Goal: Task Accomplishment & Management: Use online tool/utility

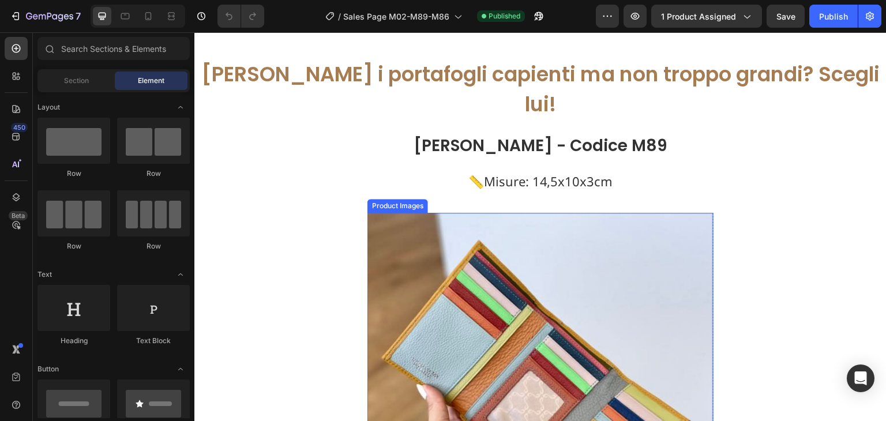
scroll to position [3805, 0]
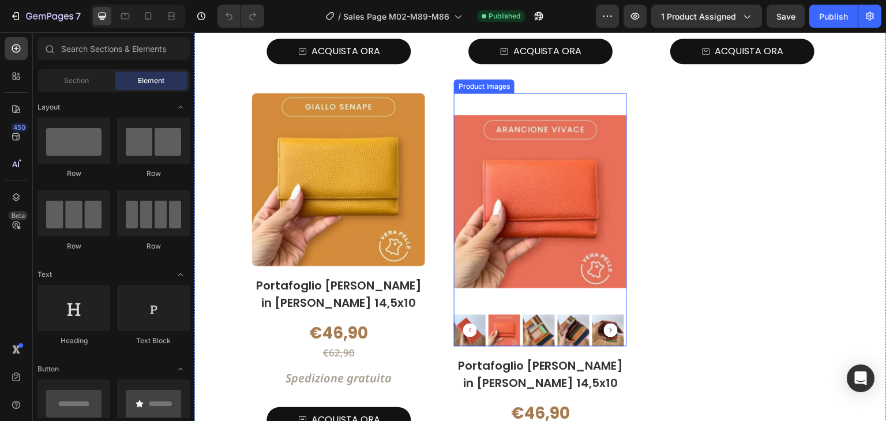
click at [696, 220] on div "Product Images Portafoglio Donna in Vera Pelle 14,5x10 Product Title €46,90 Pro…" at bounding box center [540, 129] width 577 height 808
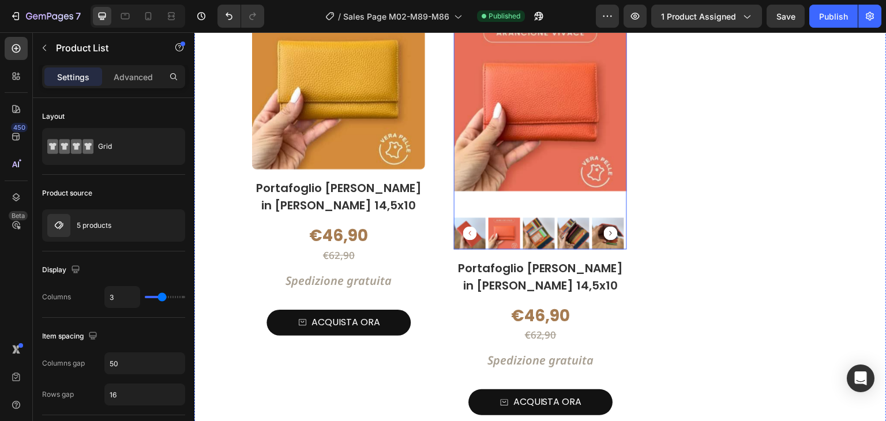
scroll to position [5765, 0]
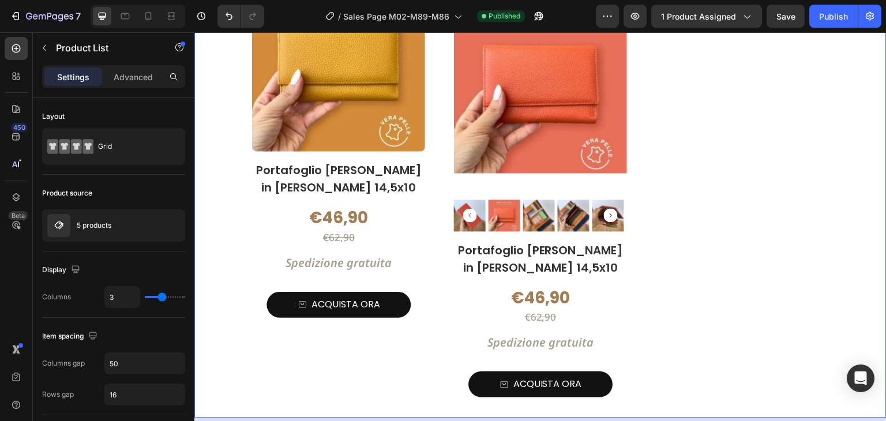
click at [435, 154] on div "Product Images Portafoglio Donna in Vera Pelle 14,5x10 Product Title €46,90 Pro…" at bounding box center [540, 14] width 577 height 808
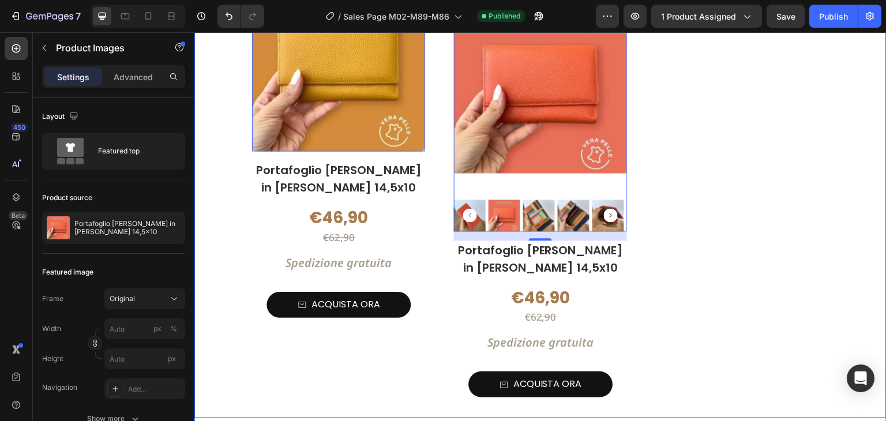
click at [434, 159] on div "Product Images 0 Portafoglio Donna in Vera Pelle 14,5x10 Product Title €46,90 P…" at bounding box center [540, 14] width 577 height 808
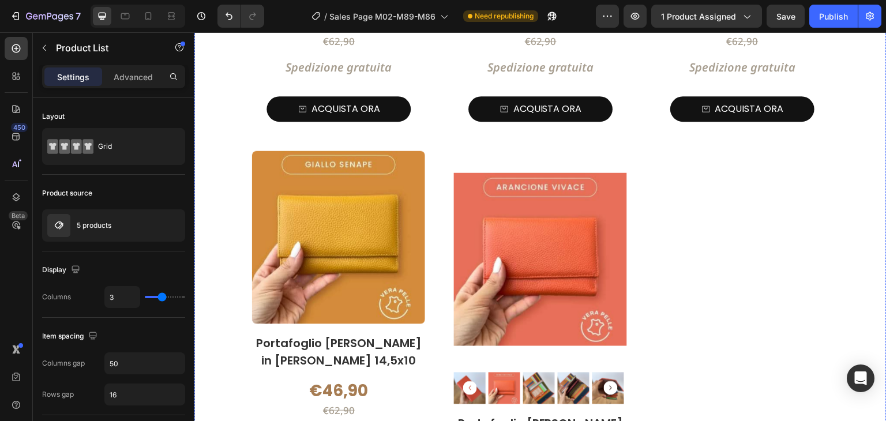
scroll to position [5650, 0]
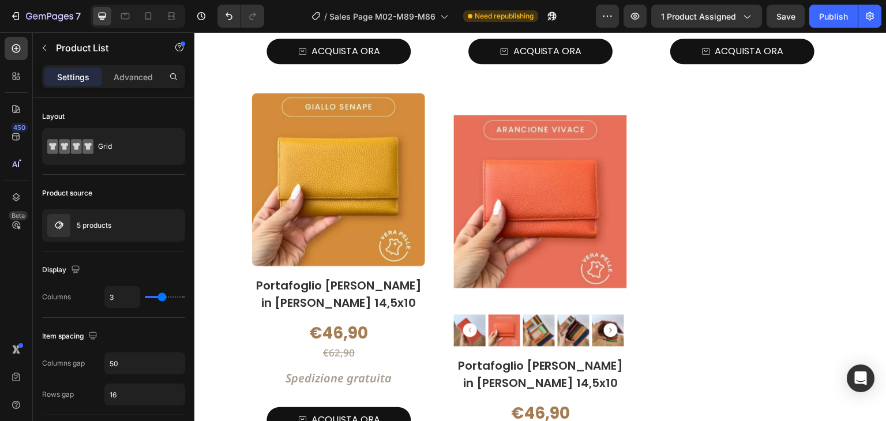
click at [438, 138] on div "Product Images Portafoglio Donna in Vera Pelle 14,5x10 Product Title €46,90 Pro…" at bounding box center [540, 129] width 577 height 808
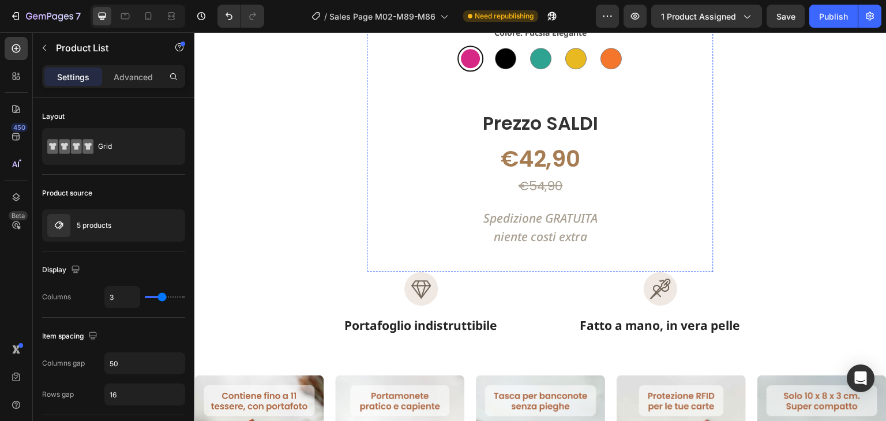
scroll to position [7437, 0]
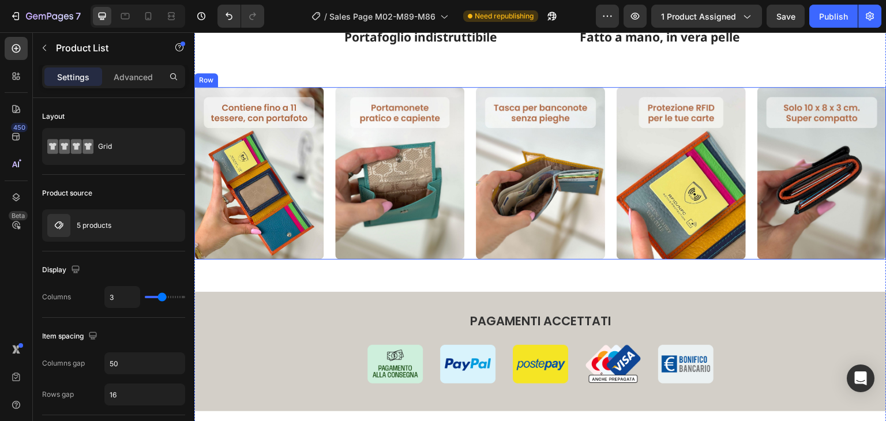
click at [237, 118] on div "Image" at bounding box center [258, 173] width 129 height 172
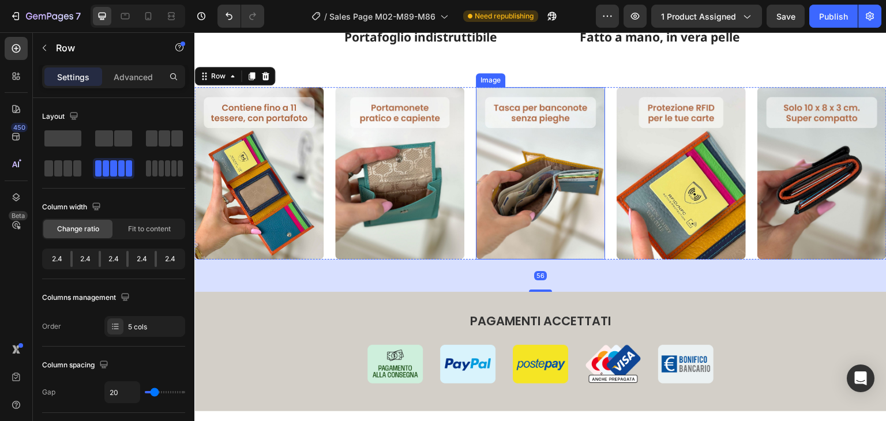
scroll to position [7379, 0]
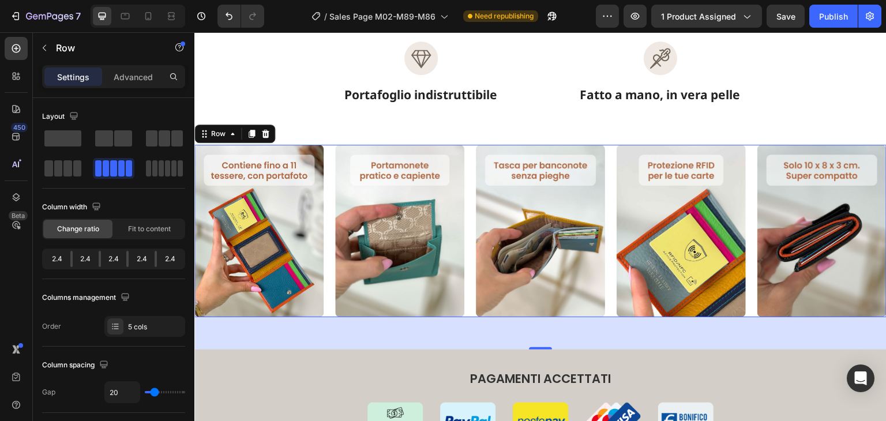
click at [251, 202] on div "Image" at bounding box center [258, 231] width 129 height 172
click at [258, 200] on div "Image" at bounding box center [258, 231] width 129 height 172
click at [607, 189] on div "Image Image Image Image Image Row 56" at bounding box center [540, 231] width 692 height 172
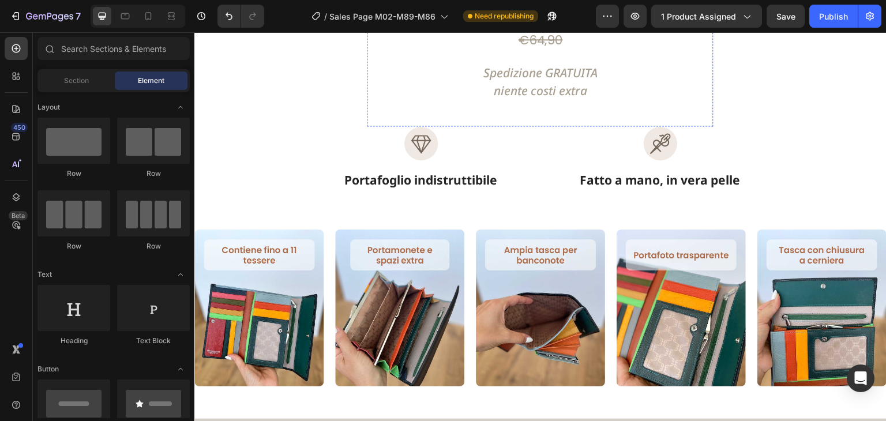
scroll to position [1942, 0]
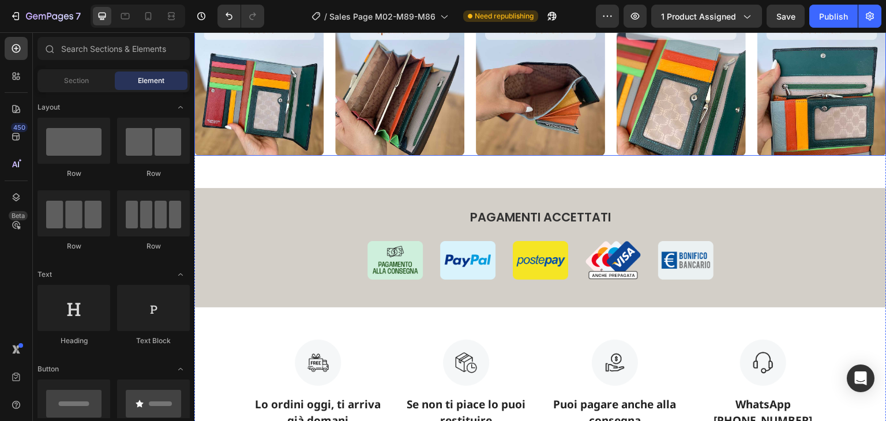
click at [469, 118] on div "Image Image Image Image Image Row" at bounding box center [540, 77] width 692 height 157
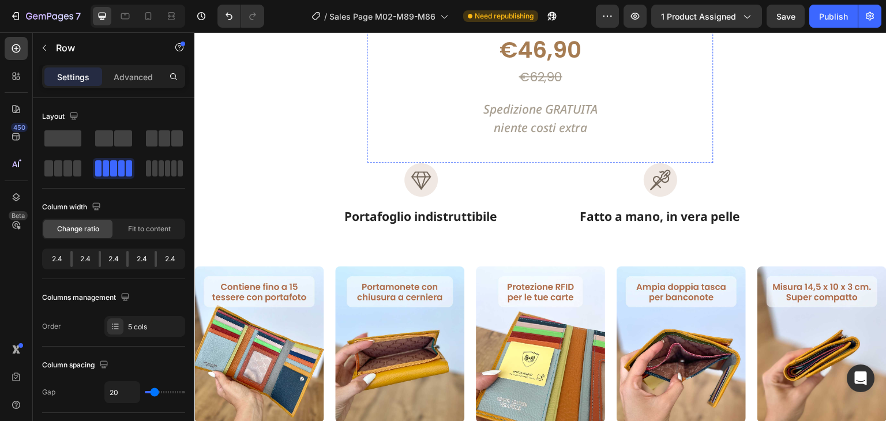
scroll to position [4709, 0]
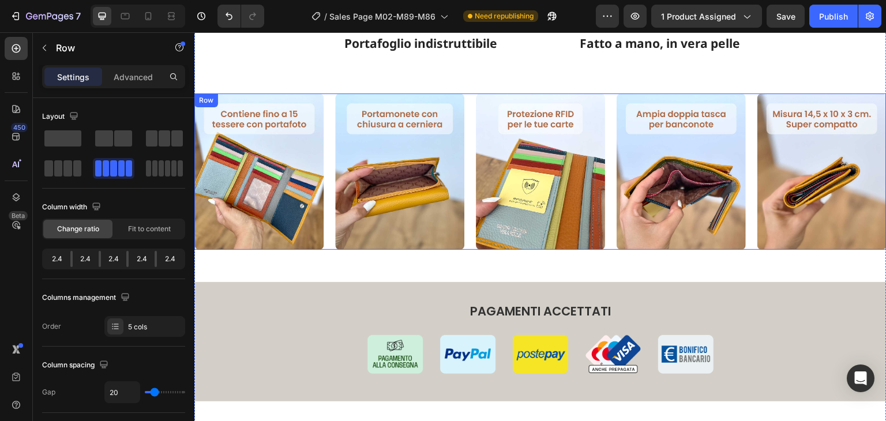
click at [328, 149] on div "Image Image Image Image Image Row" at bounding box center [540, 171] width 692 height 157
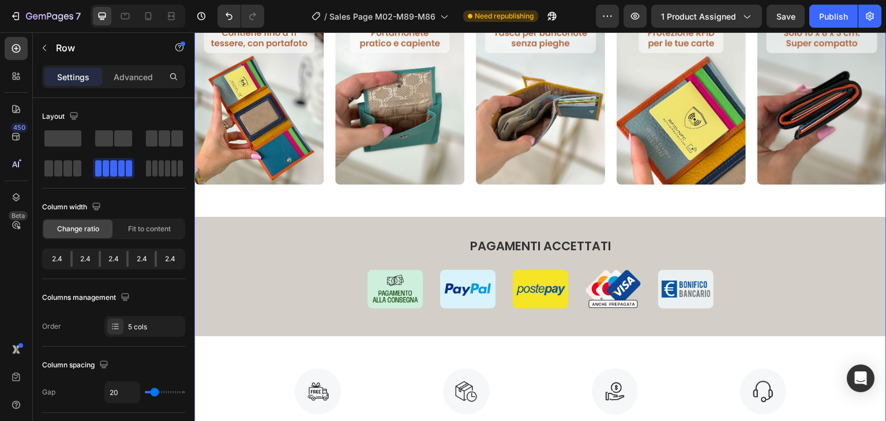
scroll to position [7534, 0]
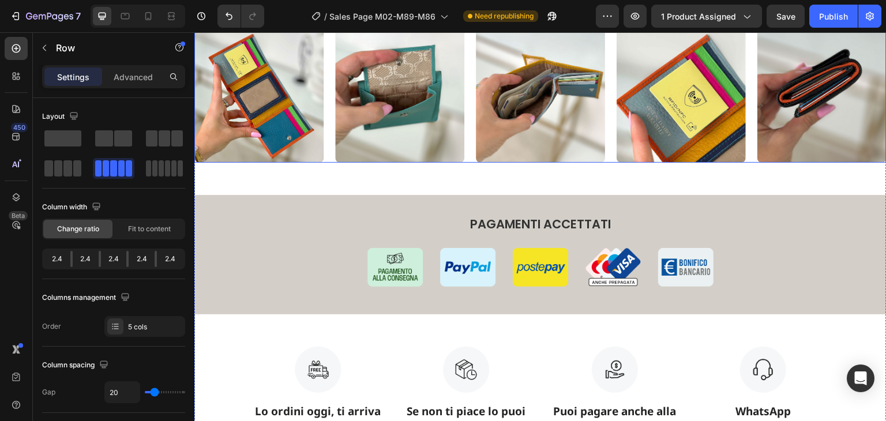
click at [323, 149] on div "Image Image Image Image Image Row" at bounding box center [540, 76] width 692 height 172
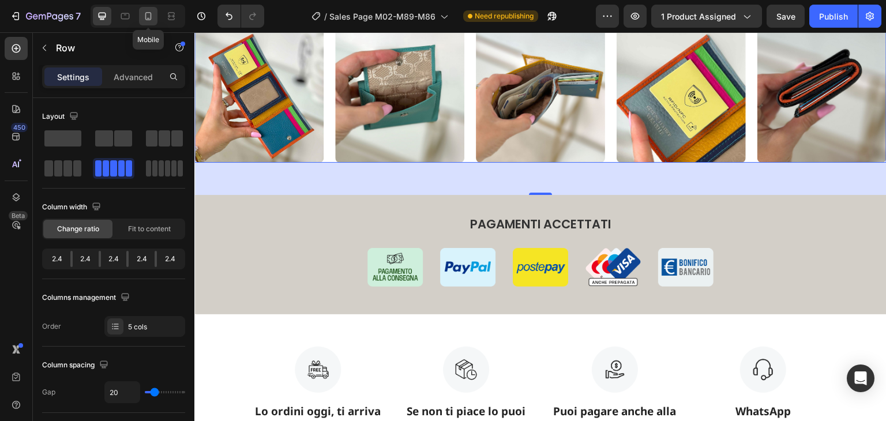
click at [152, 18] on icon at bounding box center [148, 16] width 12 height 12
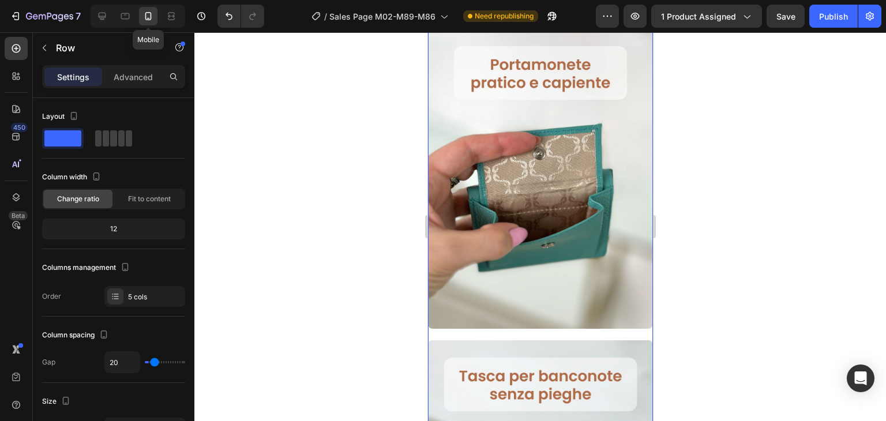
type input "0"
type input "100%"
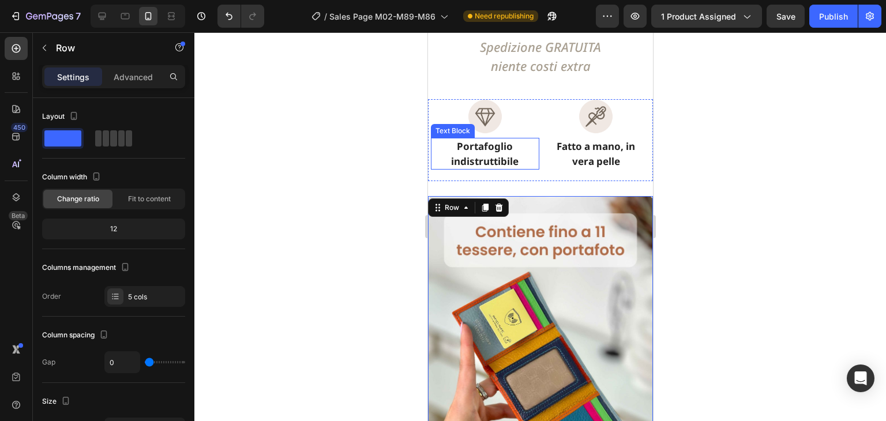
scroll to position [7142, 0]
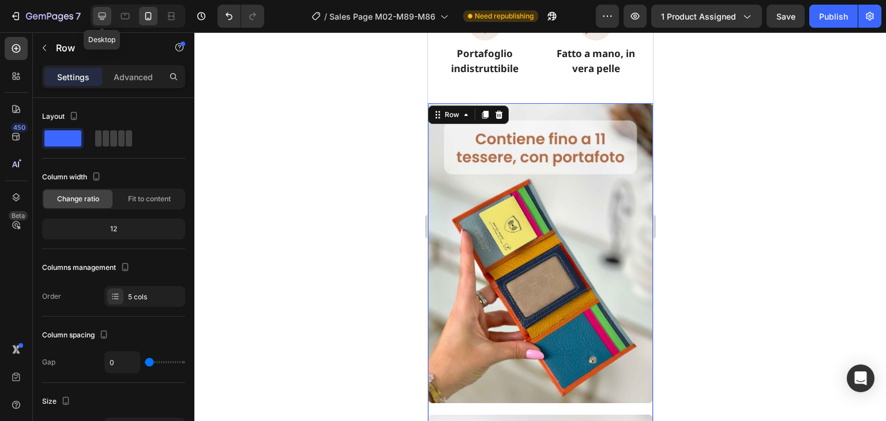
click at [104, 14] on icon at bounding box center [102, 16] width 12 height 12
type input "20"
type input "1200"
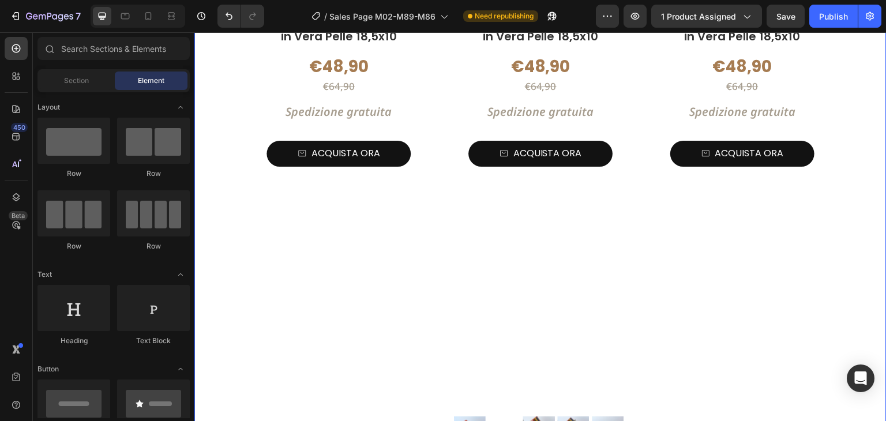
scroll to position [2906, 0]
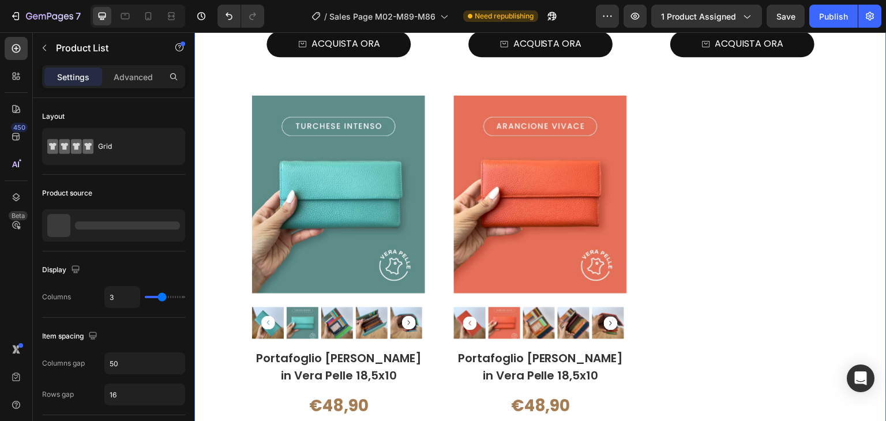
click at [432, 229] on div "Product Images Portafoglio Donna in Vera Pelle 18,5x10 Product Title €48,90 Pro…" at bounding box center [540, 81] width 577 height 887
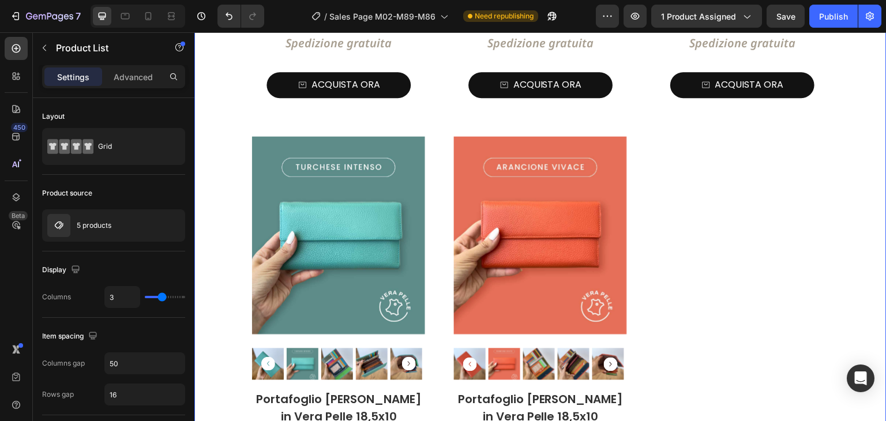
scroll to position [2675, 0]
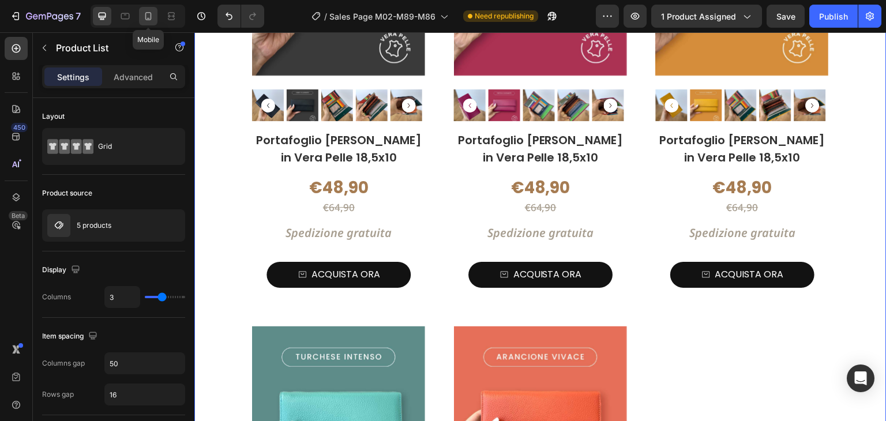
click at [147, 20] on icon at bounding box center [148, 16] width 12 height 12
type input "1"
type input "8"
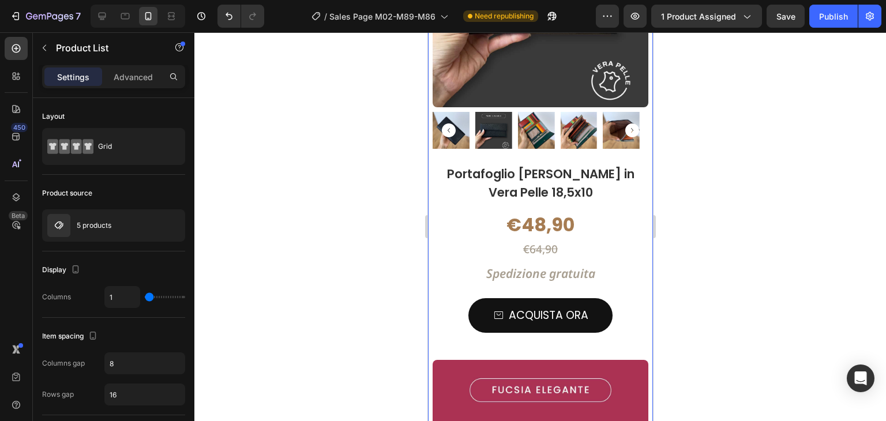
scroll to position [3715, 0]
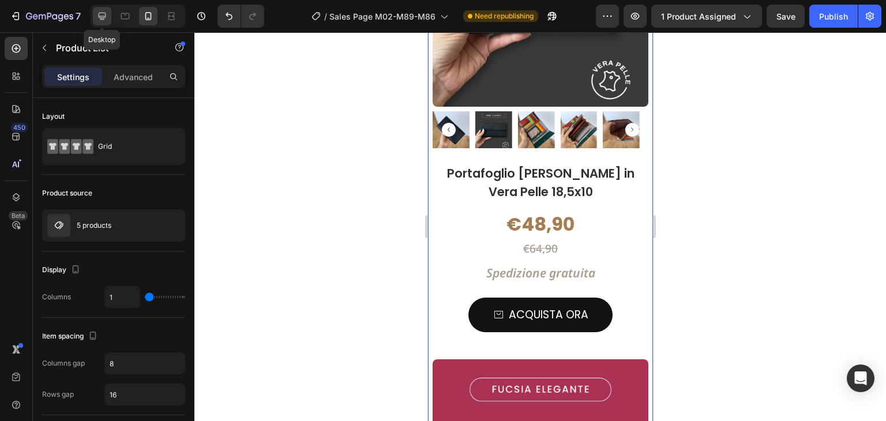
click at [105, 17] on icon at bounding box center [102, 16] width 12 height 12
type input "3"
type input "50"
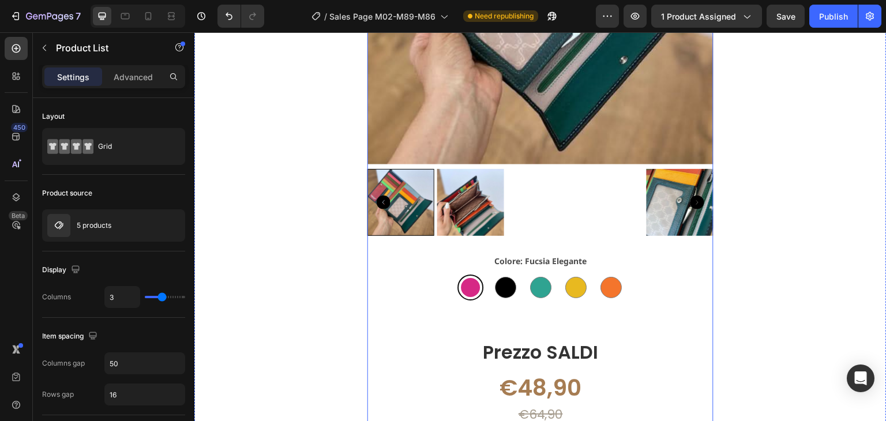
scroll to position [1268, 0]
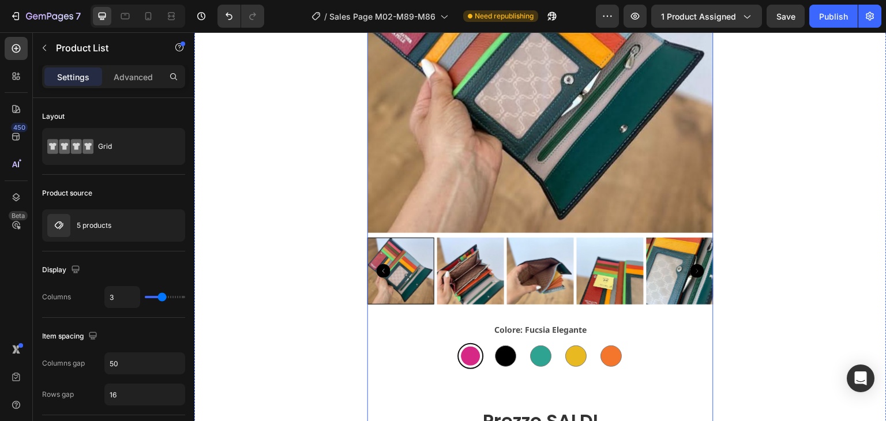
click at [676, 315] on div "Product Images Colore: Fucsia Elegante Fucsia Elegante Fucsia Elegante Nero Cla…" at bounding box center [540, 228] width 346 height 682
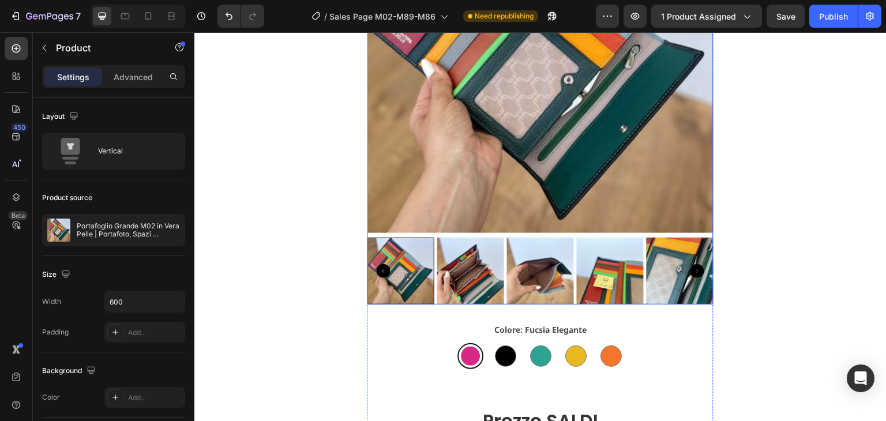
click at [400, 236] on div at bounding box center [540, 95] width 346 height 417
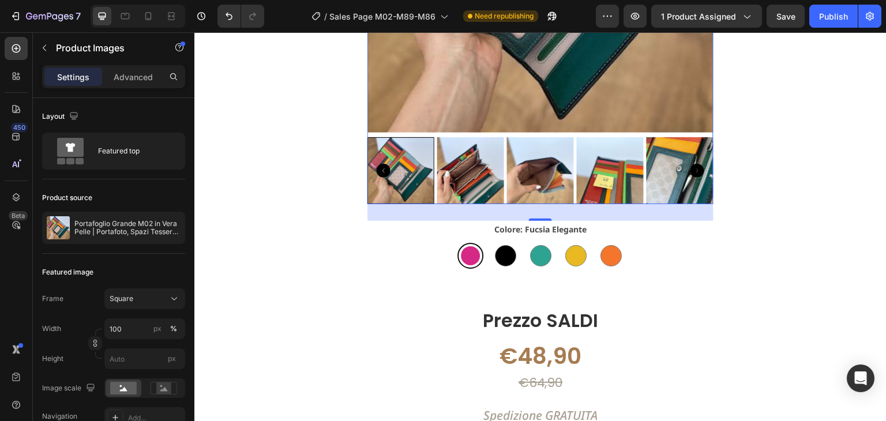
scroll to position [1384, 0]
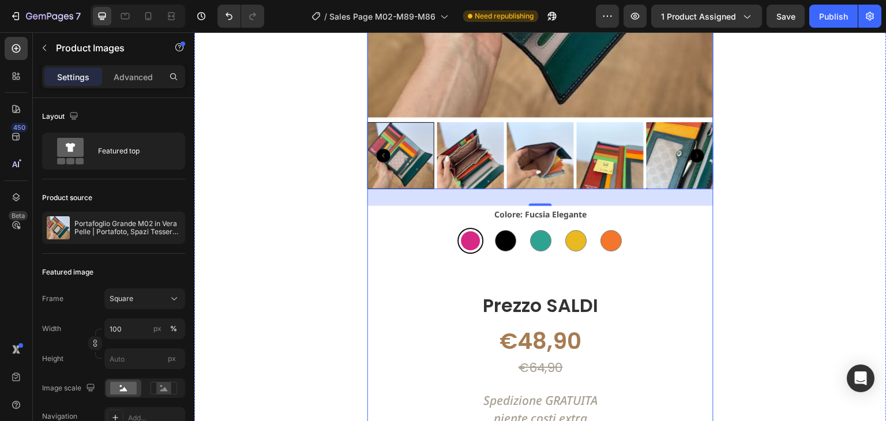
click at [464, 266] on div "Title Line" at bounding box center [655, 261] width 577 height 14
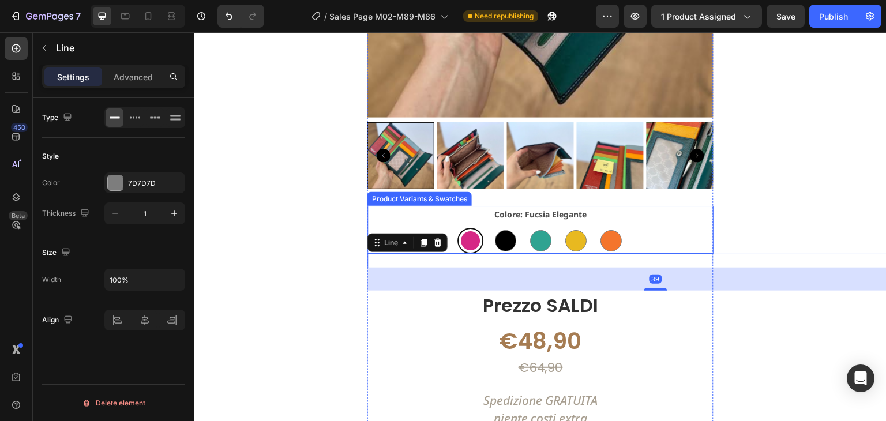
click at [647, 216] on div "Colore: Fucsia Elegante Fucsia Elegante Fucsia Elegante Nero Classico Nero Clas…" at bounding box center [540, 229] width 346 height 47
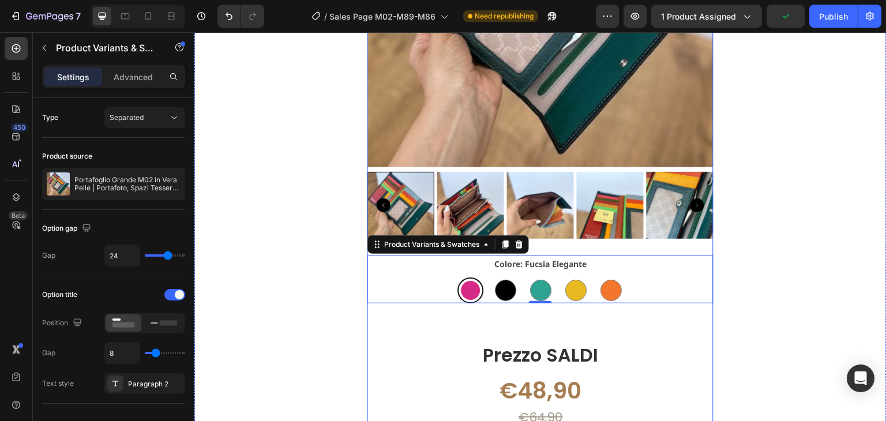
scroll to position [1326, 0]
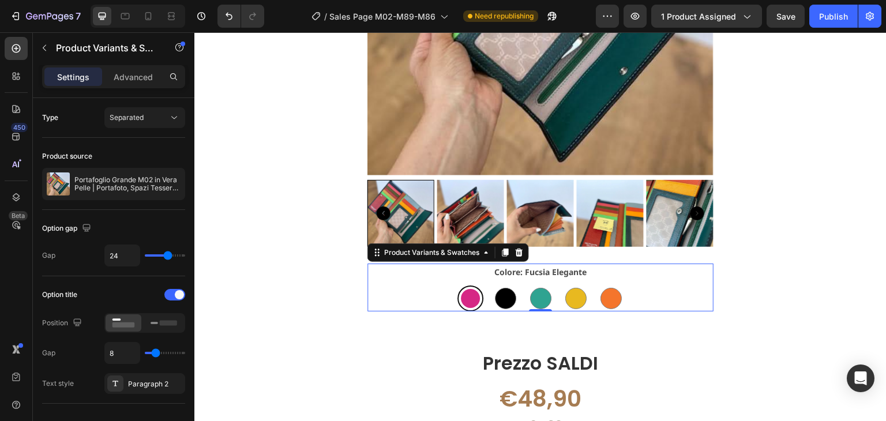
click at [649, 268] on div "Colore: Fucsia Elegante Fucsia Elegante Fucsia Elegante Nero Classico Nero Clas…" at bounding box center [540, 286] width 346 height 47
click at [517, 250] on icon at bounding box center [518, 252] width 7 height 8
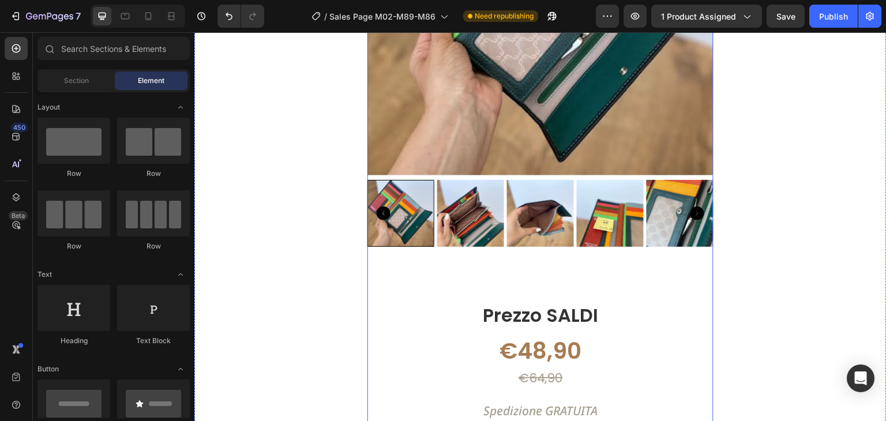
click at [502, 250] on div "Product Images Title Line Prezzo SALDI Text Block €48,90 Product Price Product …" at bounding box center [540, 146] width 346 height 634
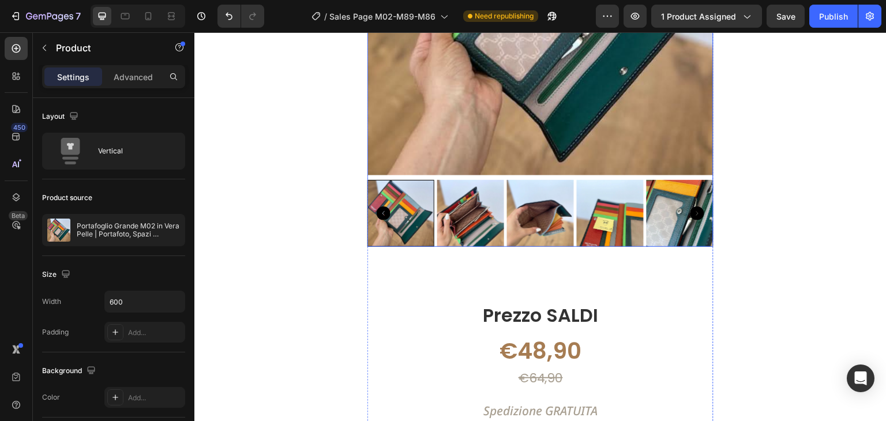
click at [500, 179] on div at bounding box center [540, 37] width 346 height 417
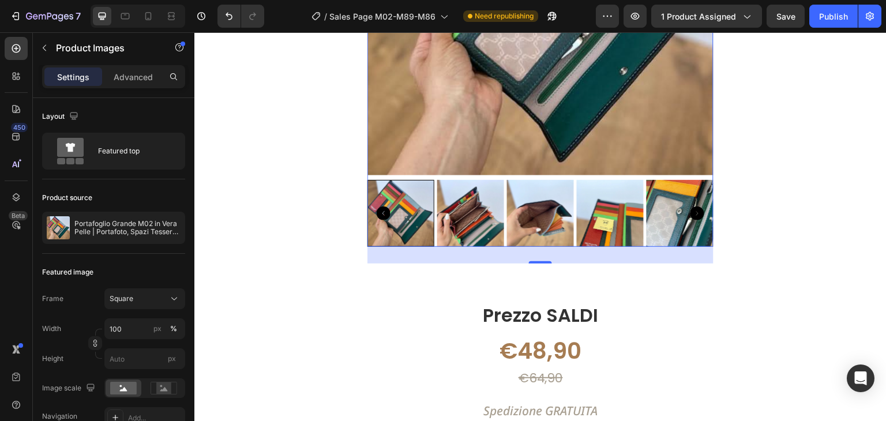
click at [657, 178] on div at bounding box center [540, 37] width 346 height 417
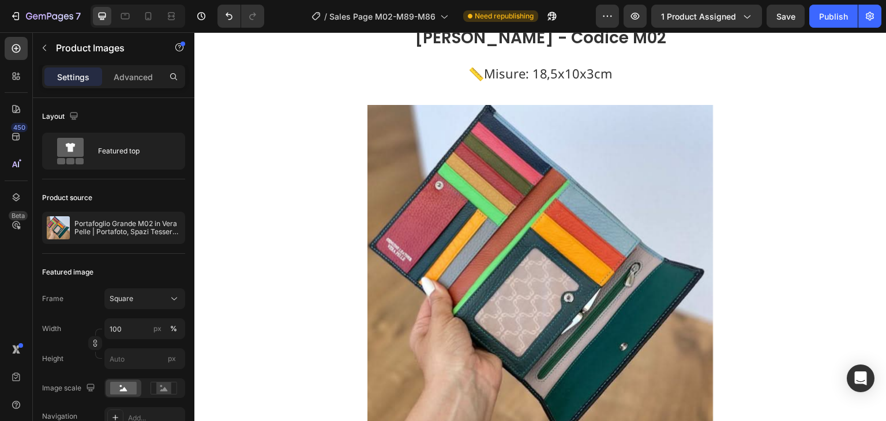
scroll to position [1025, 0]
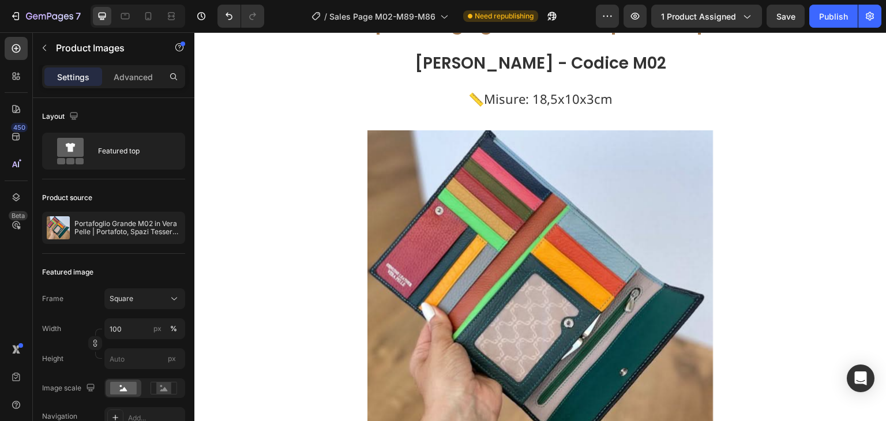
click at [664, 179] on img at bounding box center [540, 303] width 346 height 346
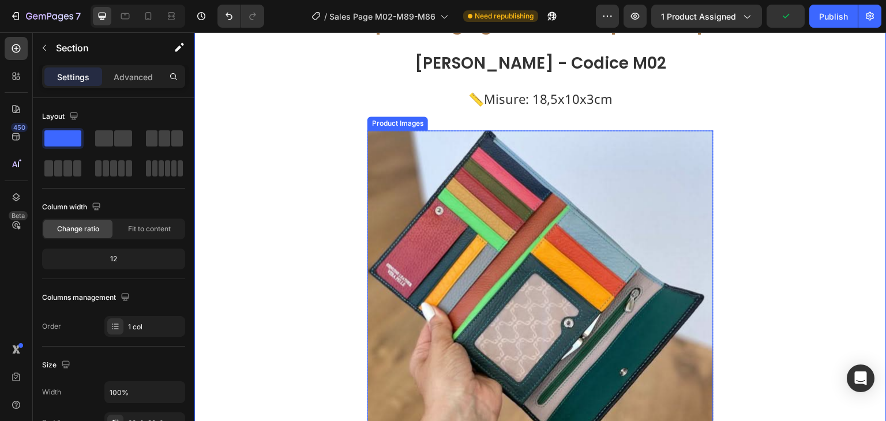
click at [396, 133] on img at bounding box center [540, 303] width 346 height 346
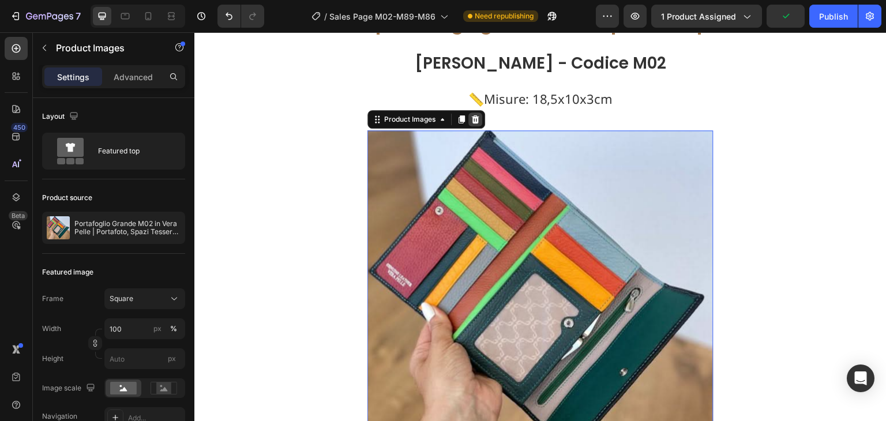
click at [476, 116] on div at bounding box center [475, 119] width 14 height 14
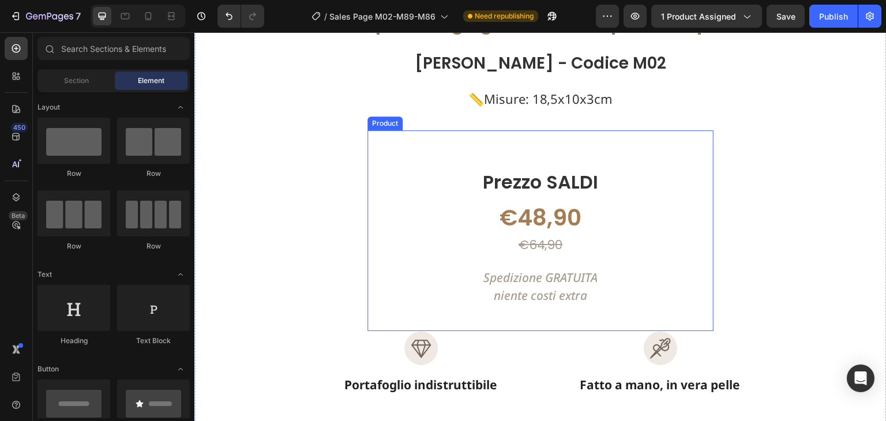
click at [620, 146] on div "Title Line Prezzo SALDI Text Block €48,90 Product Price Product Price €64,90 Pr…" at bounding box center [540, 230] width 346 height 200
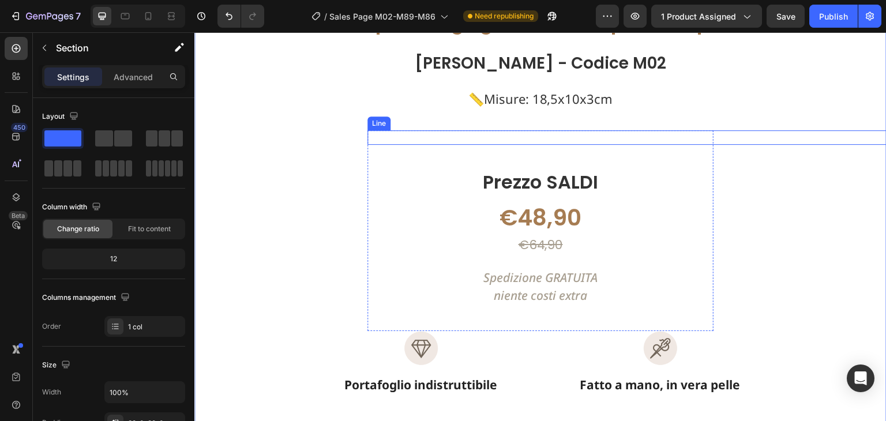
click at [532, 132] on div "Title Line" at bounding box center [655, 137] width 577 height 14
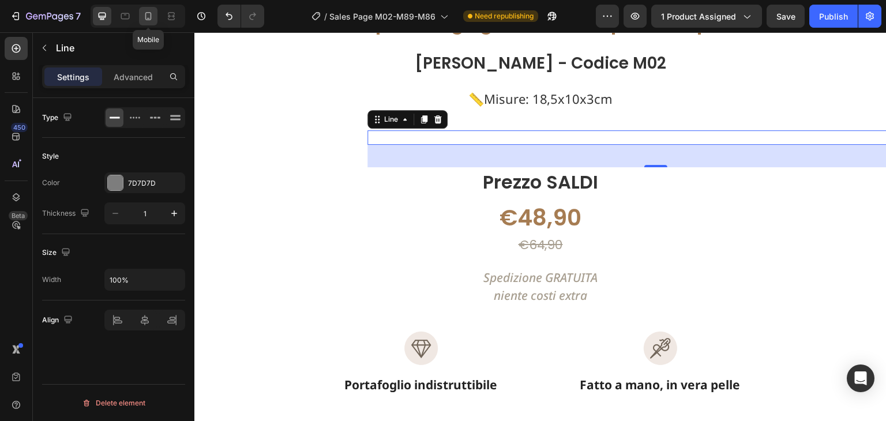
click at [152, 12] on icon at bounding box center [148, 16] width 12 height 12
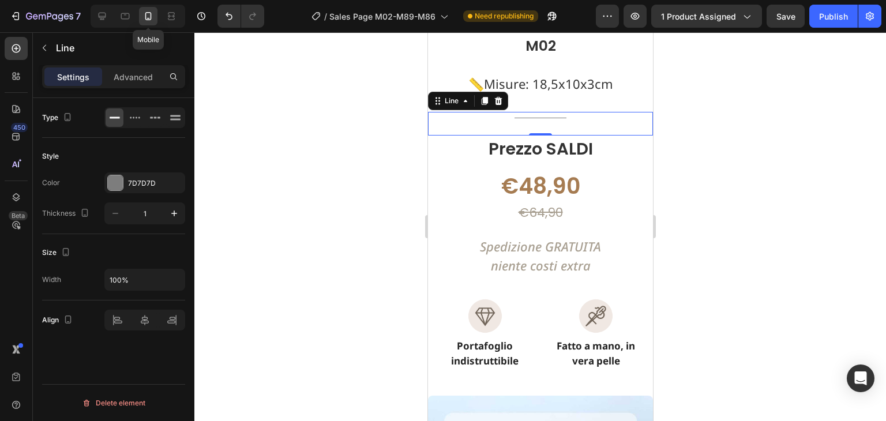
scroll to position [1094, 0]
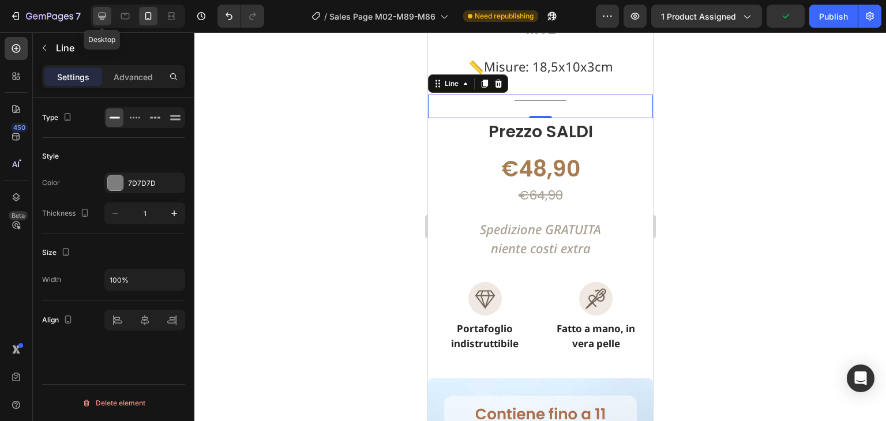
click at [96, 14] on icon at bounding box center [102, 16] width 12 height 12
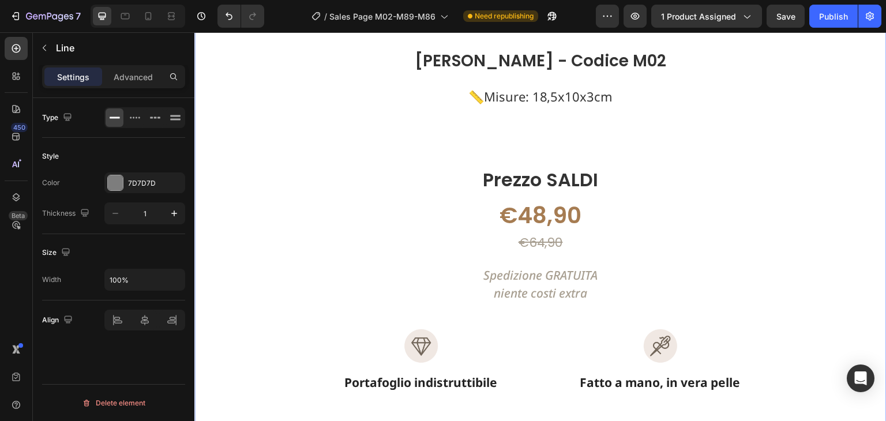
scroll to position [1038, 0]
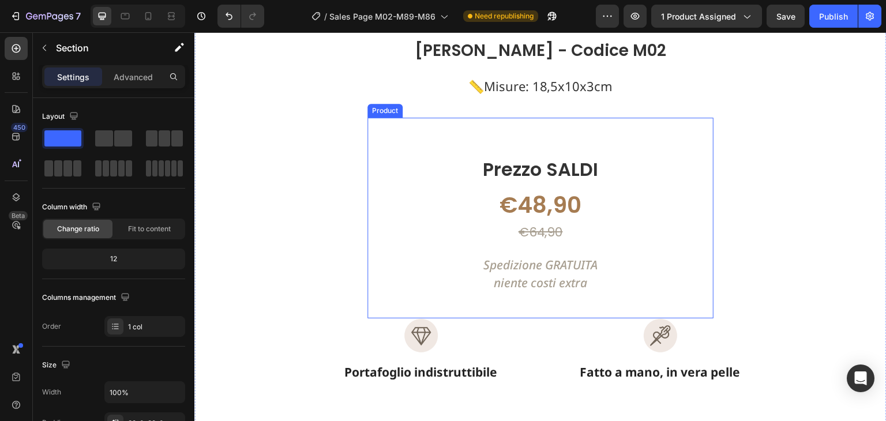
click at [503, 134] on div "Title Line Prezzo SALDI Text Block €48,90 Product Price Product Price €64,90 Pr…" at bounding box center [540, 218] width 346 height 200
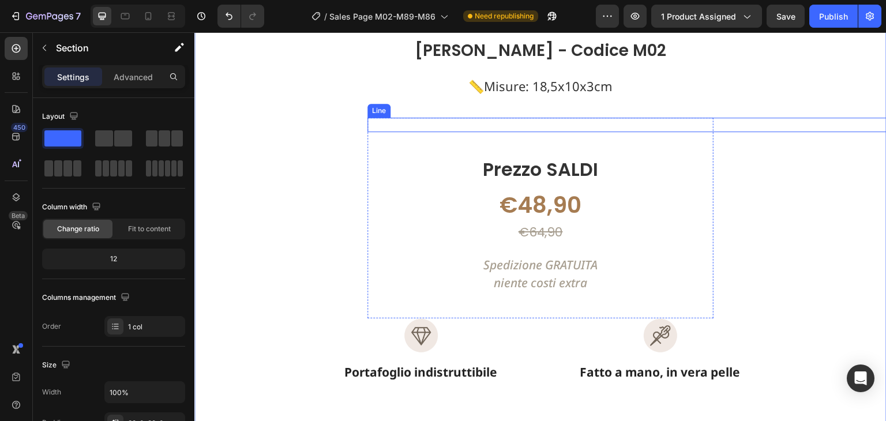
click at [534, 129] on div "Title Line" at bounding box center [655, 125] width 577 height 14
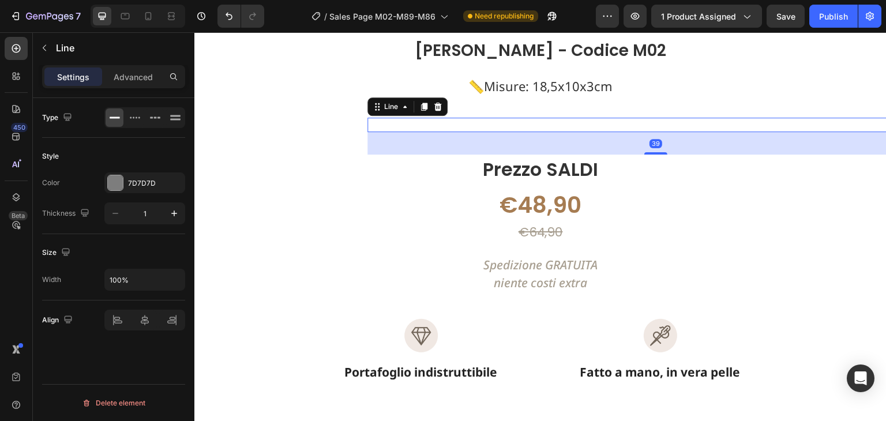
click at [536, 124] on div "Title Line 39" at bounding box center [655, 125] width 577 height 14
click at [142, 83] on div "Advanced" at bounding box center [133, 76] width 58 height 18
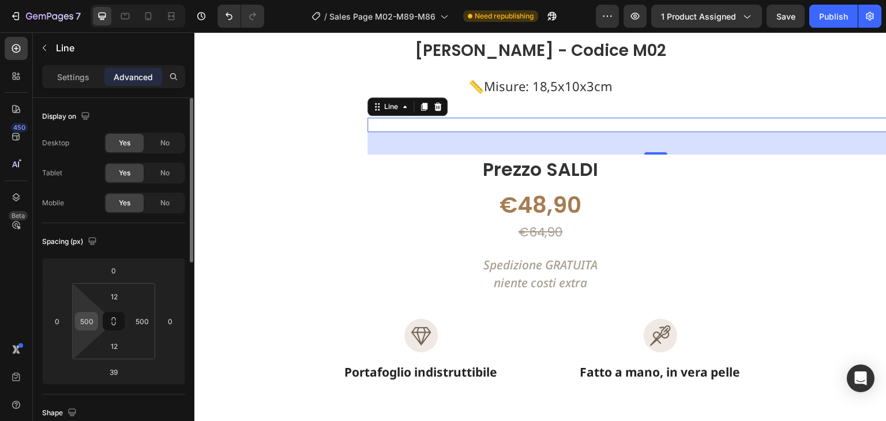
click at [85, 322] on input "500" at bounding box center [86, 320] width 17 height 17
click at [90, 316] on input "500" at bounding box center [86, 320] width 17 height 17
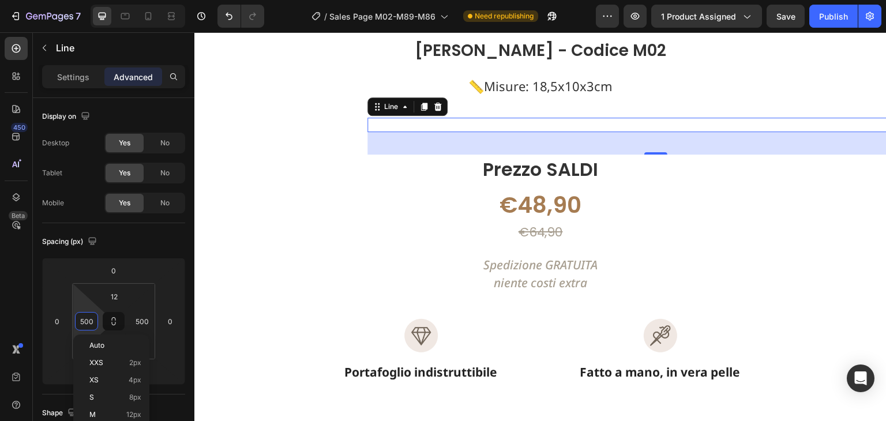
click at [627, 119] on div "Title Line 39" at bounding box center [655, 125] width 577 height 14
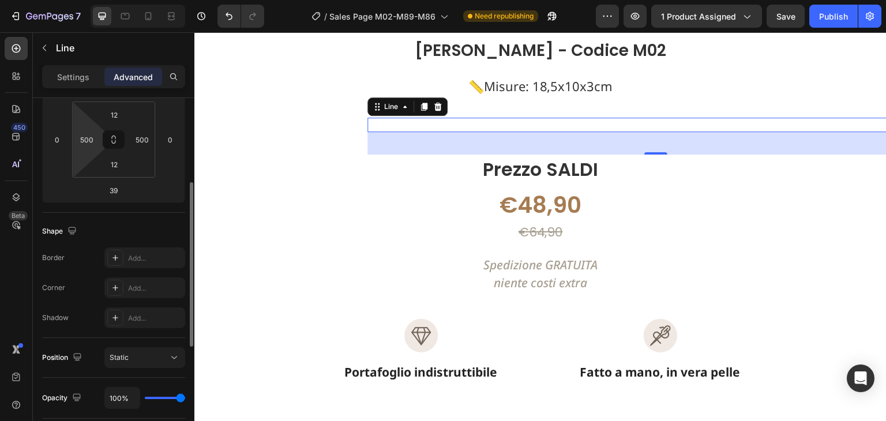
scroll to position [124, 0]
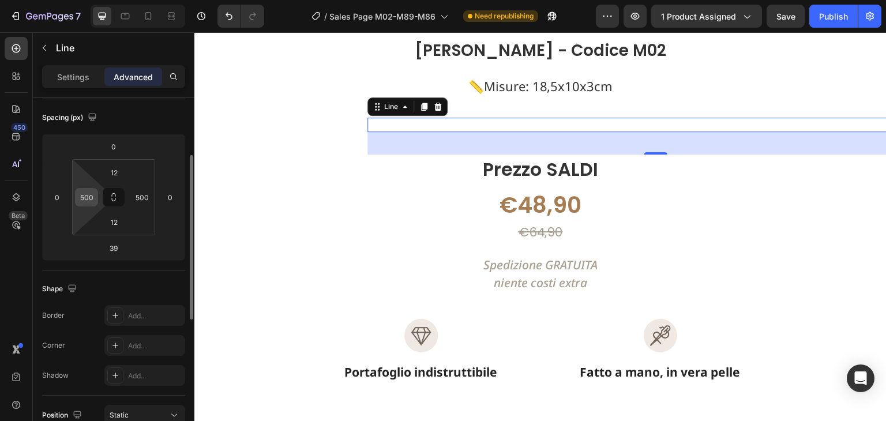
click at [79, 198] on input "500" at bounding box center [86, 197] width 17 height 17
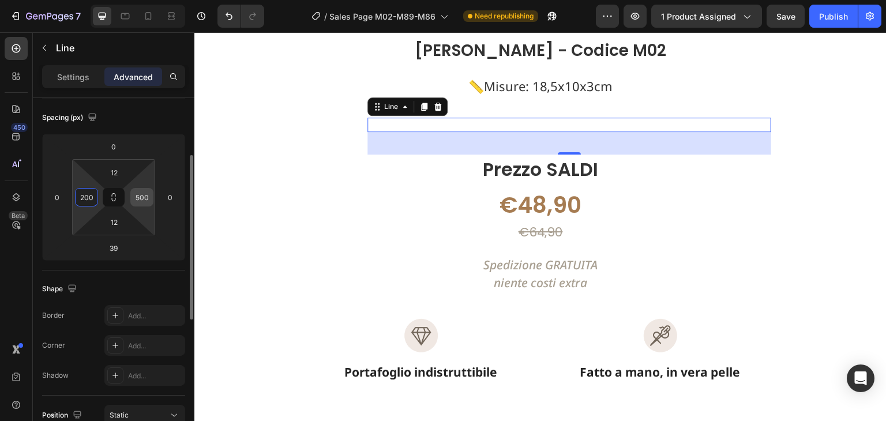
type input "200"
click at [148, 189] on input "500" at bounding box center [141, 197] width 17 height 17
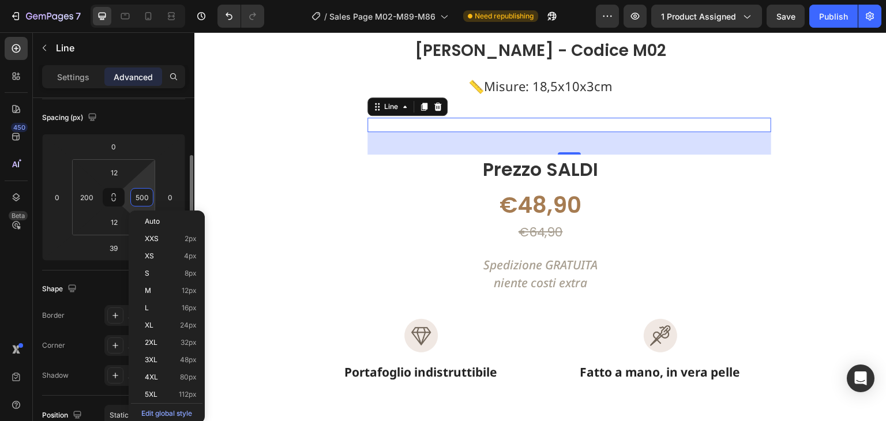
click at [148, 189] on input "500" at bounding box center [141, 197] width 17 height 17
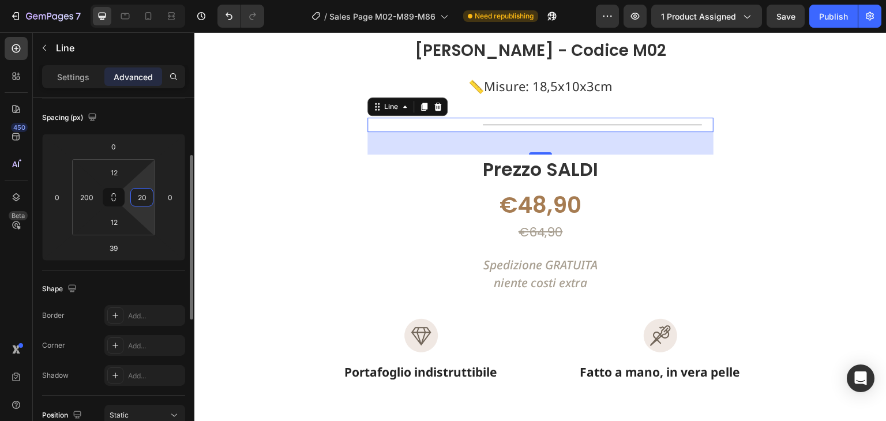
type input "200"
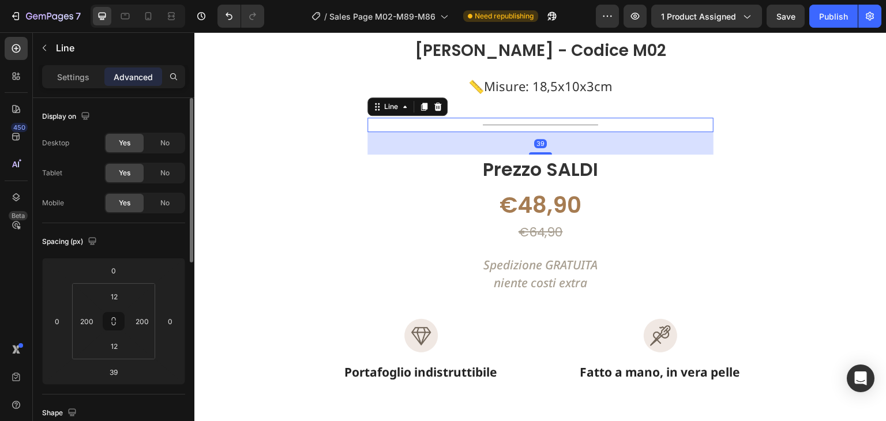
click at [400, 126] on div "Title Line 39" at bounding box center [540, 125] width 346 height 14
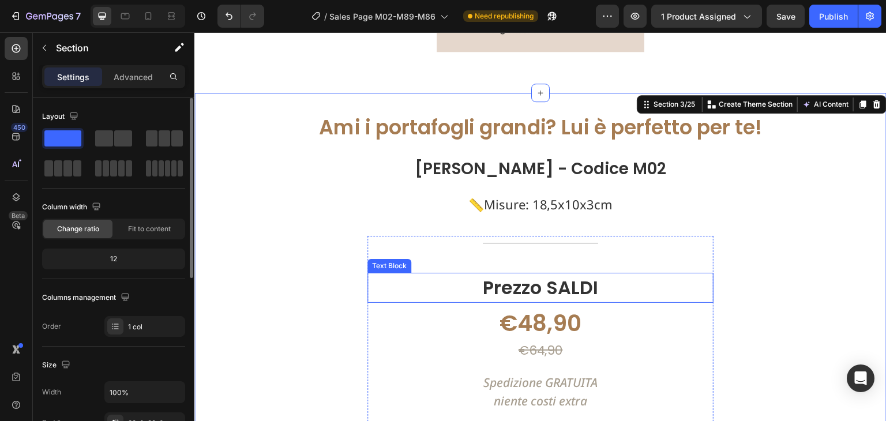
scroll to position [899, 0]
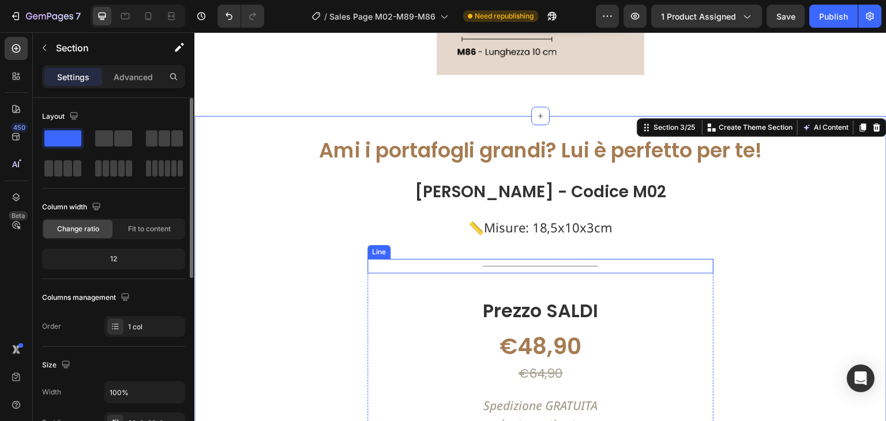
click at [538, 263] on div "Title Line" at bounding box center [540, 266] width 346 height 14
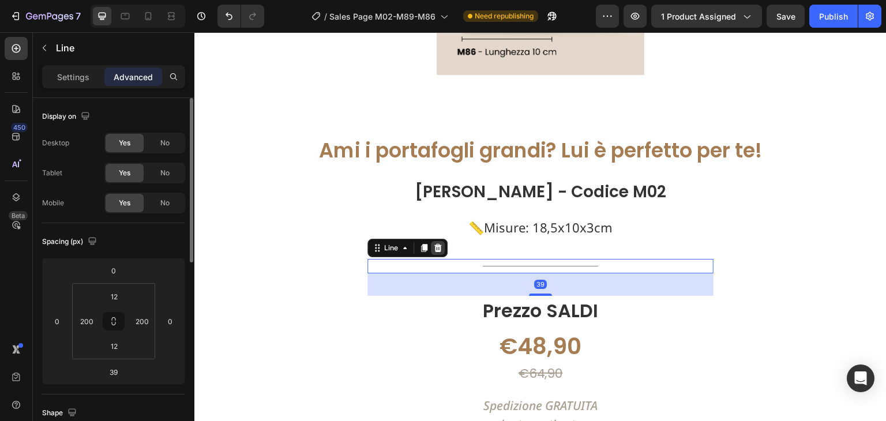
click at [435, 245] on icon at bounding box center [437, 248] width 7 height 8
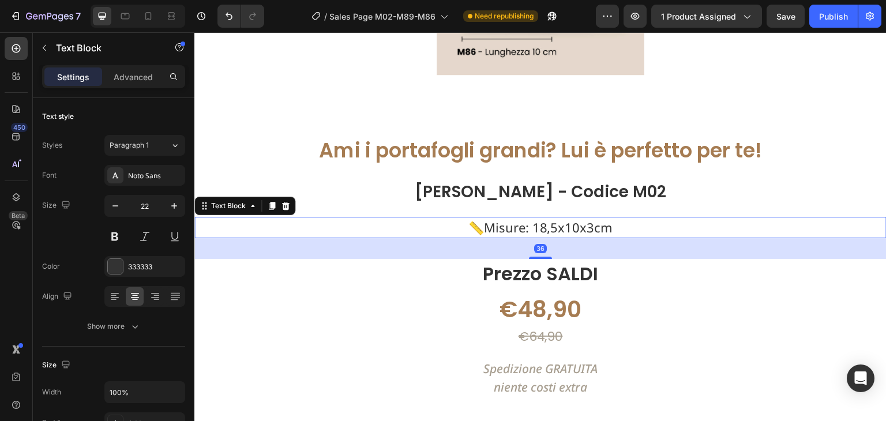
click at [576, 234] on p "📏Misure: 18,5x10x3cm" at bounding box center [539, 227] width 689 height 19
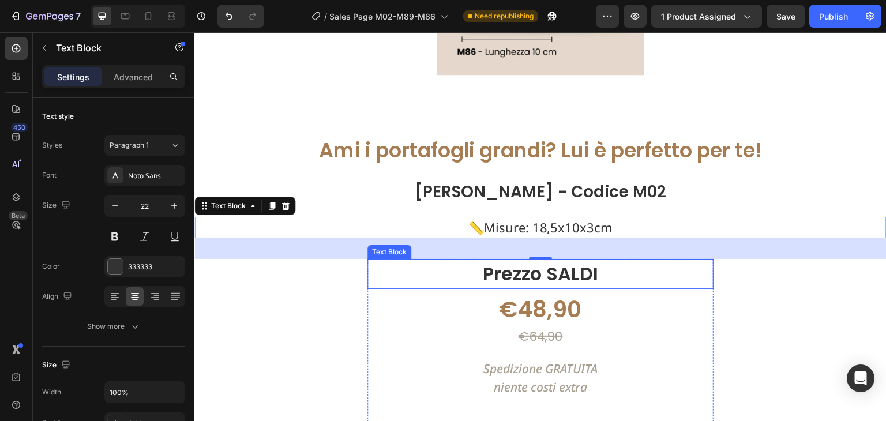
click at [393, 280] on p "Prezzo SALDI" at bounding box center [540, 274] width 344 height 28
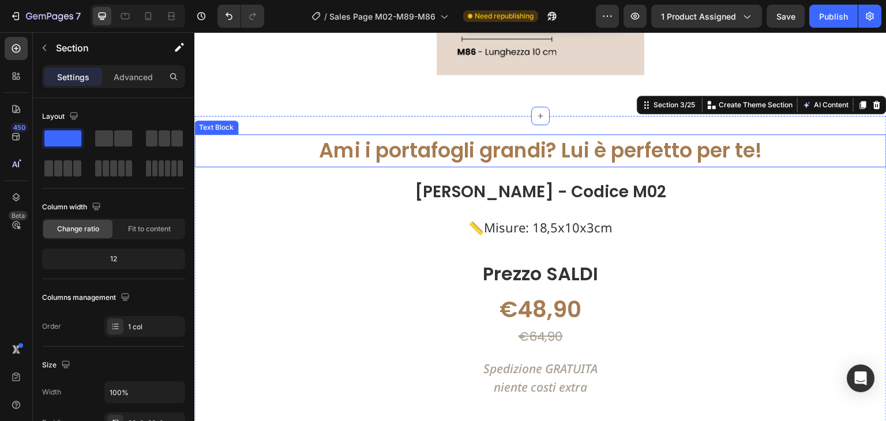
click at [457, 148] on p "Ami i portafogli grandi? Lui è perfetto per te!" at bounding box center [539, 150] width 689 height 31
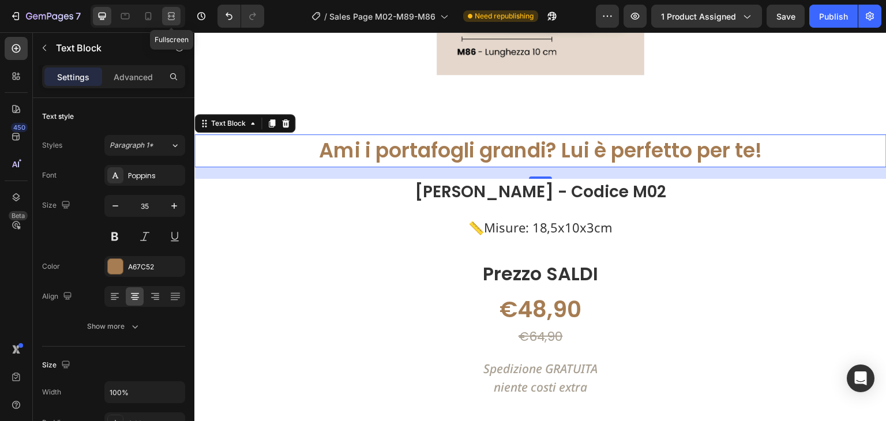
click at [170, 16] on icon at bounding box center [171, 16] width 12 height 12
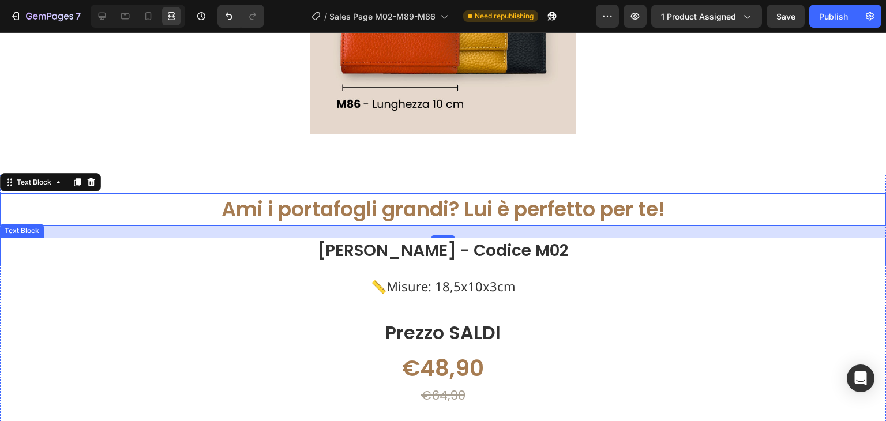
scroll to position [957, 0]
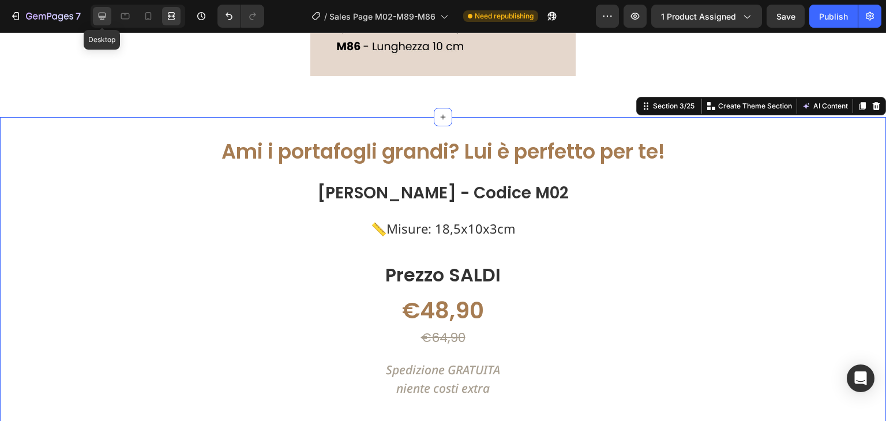
click at [105, 21] on icon at bounding box center [102, 16] width 12 height 12
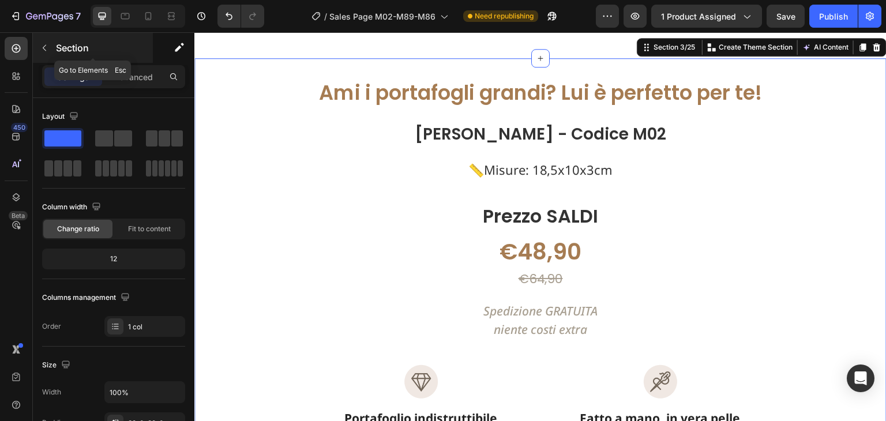
click at [38, 47] on button "button" at bounding box center [44, 48] width 18 height 18
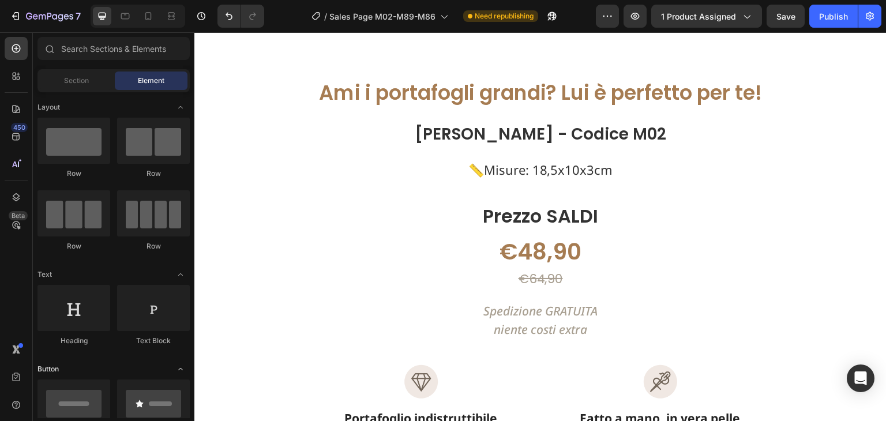
scroll to position [173, 0]
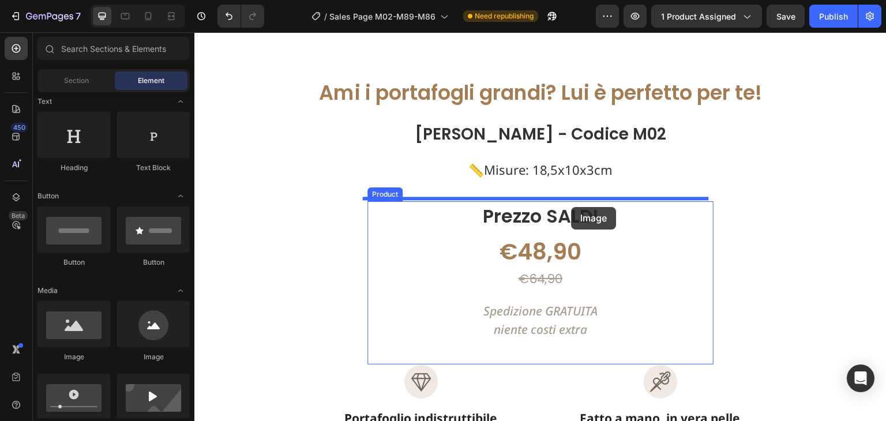
drag, startPoint x: 275, startPoint y: 366, endPoint x: 571, endPoint y: 207, distance: 336.3
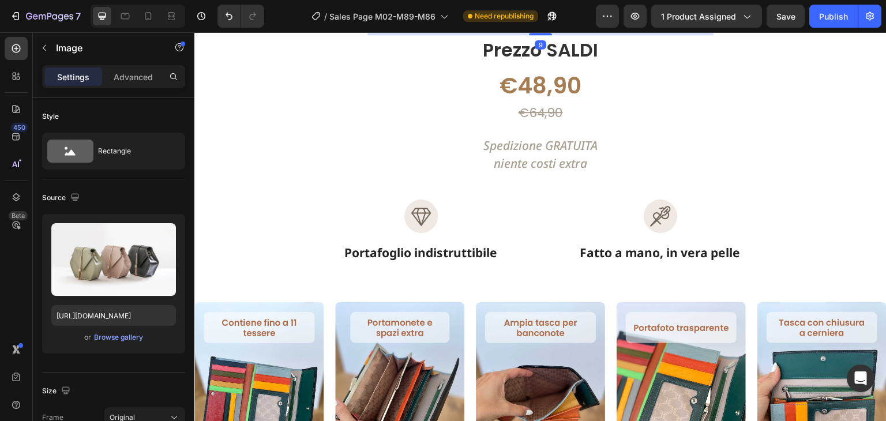
scroll to position [1188, 0]
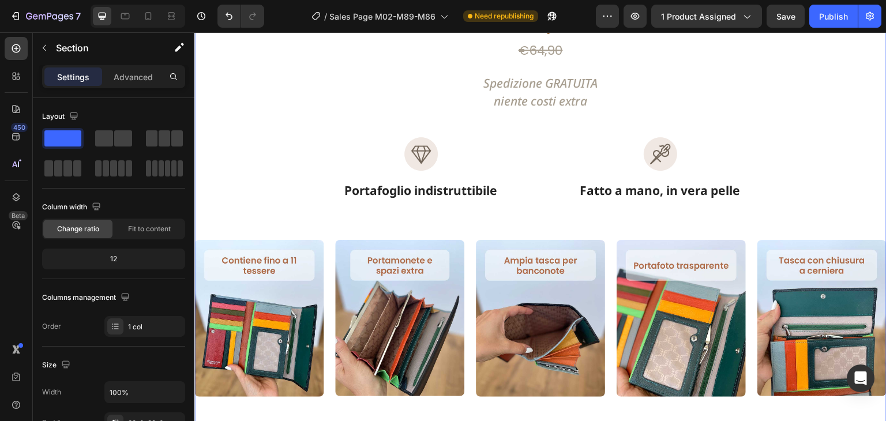
drag, startPoint x: 749, startPoint y: 234, endPoint x: 722, endPoint y: 225, distance: 28.6
click at [749, 234] on div "Ami i portafogli grandi? Lui è perfetto per te! Text Block Vera pelle - Codice …" at bounding box center [540, 268] width 692 height 849
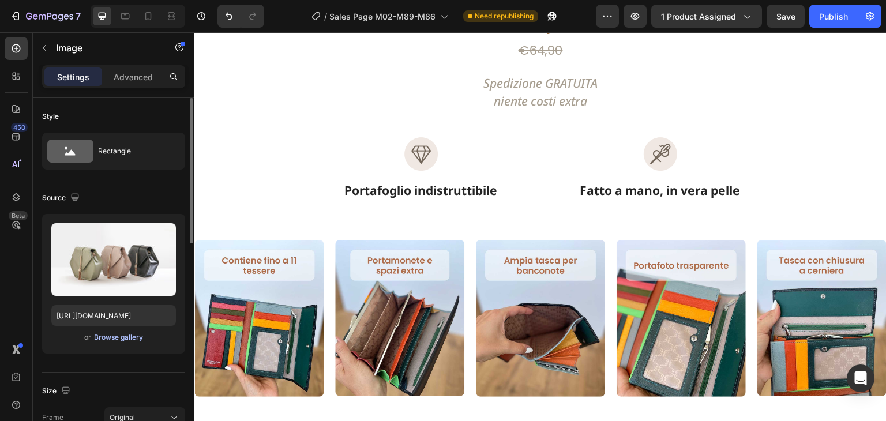
click at [120, 340] on div "Browse gallery" at bounding box center [118, 337] width 49 height 10
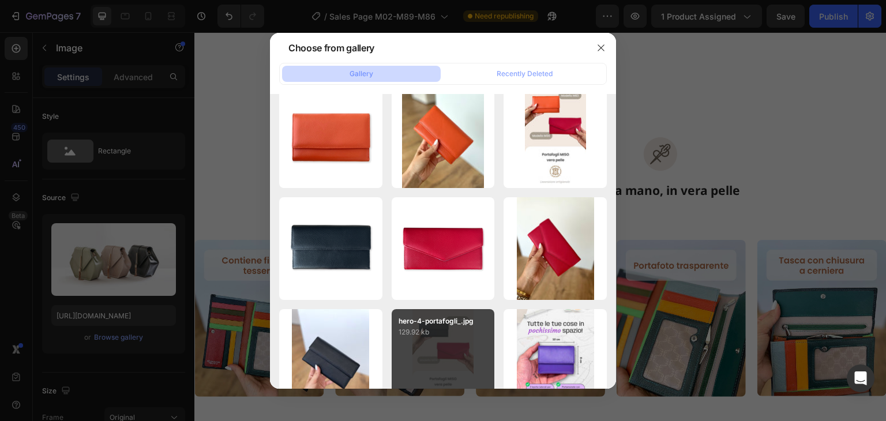
scroll to position [4340, 0]
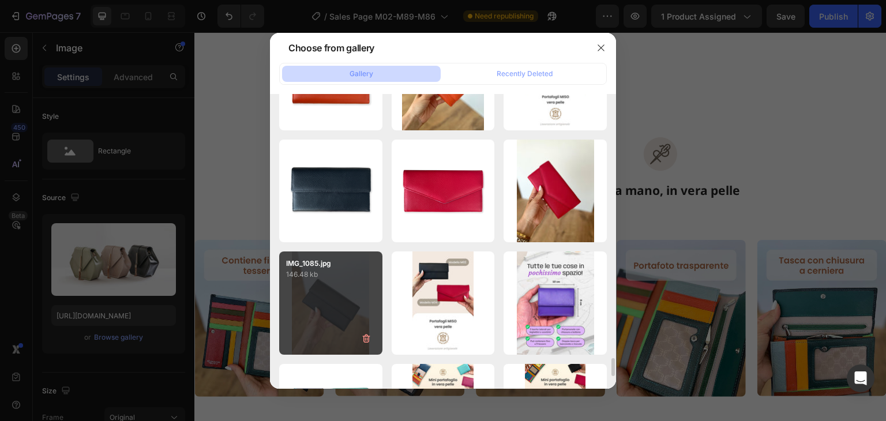
click at [322, 289] on div "IMG_1085.jpg 146.48 kb" at bounding box center [330, 302] width 103 height 103
type input "[URL][DOMAIN_NAME]"
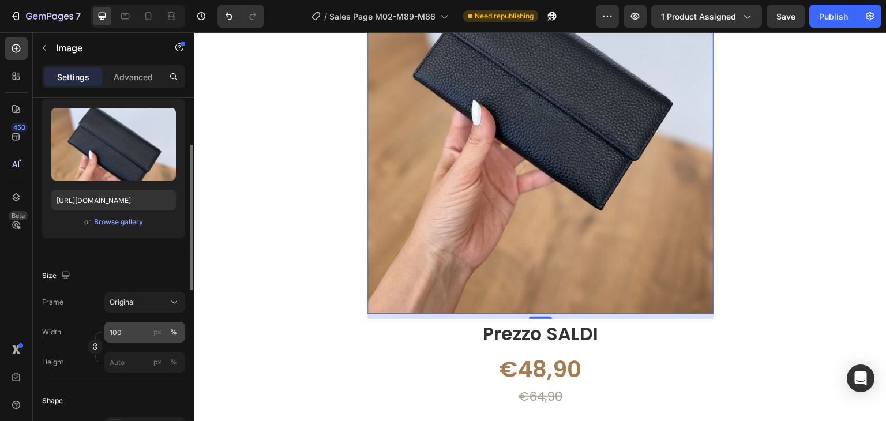
scroll to position [173, 0]
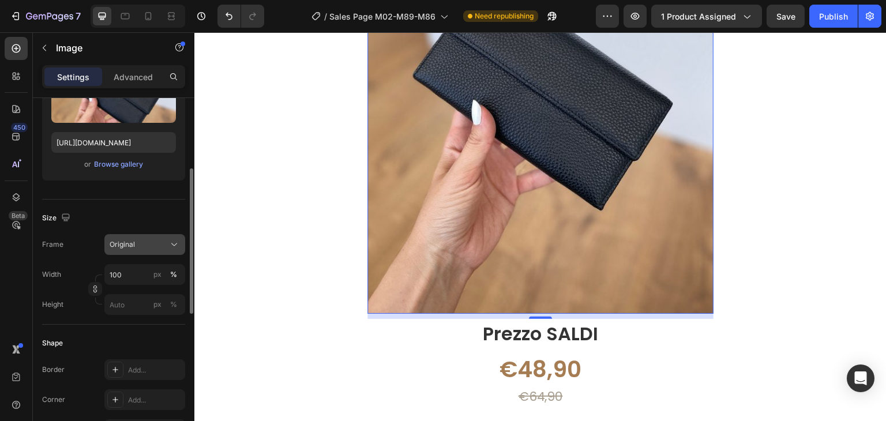
click at [148, 237] on button "Original" at bounding box center [144, 244] width 81 height 21
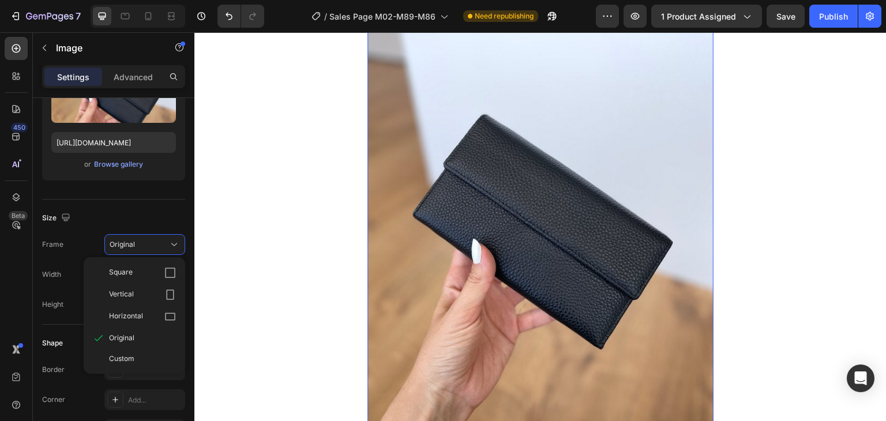
scroll to position [1165, 0]
click at [129, 280] on div "Square" at bounding box center [134, 273] width 92 height 22
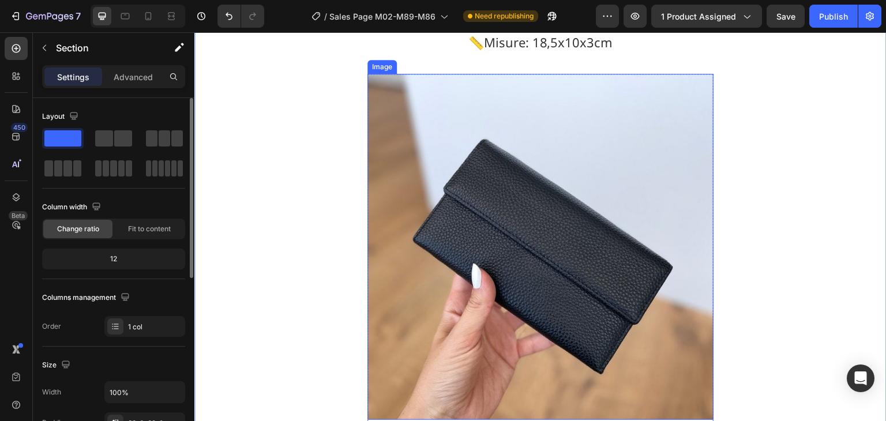
scroll to position [1107, 0]
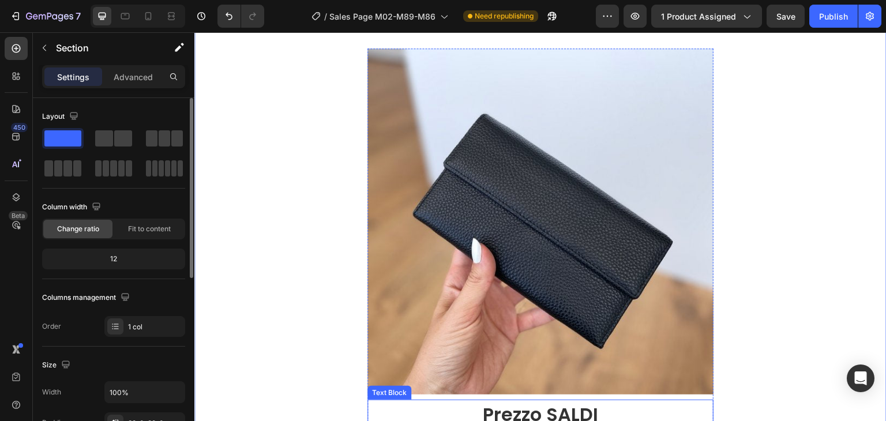
click at [519, 394] on div "Image Prezzo SALDI Text Block €48,90 Product Price Product Price €64,90 Product…" at bounding box center [540, 305] width 346 height 514
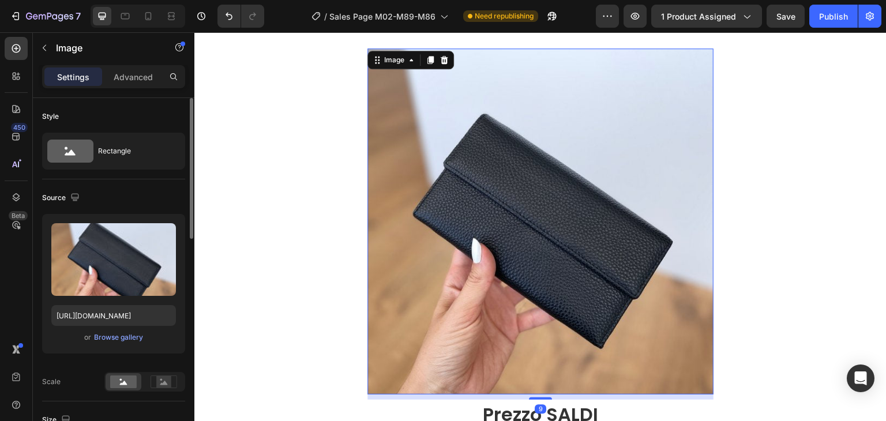
click at [555, 390] on img at bounding box center [540, 221] width 346 height 346
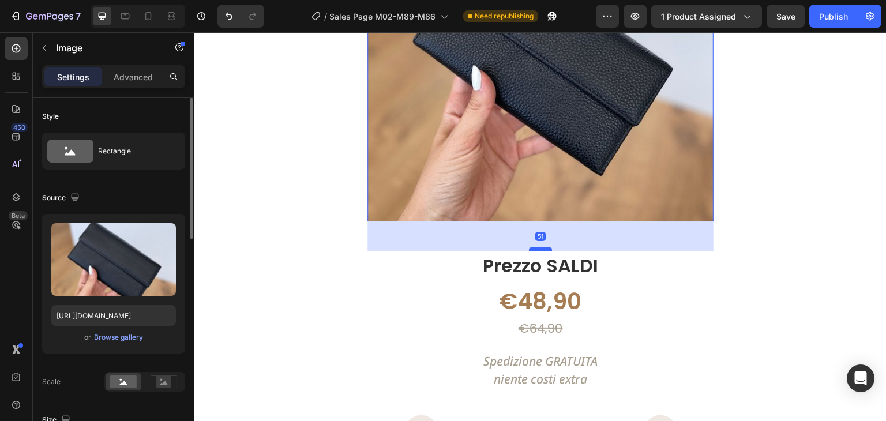
drag, startPoint x: 537, startPoint y: 225, endPoint x: 534, endPoint y: 253, distance: 27.3
click at [534, 251] on div at bounding box center [540, 248] width 23 height 3
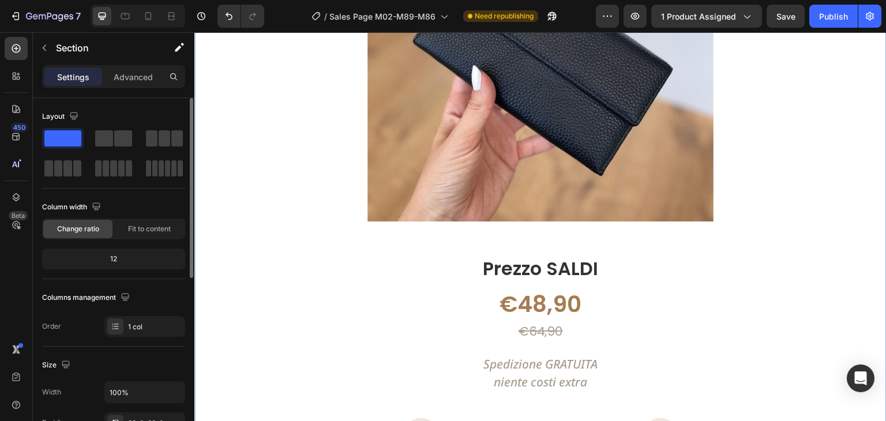
click at [782, 205] on div "Ami i portafogli grandi? Lui è perfetto per te! Text Block Vera pelle - Codice …" at bounding box center [540, 363] width 692 height 1222
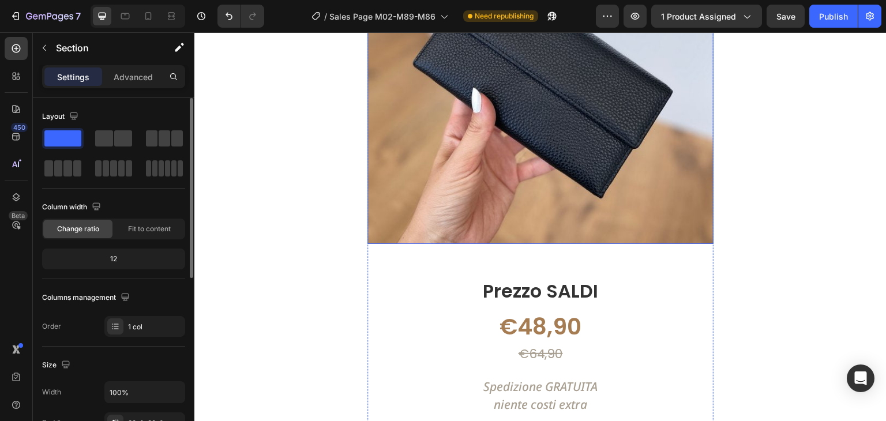
scroll to position [1268, 0]
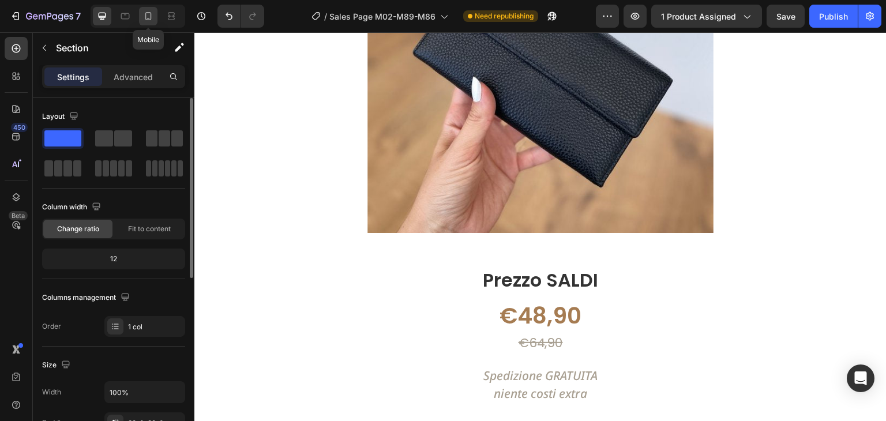
click at [145, 19] on icon at bounding box center [148, 16] width 6 height 8
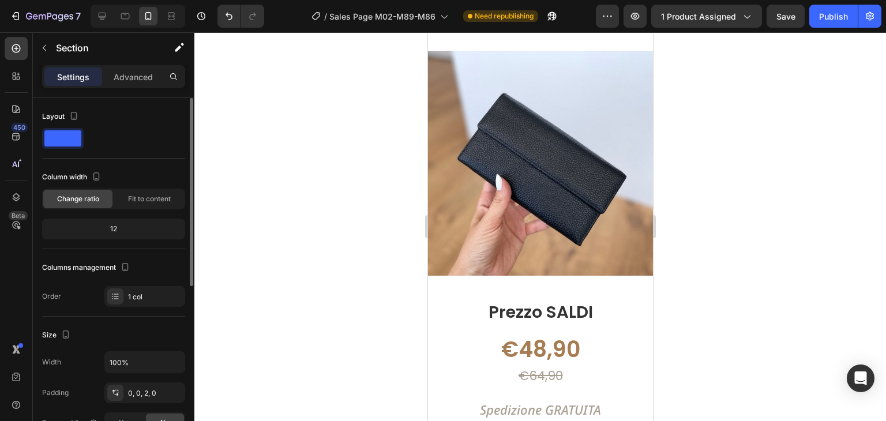
scroll to position [1267, 0]
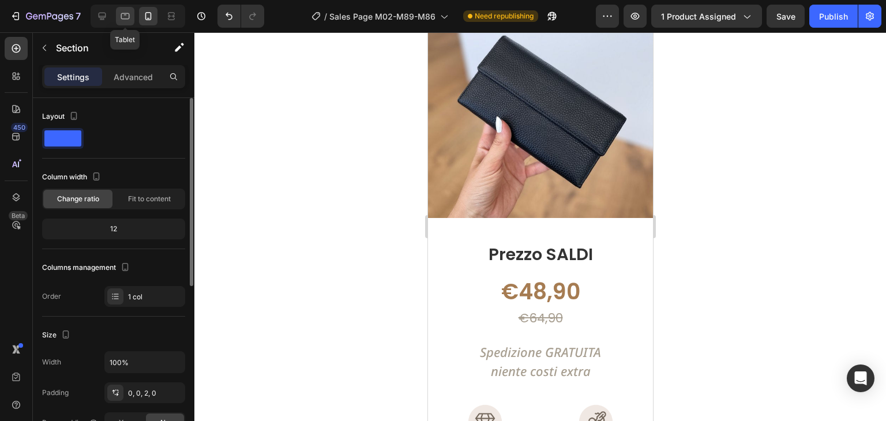
click at [119, 18] on icon at bounding box center [125, 16] width 12 height 12
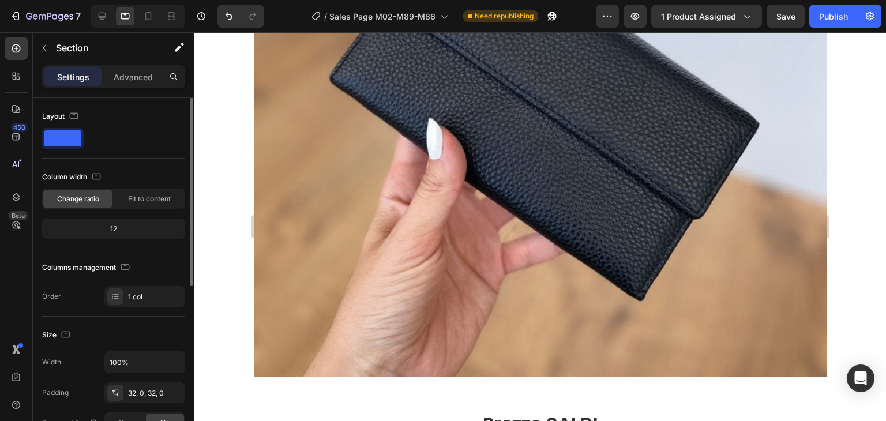
scroll to position [1339, 0]
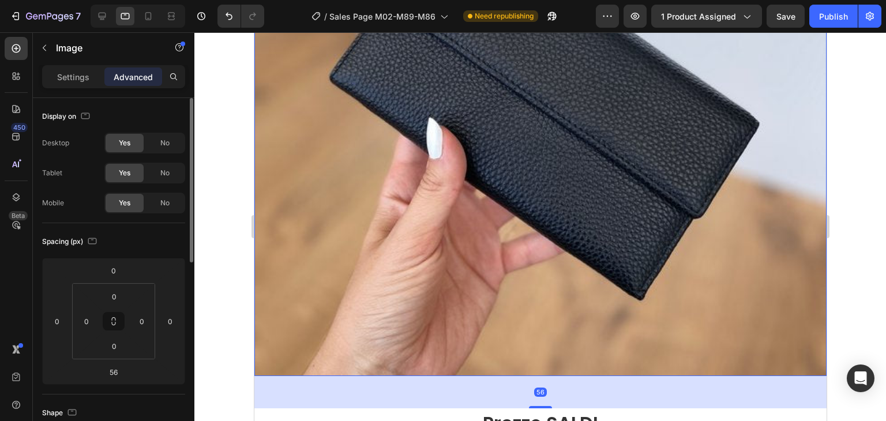
click at [509, 197] on img at bounding box center [540, 90] width 572 height 572
click at [90, 0] on html "7 Version history / Sales Page M02-M89-M86 Need republishing Preview 1 product …" at bounding box center [443, 0] width 886 height 0
click at [85, 316] on input "0" at bounding box center [86, 320] width 17 height 17
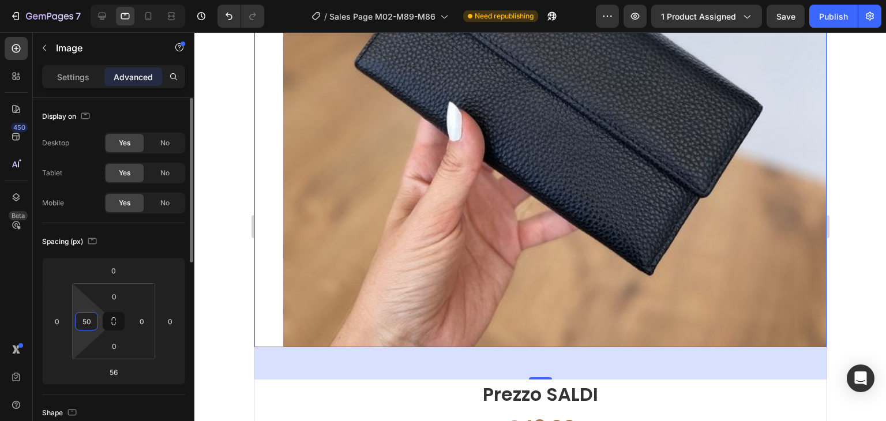
click at [86, 316] on input "50" at bounding box center [86, 320] width 17 height 17
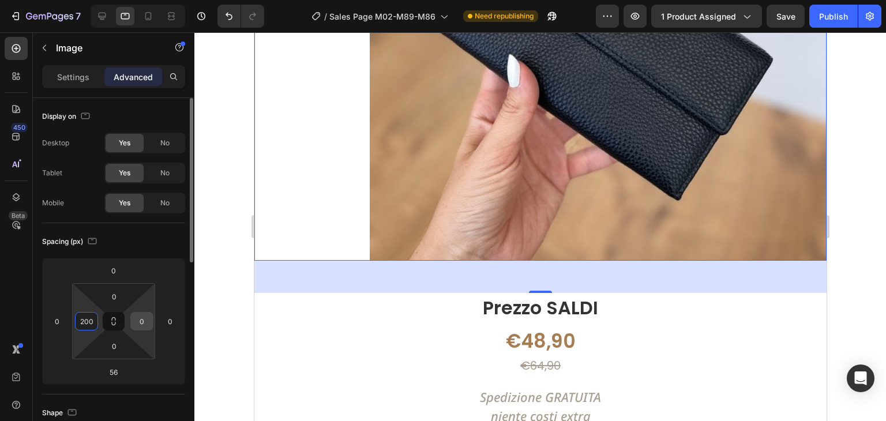
type input "200"
click at [138, 323] on input "0" at bounding box center [141, 320] width 17 height 17
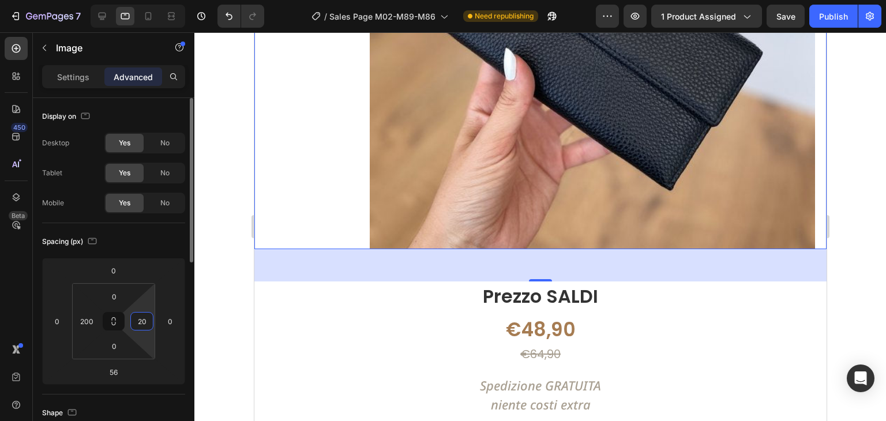
type input "200"
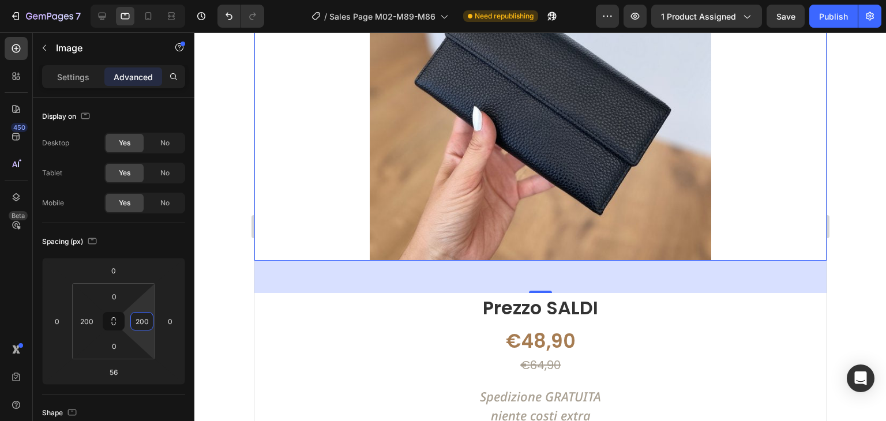
scroll to position [1050, 0]
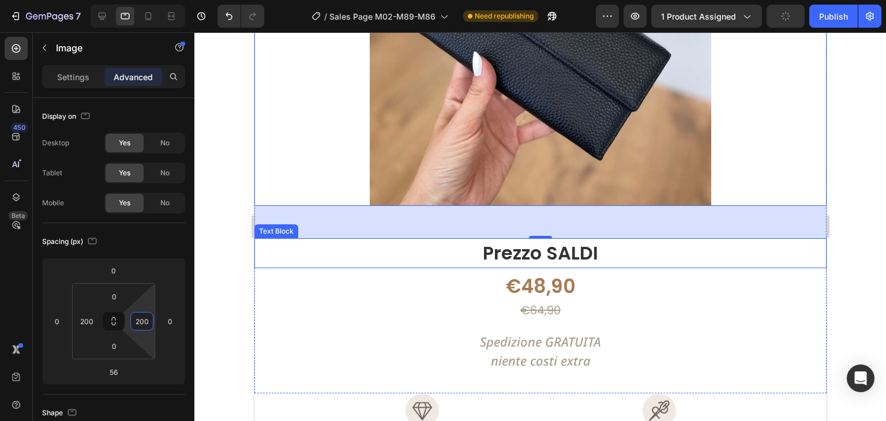
click at [229, 214] on div at bounding box center [539, 226] width 691 height 389
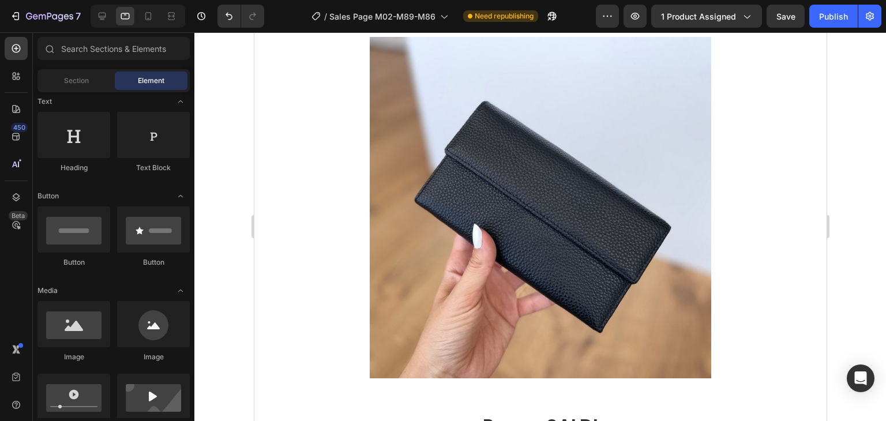
scroll to position [877, 0]
click at [146, 17] on icon at bounding box center [148, 16] width 12 height 12
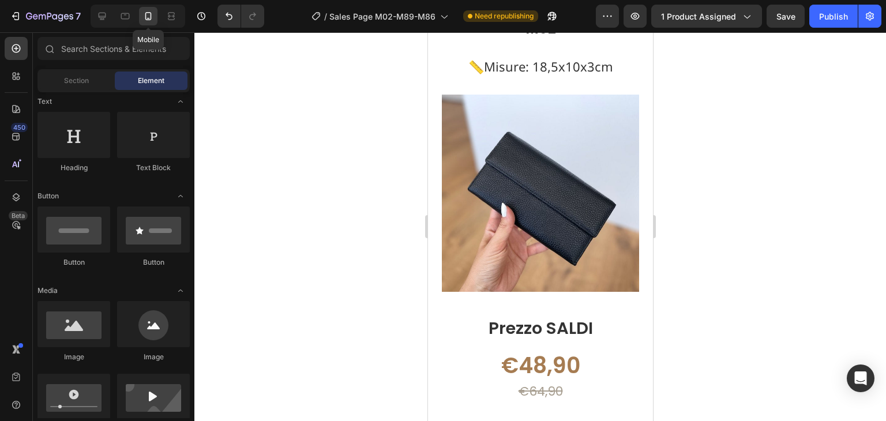
scroll to position [929, 0]
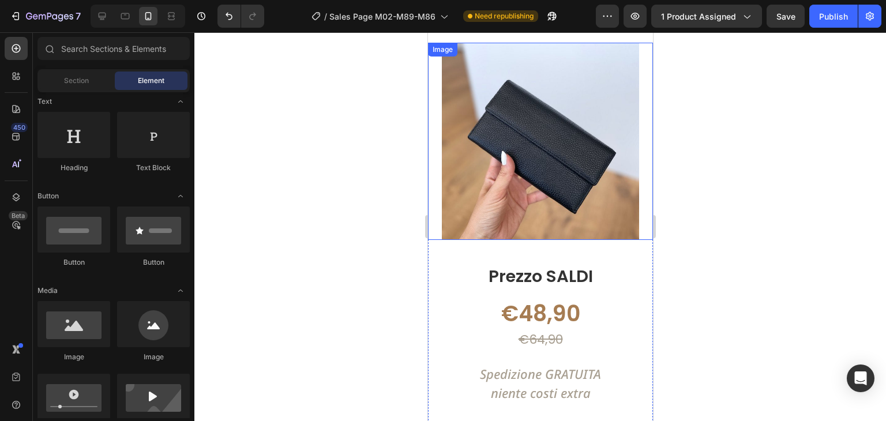
click at [436, 92] on div "Image" at bounding box center [539, 141] width 225 height 197
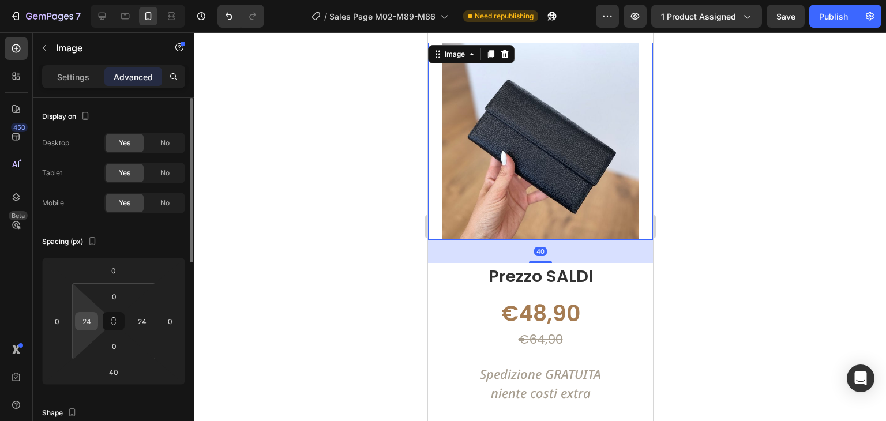
click at [82, 326] on input "24" at bounding box center [86, 320] width 17 height 17
type input "0"
click at [138, 319] on input "24" at bounding box center [141, 320] width 17 height 17
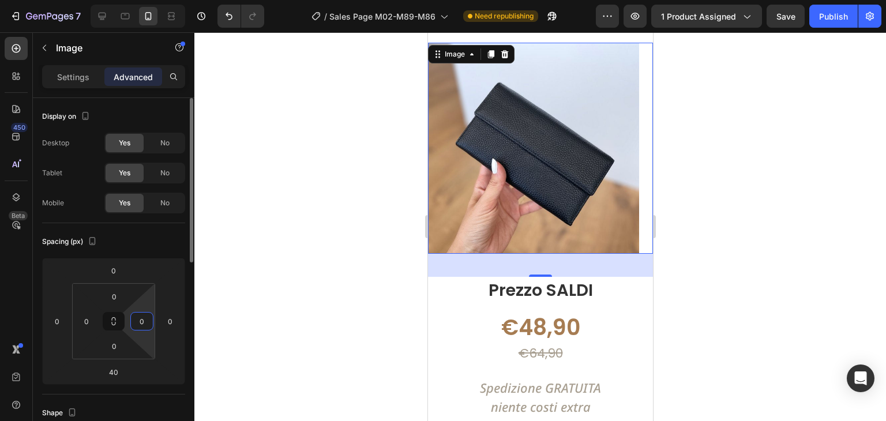
type input "0"
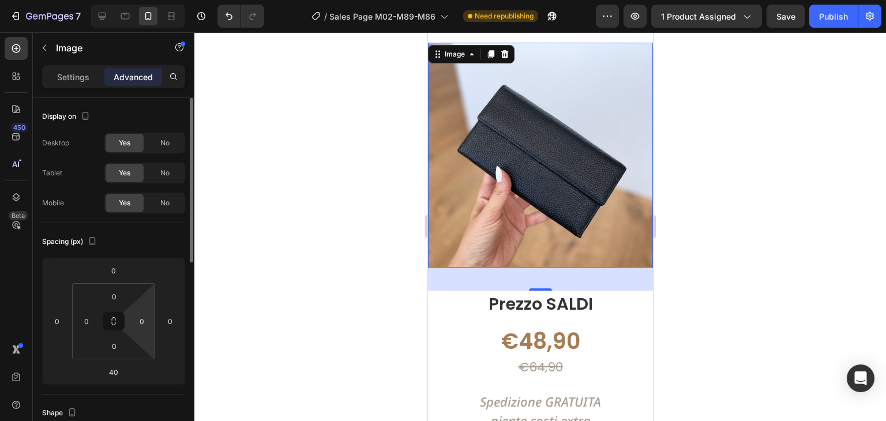
click at [0, 0] on div "Spacing (px) 0 0 40 0 0 0 0 0" at bounding box center [0, 0] width 0 height 0
click at [123, 21] on icon at bounding box center [125, 16] width 12 height 12
type input "56"
type input "200"
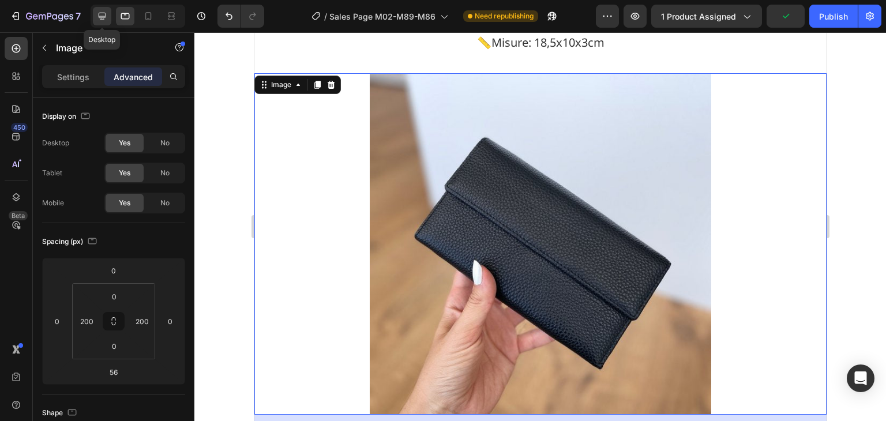
click at [106, 14] on icon at bounding box center [102, 16] width 12 height 12
type input "0"
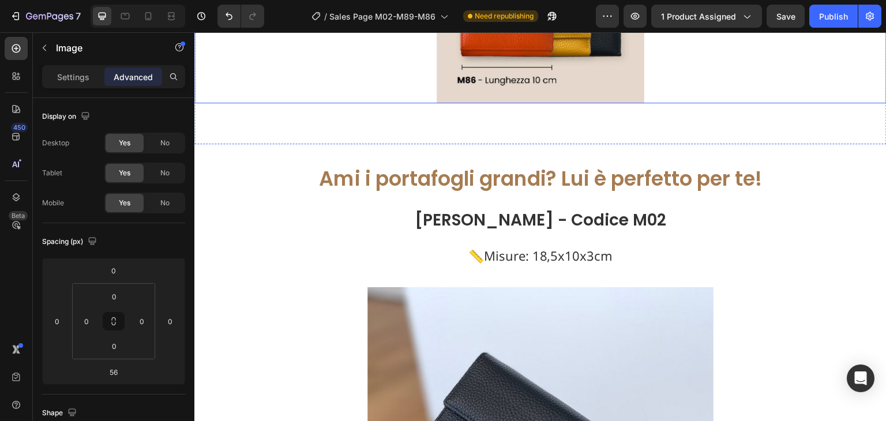
scroll to position [911, 0]
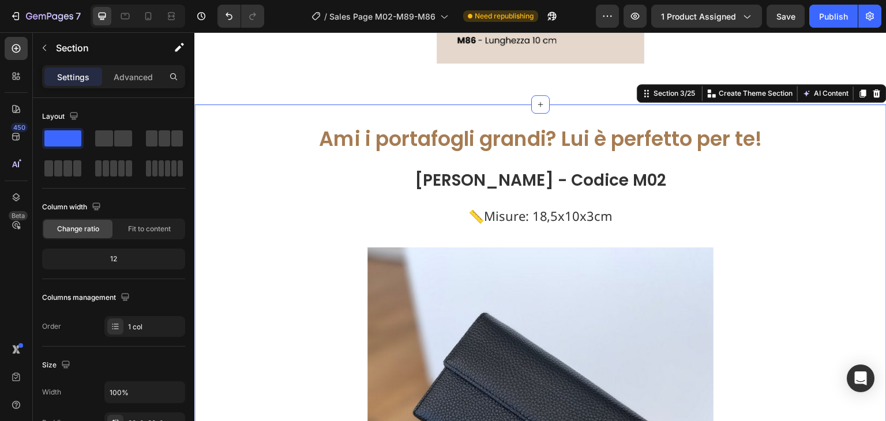
click at [144, 85] on div "Settings Advanced" at bounding box center [113, 76] width 143 height 23
click at [141, 81] on p "Advanced" at bounding box center [133, 77] width 39 height 12
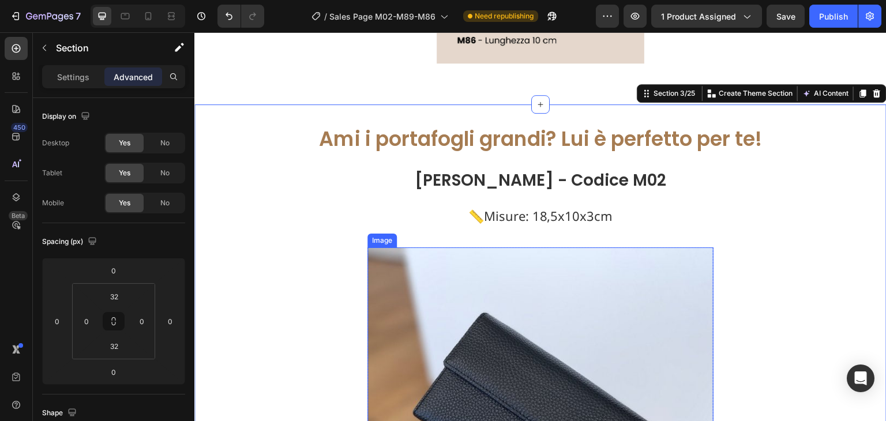
click at [367, 345] on img at bounding box center [540, 420] width 346 height 346
click at [409, 336] on img at bounding box center [540, 420] width 346 height 346
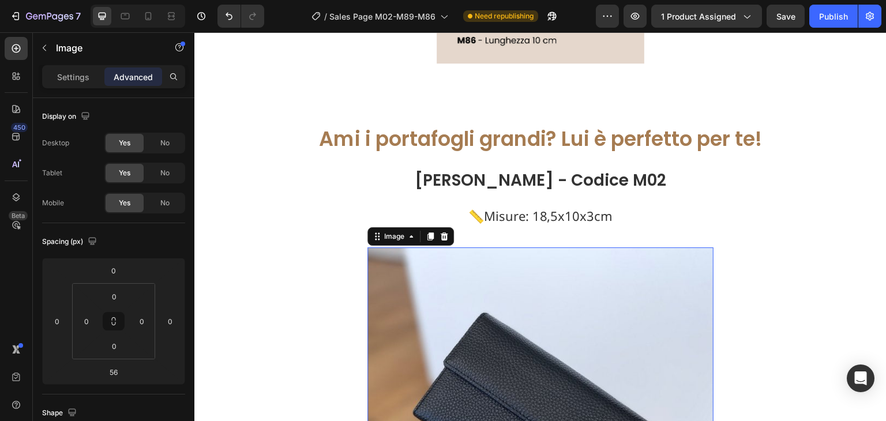
click at [475, 331] on img at bounding box center [540, 420] width 346 height 346
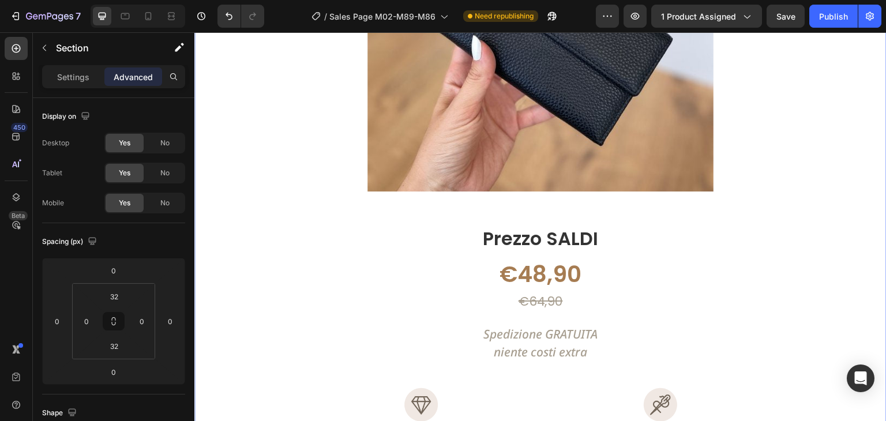
scroll to position [1314, 0]
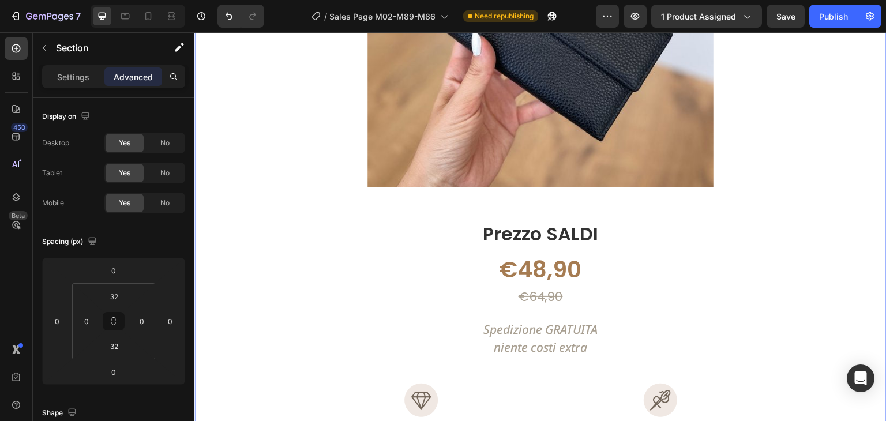
click at [738, 178] on div "Ami i portafogli grandi? Lui è perfetto per te! Text Block Vera pelle - Codice …" at bounding box center [540, 328] width 692 height 1222
click at [702, 179] on img at bounding box center [540, 14] width 346 height 346
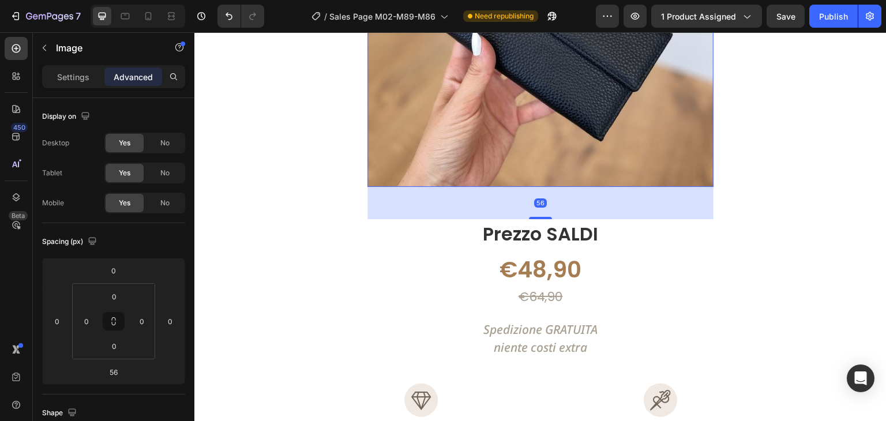
click at [660, 203] on div "56" at bounding box center [540, 203] width 346 height 32
click at [652, 239] on p "Prezzo SALDI" at bounding box center [540, 234] width 344 height 28
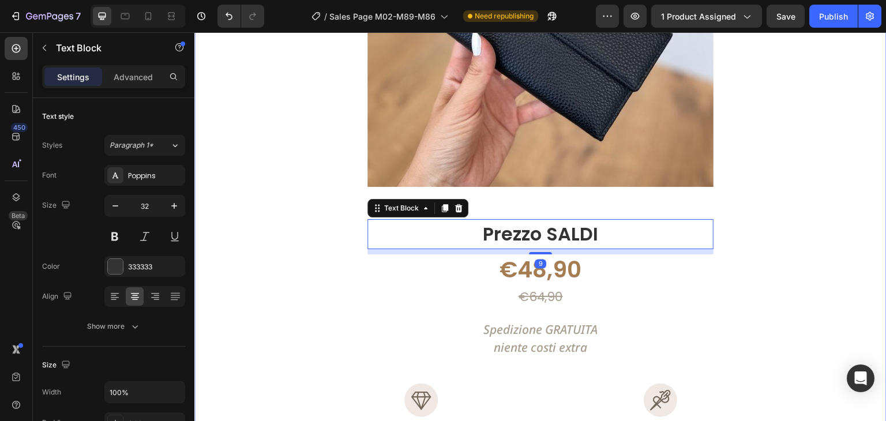
click at [752, 243] on div "Ami i portafogli grandi? Lui è perfetto per te! Text Block Vera pelle - Codice …" at bounding box center [540, 328] width 692 height 1222
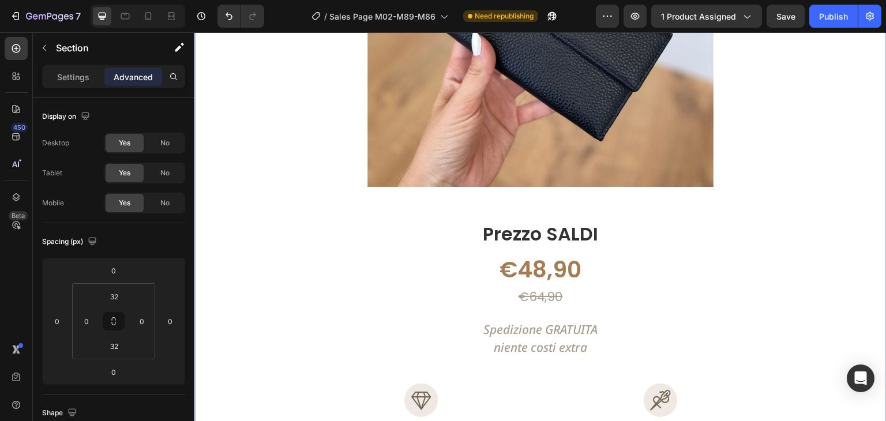
click at [825, 221] on div "Ami i portafogli grandi? Lui è perfetto per te! Text Block Vera pelle - Codice …" at bounding box center [540, 328] width 692 height 1222
click at [819, 165] on div "Ami i portafogli grandi? Lui è perfetto per te! Text Block Vera pelle - Codice …" at bounding box center [540, 328] width 692 height 1222
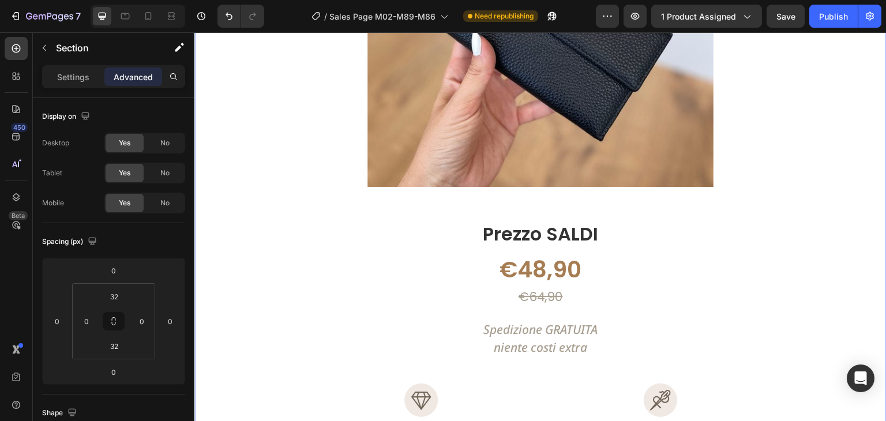
click at [819, 165] on div "Ami i portafogli grandi? Lui è perfetto per te! Text Block Vera pelle - Codice …" at bounding box center [540, 328] width 692 height 1222
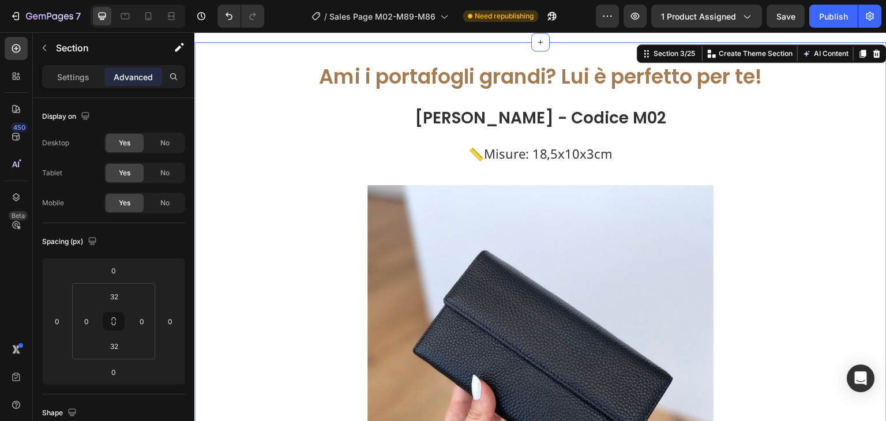
scroll to position [969, 0]
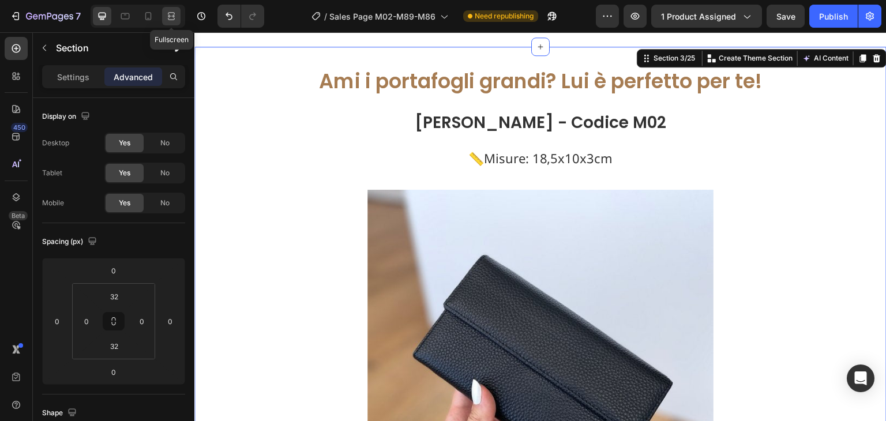
click at [178, 18] on div at bounding box center [171, 16] width 18 height 18
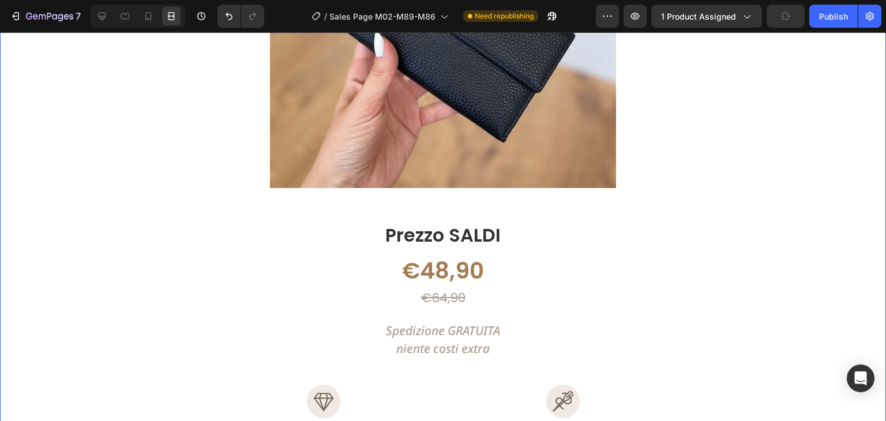
click at [661, 190] on div "Ami i portafogli grandi? Lui è perfetto per te! Text Block Vera pelle - Codice …" at bounding box center [443, 329] width 886 height 1222
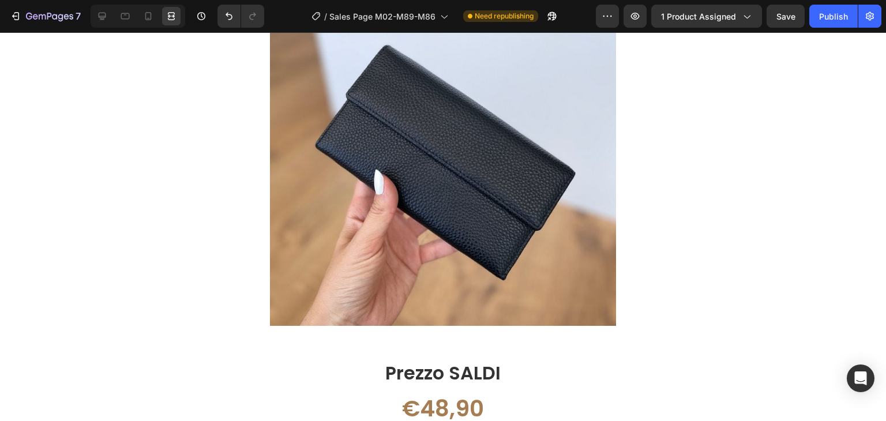
scroll to position [334, 0]
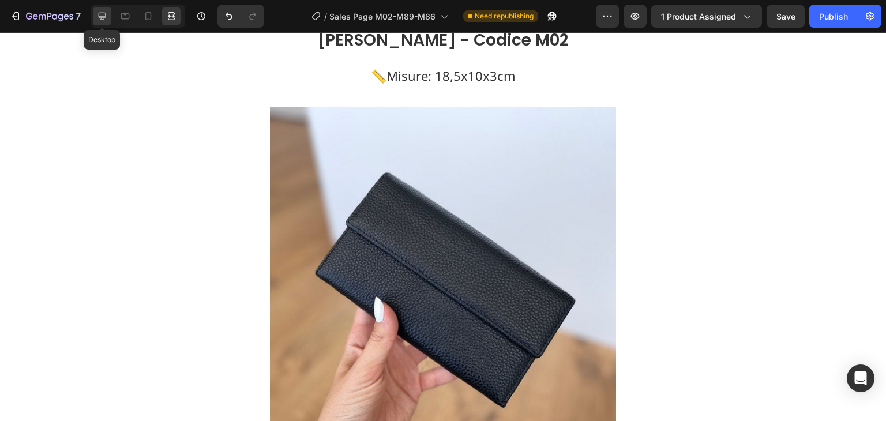
click at [103, 18] on icon at bounding box center [102, 16] width 7 height 7
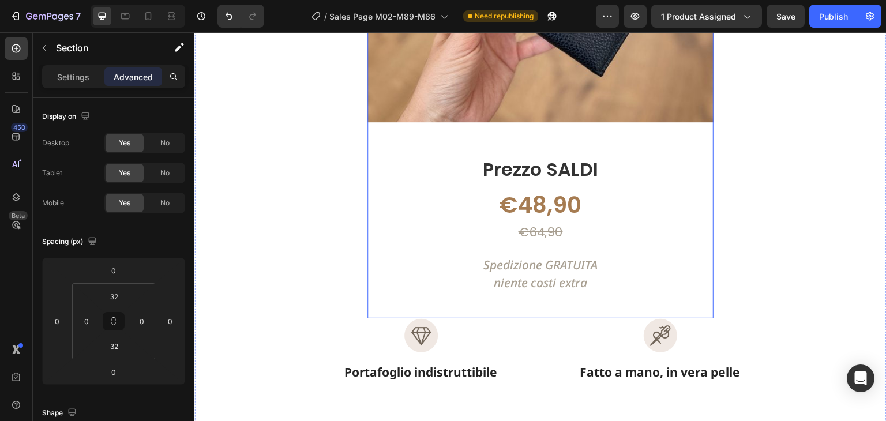
scroll to position [1441, 0]
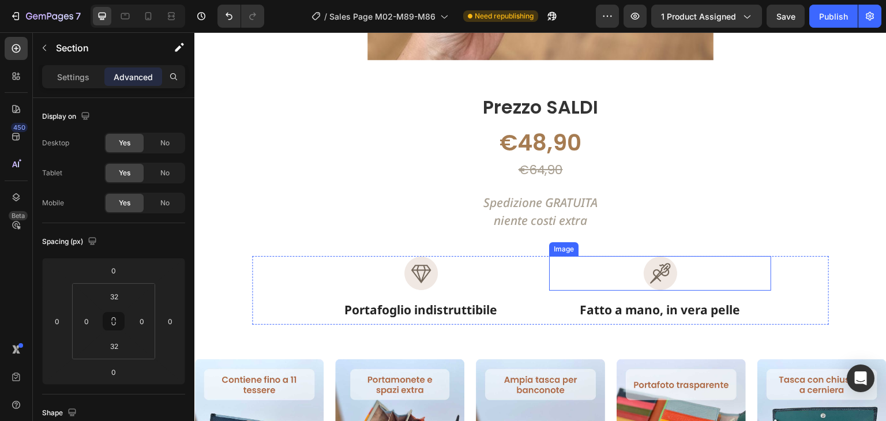
click at [582, 279] on div at bounding box center [660, 273] width 222 height 35
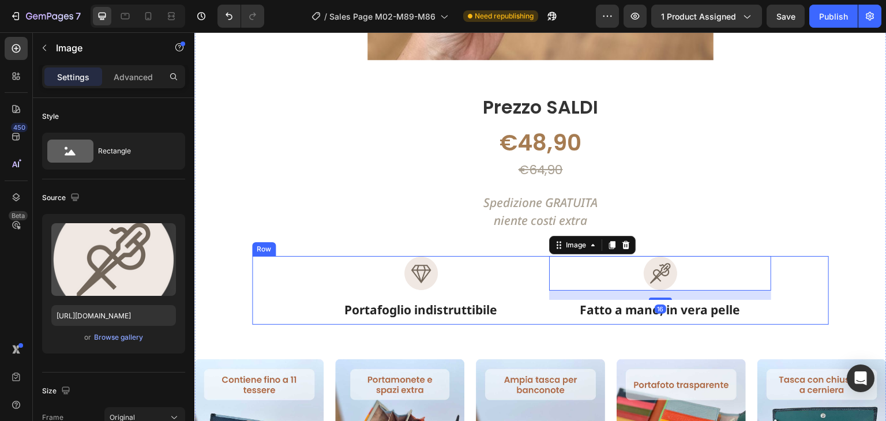
click at [536, 270] on div "Image Portafoglio indistruttibile Text Block Image 16 Fatto a mano, in [PERSON_…" at bounding box center [540, 290] width 577 height 69
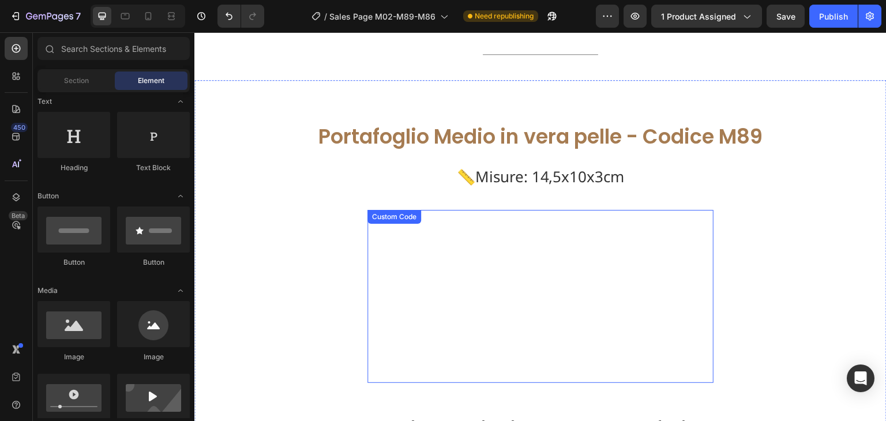
scroll to position [9622, 0]
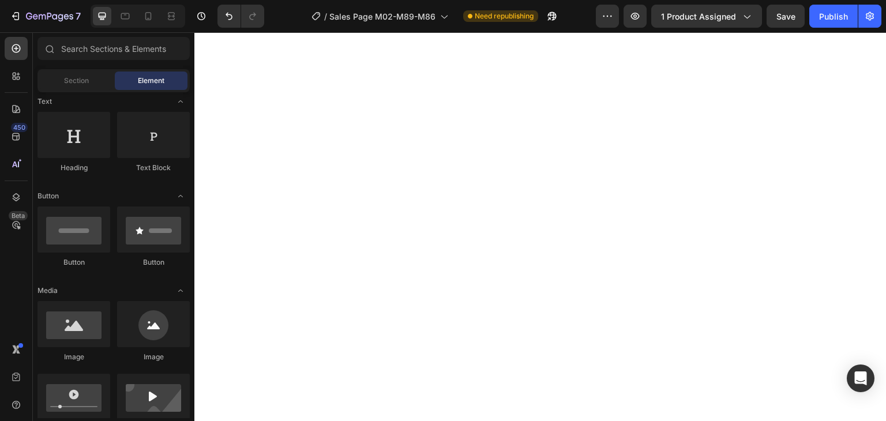
drag, startPoint x: 881, startPoint y: 327, endPoint x: 1072, endPoint y: 38, distance: 346.2
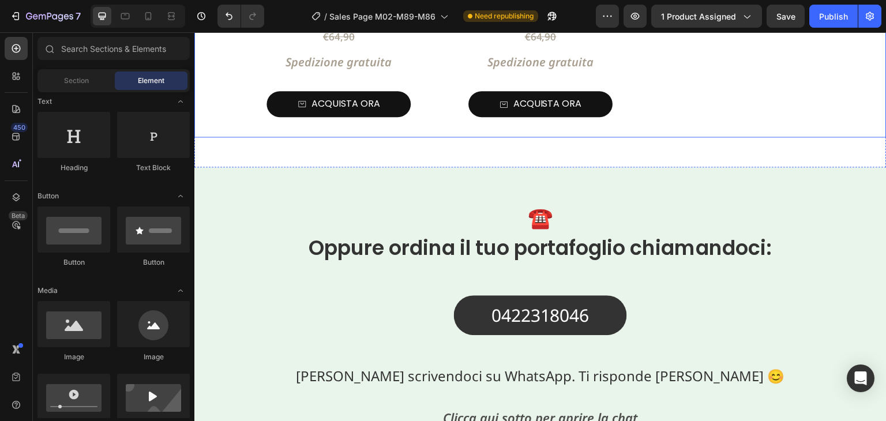
scroll to position [3055, 0]
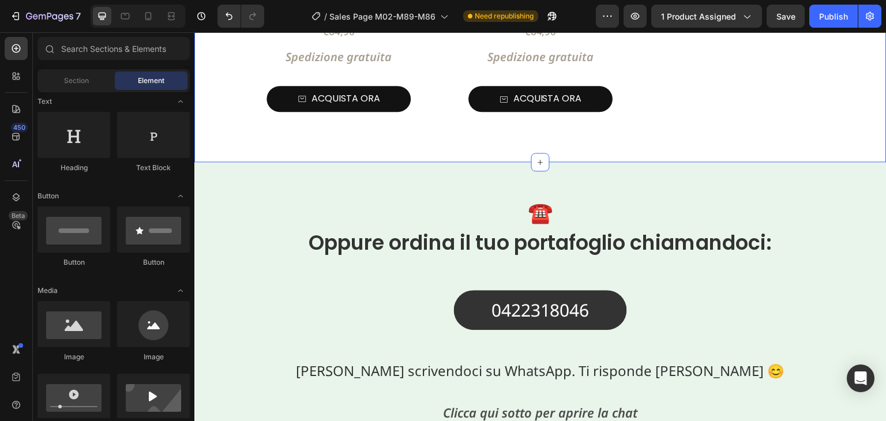
click at [661, 162] on div "☎️ Oppure ordina il tuo portafoglio chiamandoci: Text Block 0422318046 Text Blo…" at bounding box center [540, 343] width 692 height 363
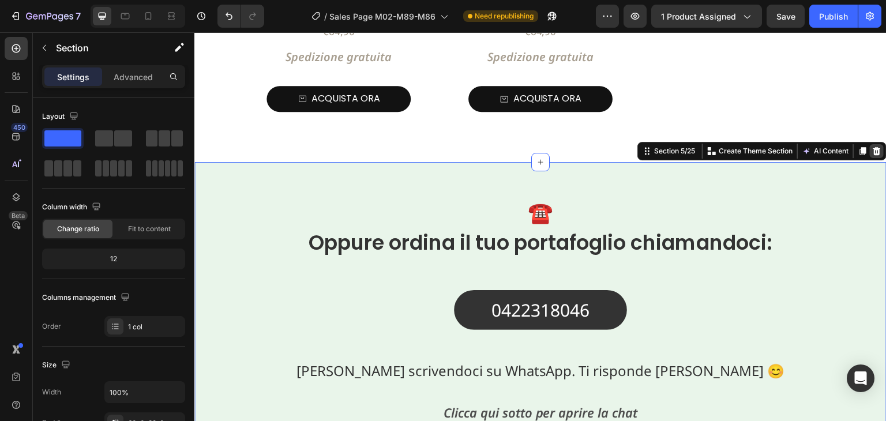
click at [872, 146] on icon at bounding box center [876, 150] width 9 height 9
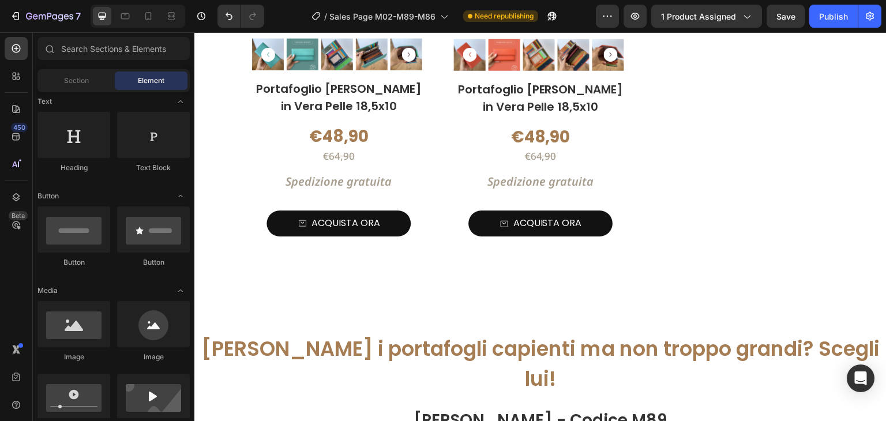
scroll to position [2998, 0]
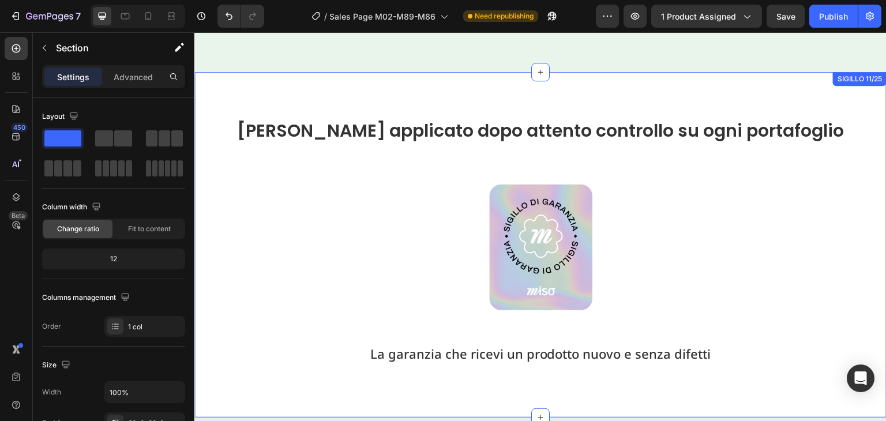
scroll to position [8590, 0]
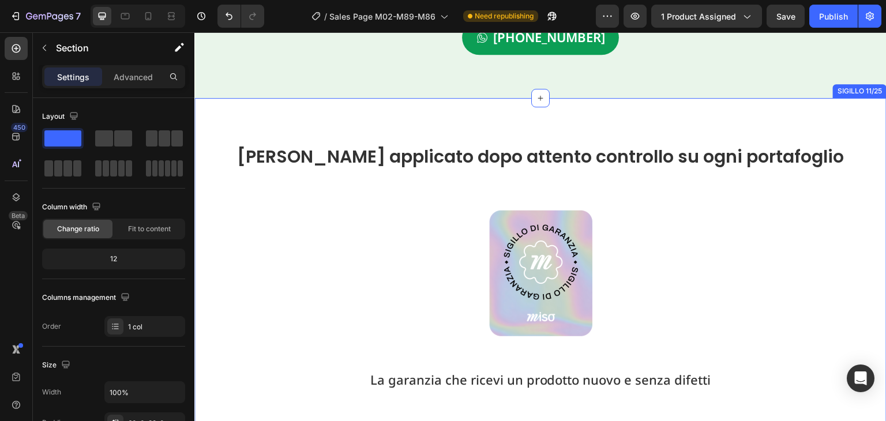
click at [676, 122] on div "Sigillo applicato dopo attento controllo su ogni portafoglio Heading Image La g…" at bounding box center [540, 271] width 692 height 346
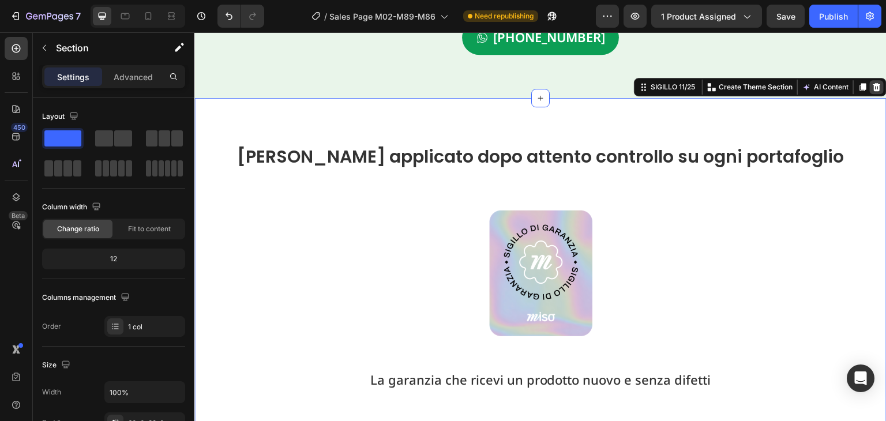
click at [873, 86] on div at bounding box center [876, 87] width 14 height 14
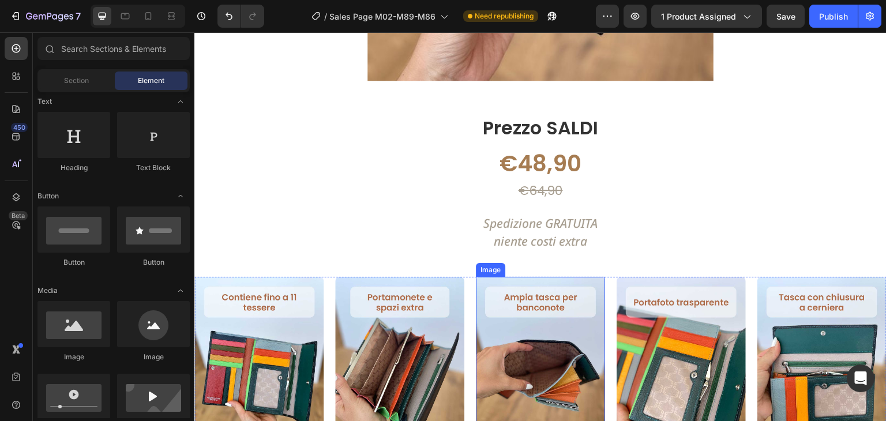
scroll to position [1268, 0]
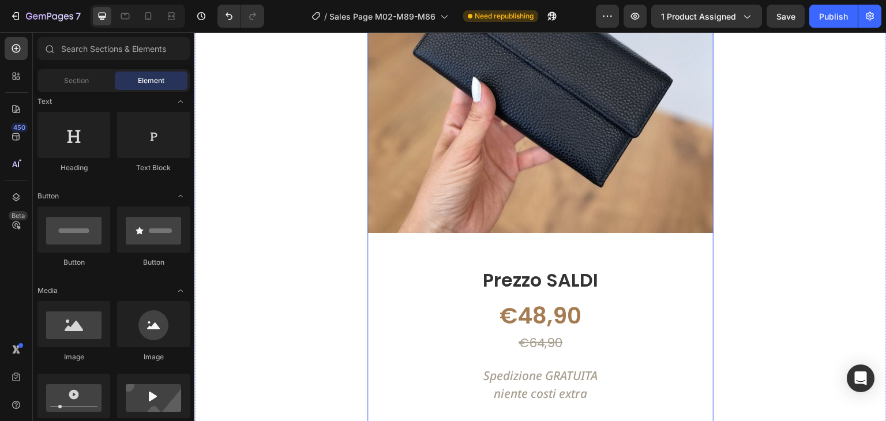
click at [696, 253] on div "Image Prezzo SALDI Text Block €48,90 Product Price Product Price €64,90 Product…" at bounding box center [540, 157] width 346 height 541
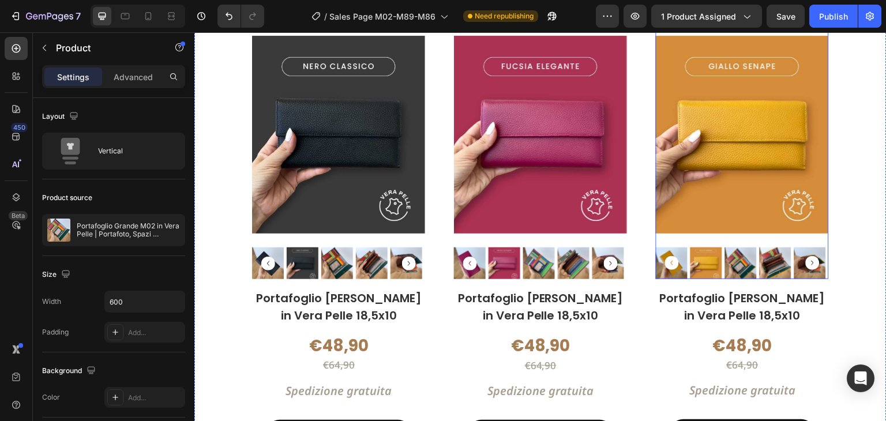
scroll to position [2075, 0]
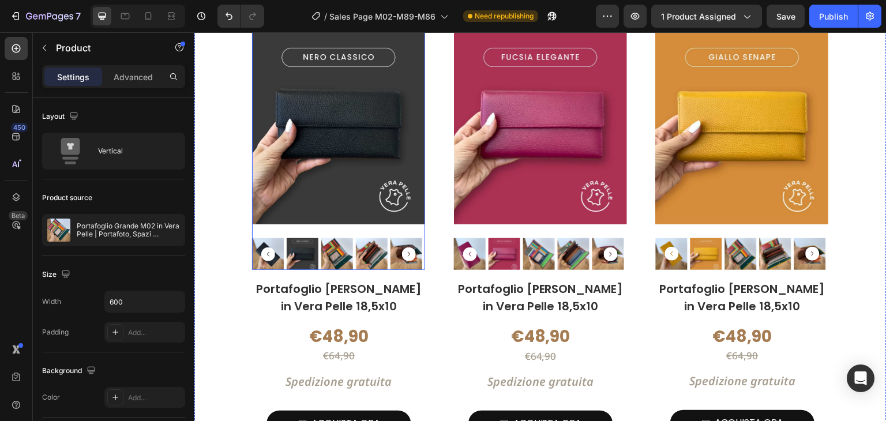
click at [418, 225] on img at bounding box center [338, 125] width 173 height 216
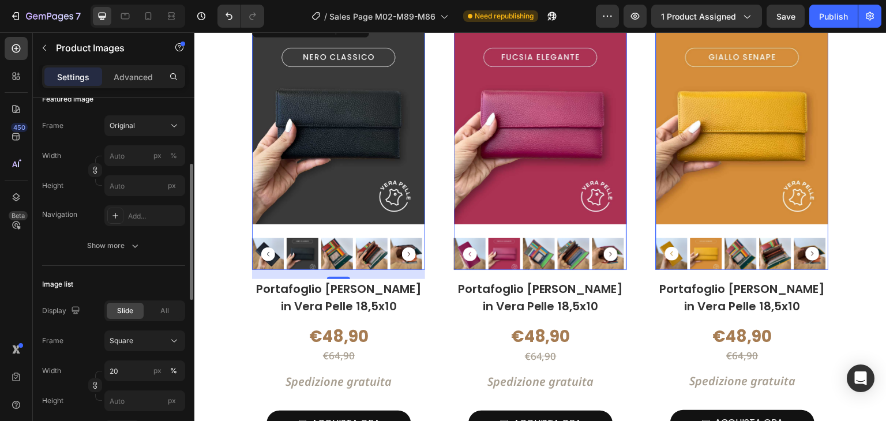
scroll to position [231, 0]
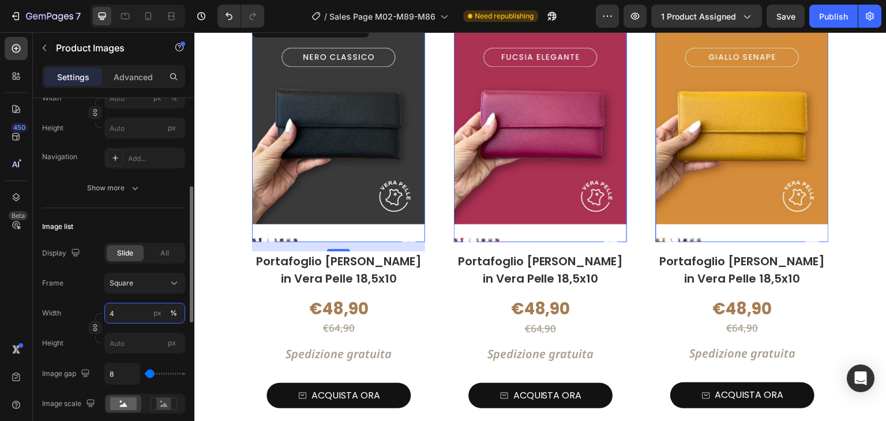
type input "40"
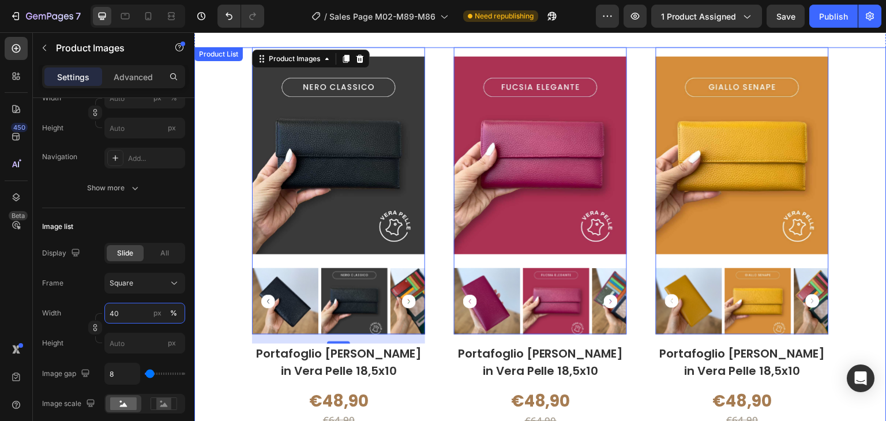
scroll to position [2018, 0]
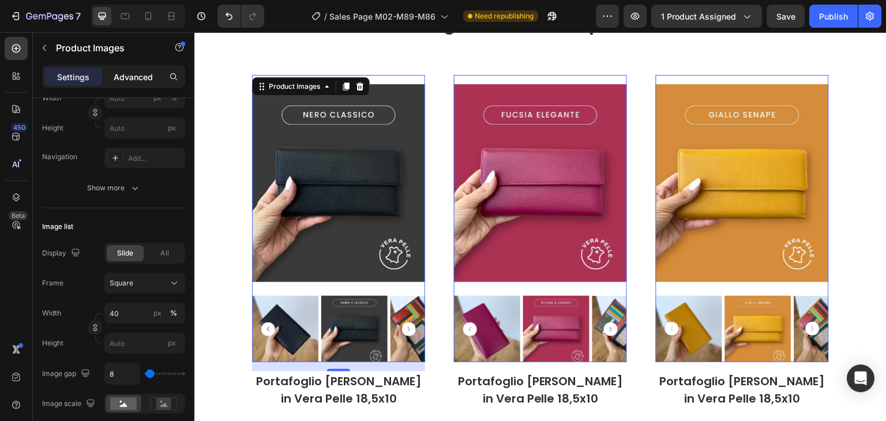
click at [143, 74] on p "Advanced" at bounding box center [133, 77] width 39 height 12
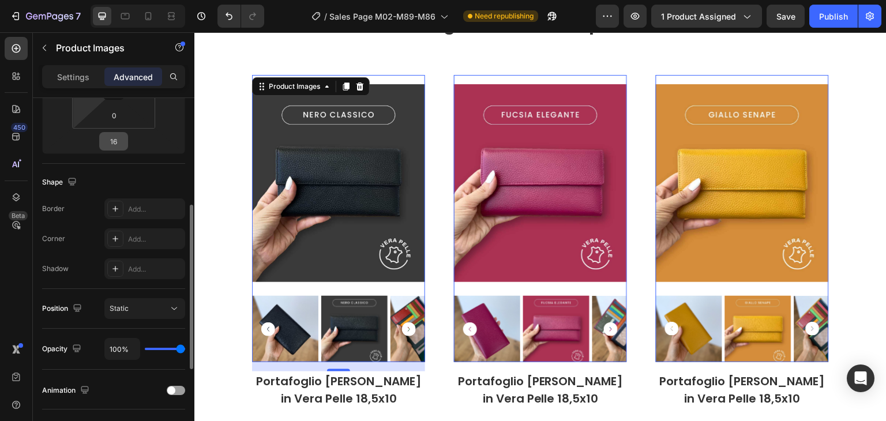
scroll to position [0, 0]
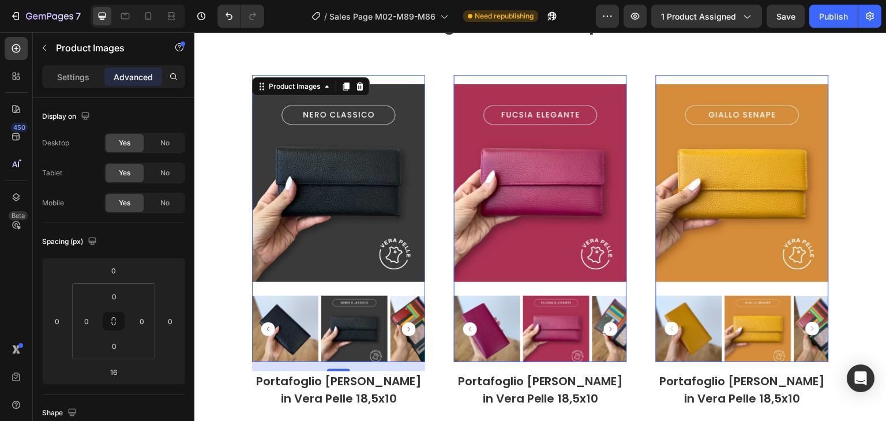
click at [400, 79] on img at bounding box center [338, 183] width 173 height 216
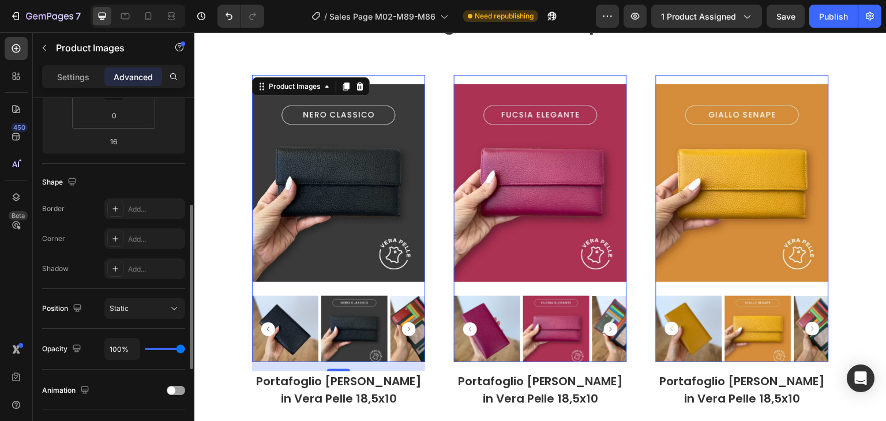
scroll to position [58, 0]
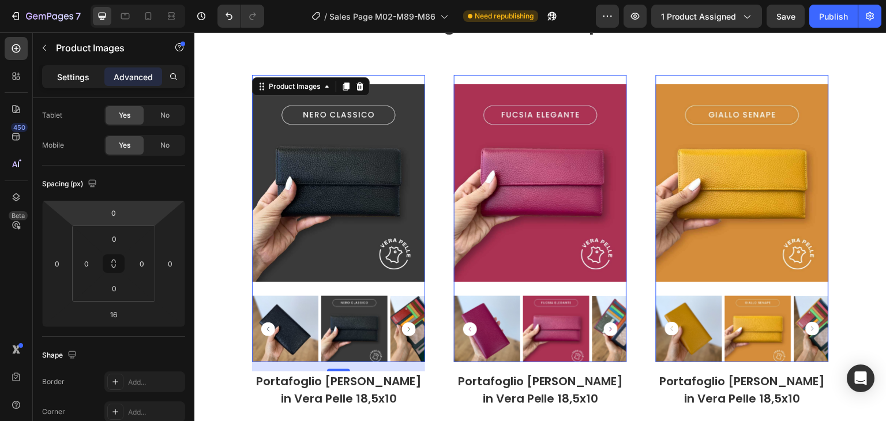
click at [73, 76] on p "Settings" at bounding box center [73, 77] width 32 height 12
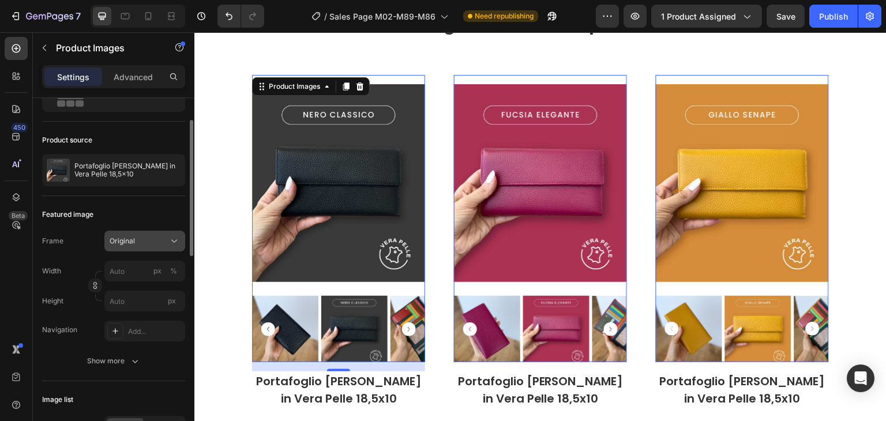
click at [136, 231] on button "Original" at bounding box center [144, 241] width 81 height 21
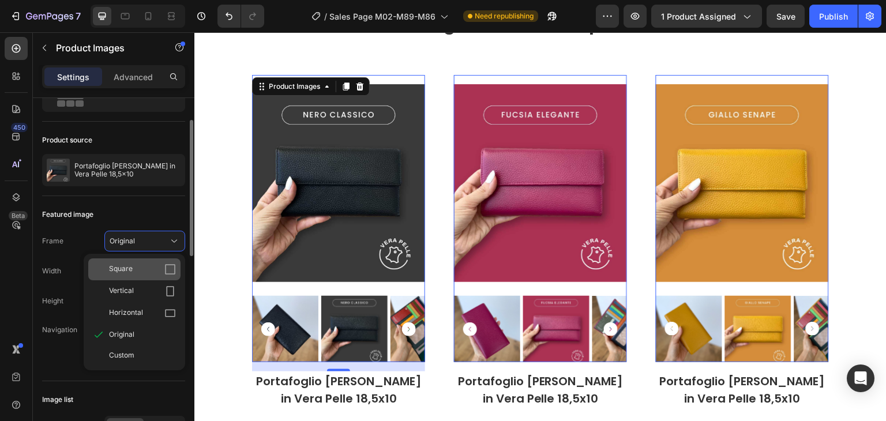
click at [133, 270] on div "Square" at bounding box center [142, 269] width 67 height 12
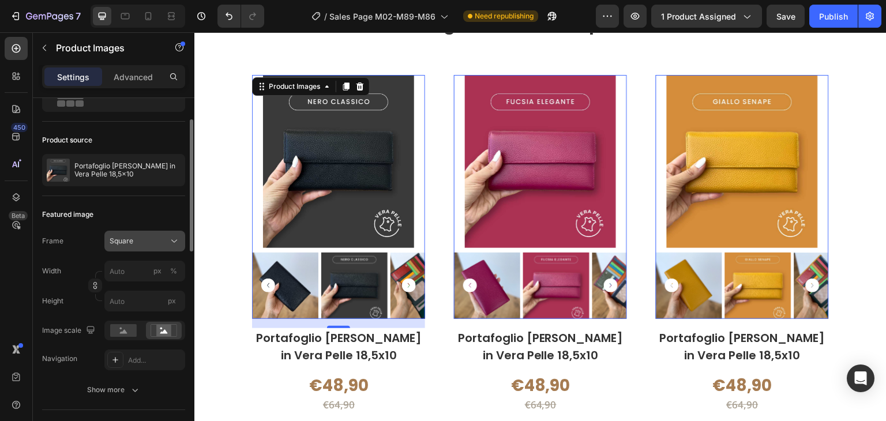
click at [127, 248] on button "Square" at bounding box center [144, 241] width 81 height 21
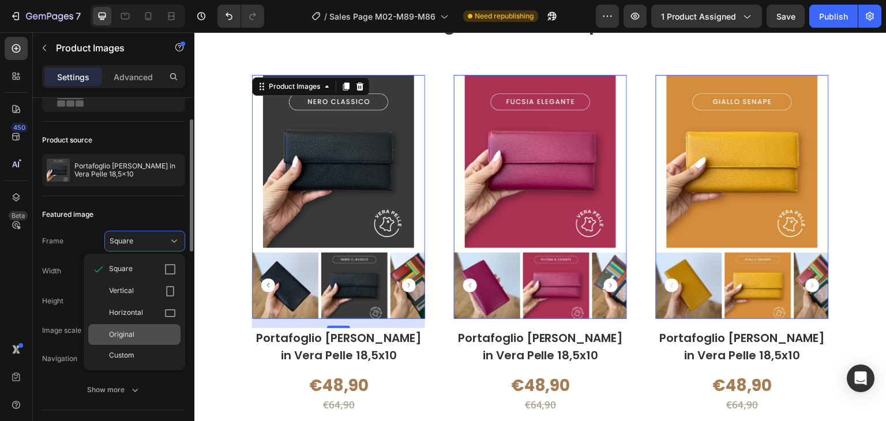
click at [115, 333] on span "Original" at bounding box center [121, 334] width 25 height 10
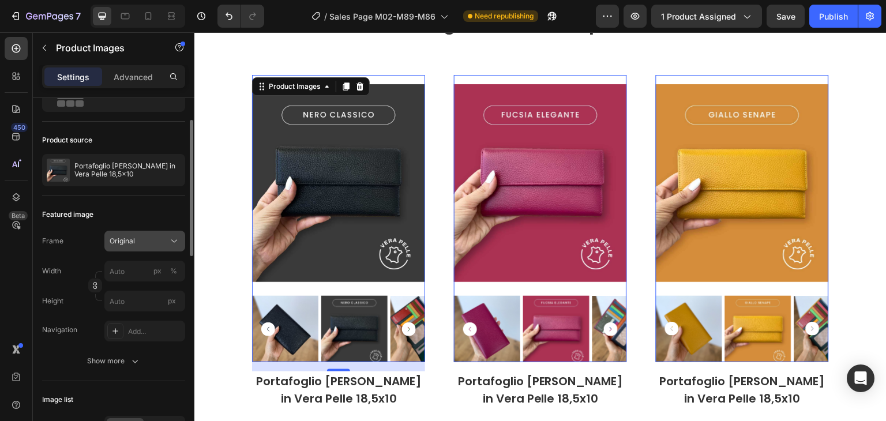
click at [120, 238] on span "Original" at bounding box center [122, 241] width 25 height 10
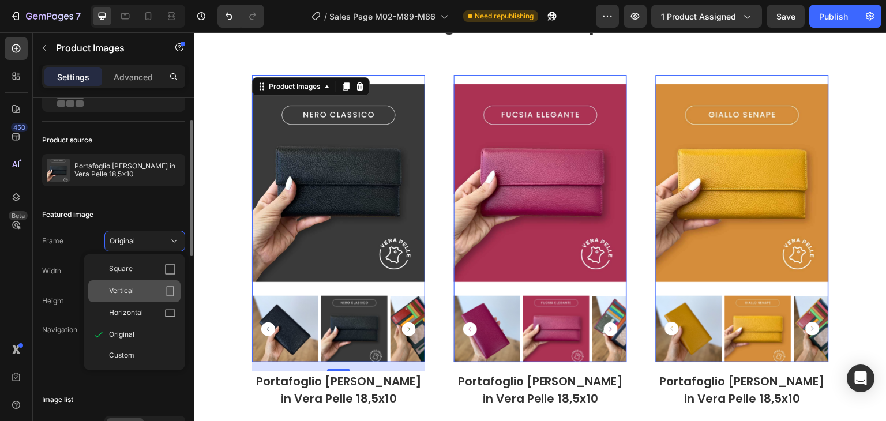
click at [133, 289] on span "Vertical" at bounding box center [121, 291] width 25 height 12
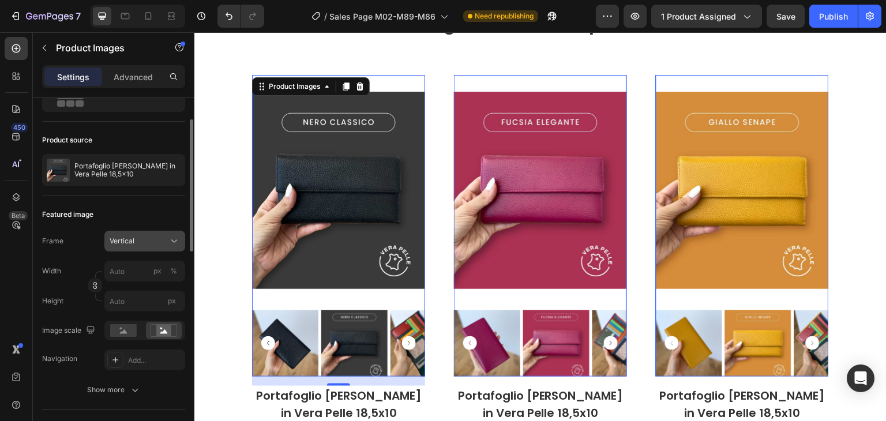
click at [125, 237] on span "Vertical" at bounding box center [122, 241] width 25 height 10
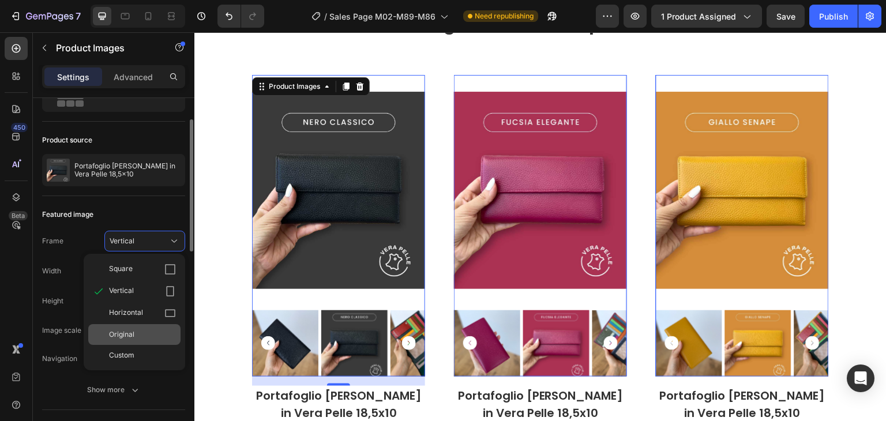
click at [123, 333] on span "Original" at bounding box center [121, 334] width 25 height 10
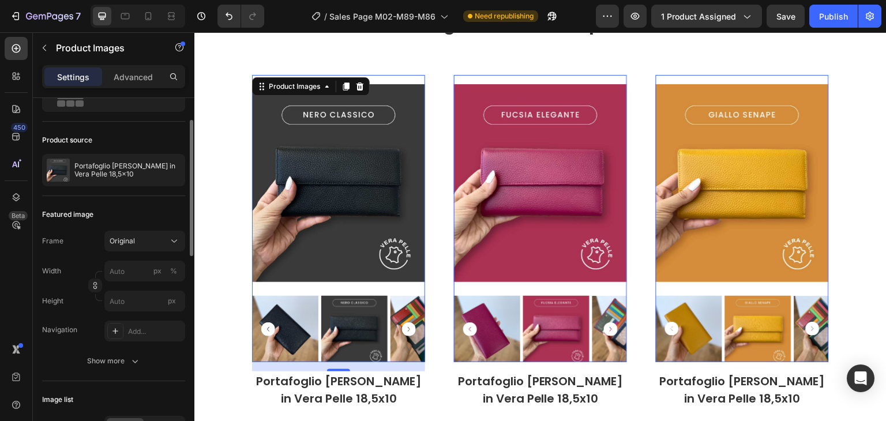
click at [295, 228] on img at bounding box center [338, 183] width 173 height 216
click at [138, 74] on p "Advanced" at bounding box center [133, 77] width 39 height 12
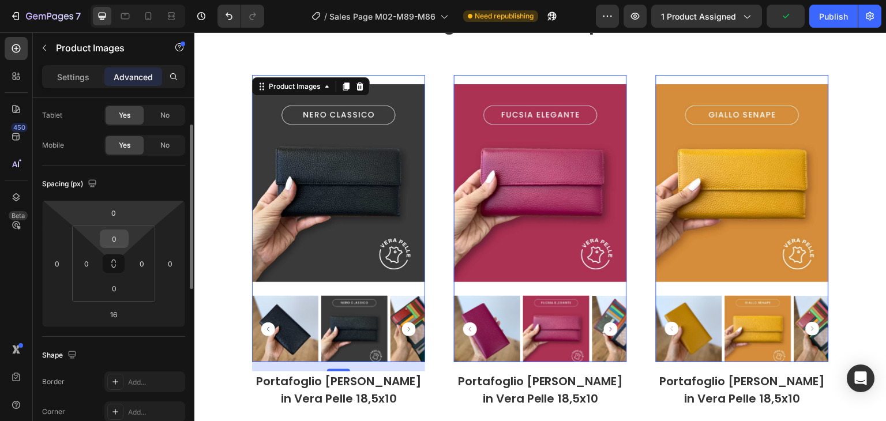
click at [111, 242] on input "0" at bounding box center [114, 238] width 23 height 17
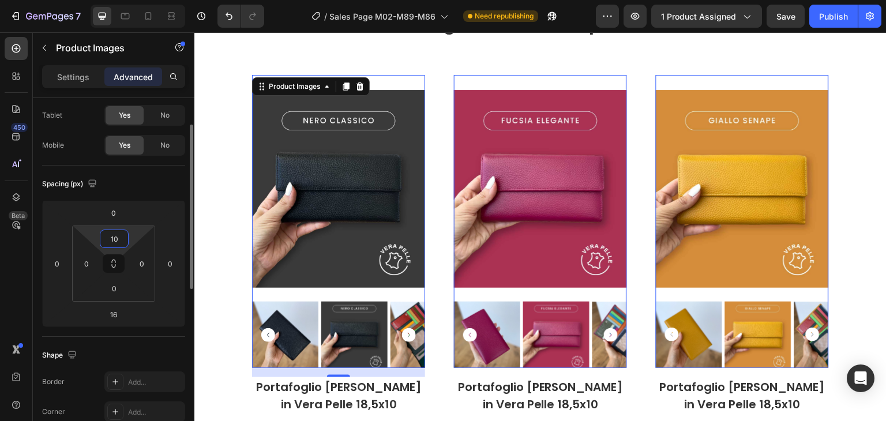
click at [111, 242] on input "10" at bounding box center [114, 238] width 23 height 17
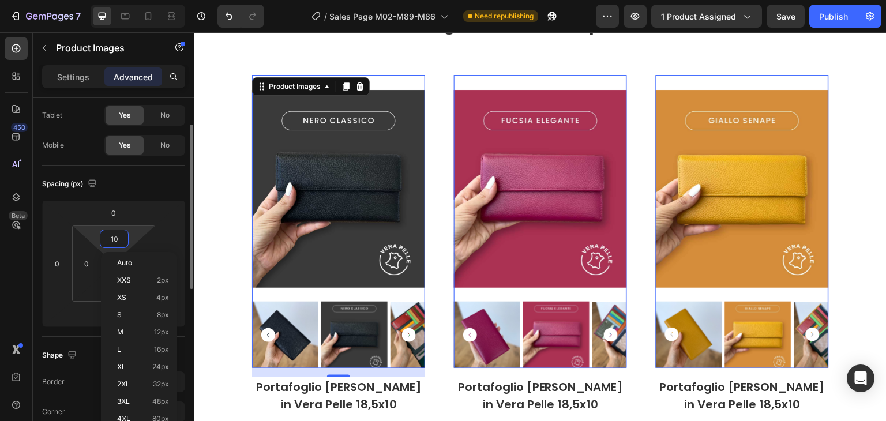
type input "0"
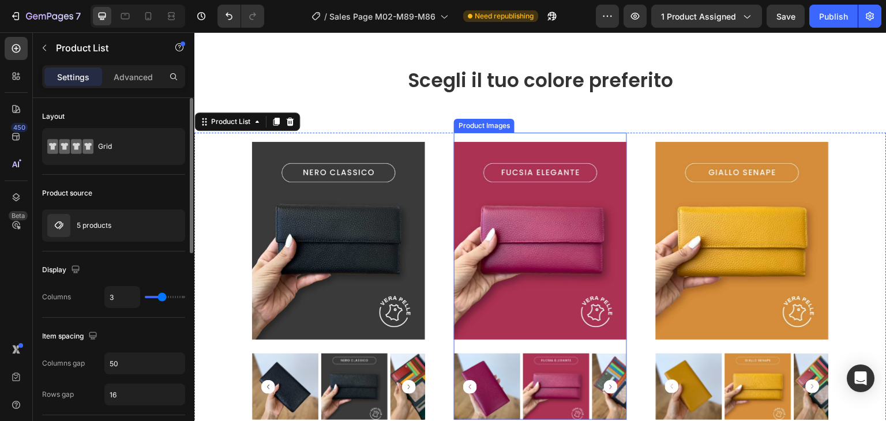
scroll to position [1960, 0]
click at [125, 81] on p "Advanced" at bounding box center [133, 77] width 39 height 12
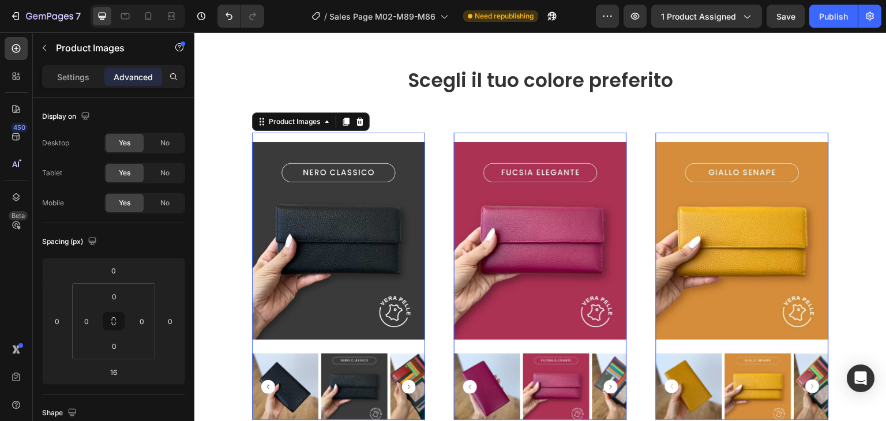
click at [419, 191] on img at bounding box center [338, 241] width 173 height 216
click at [393, 139] on img at bounding box center [338, 241] width 173 height 216
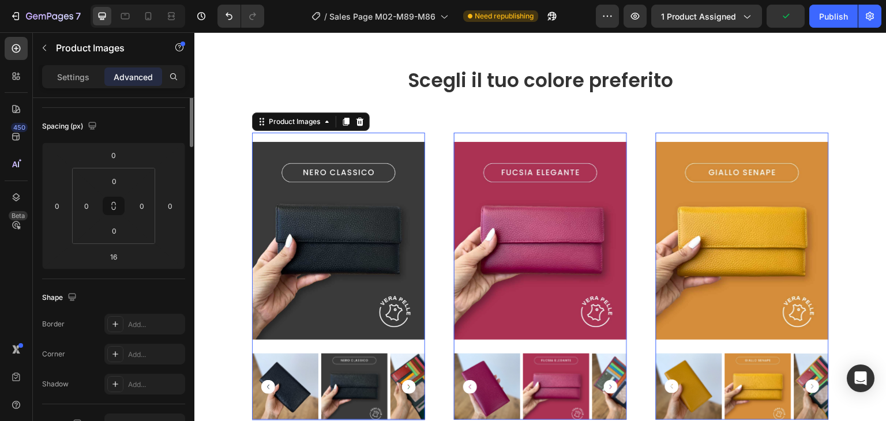
scroll to position [0, 0]
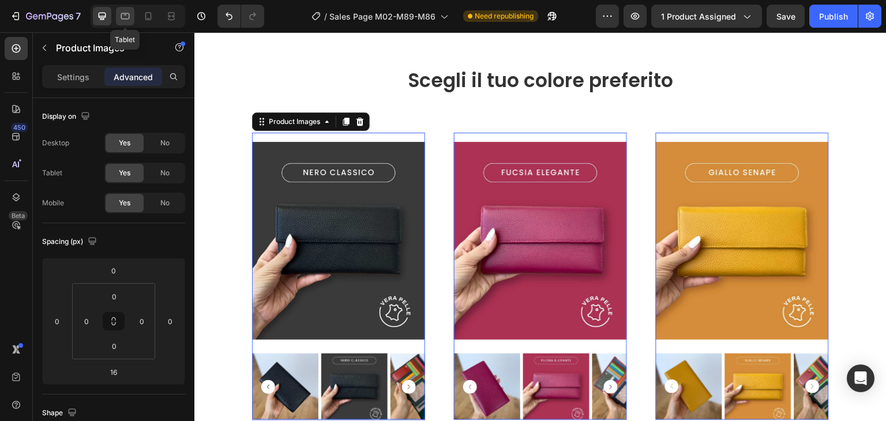
click at [129, 15] on icon at bounding box center [125, 16] width 12 height 12
type input "20"
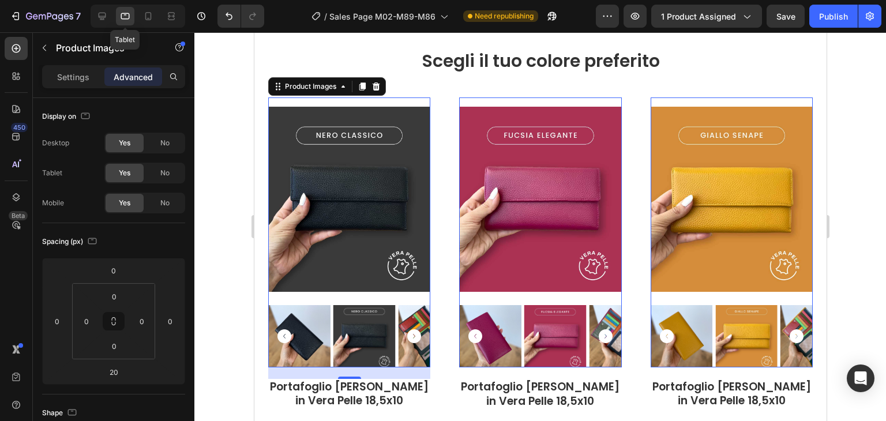
scroll to position [1985, 0]
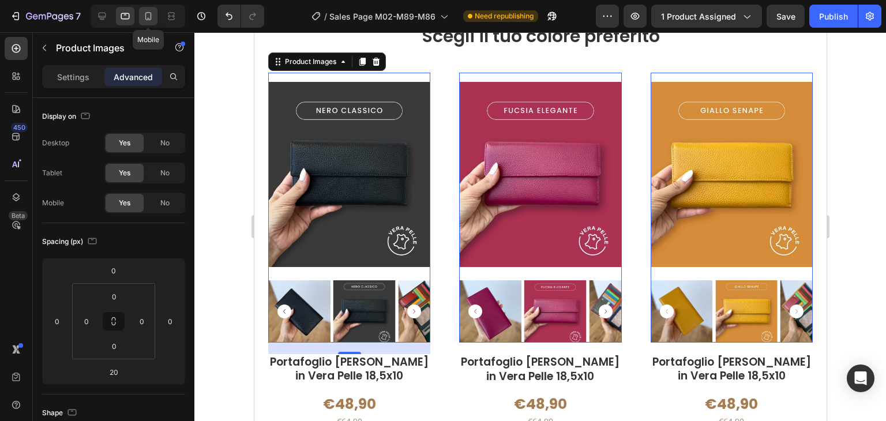
click at [151, 20] on icon at bounding box center [148, 16] width 12 height 12
type input "16"
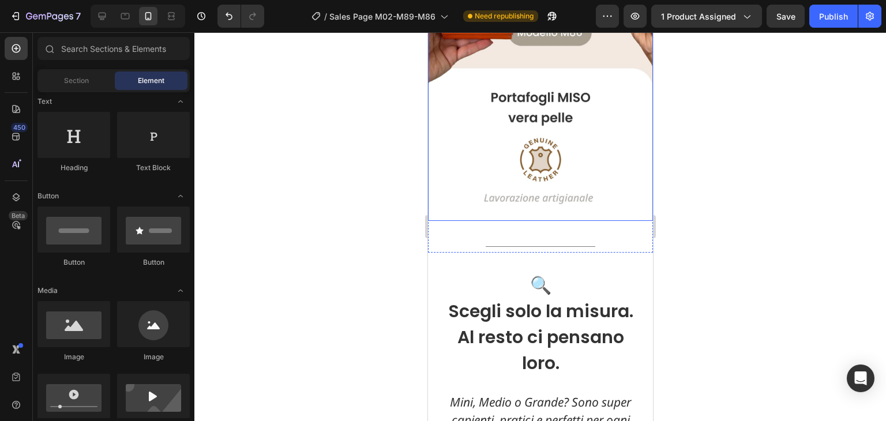
scroll to position [231, 0]
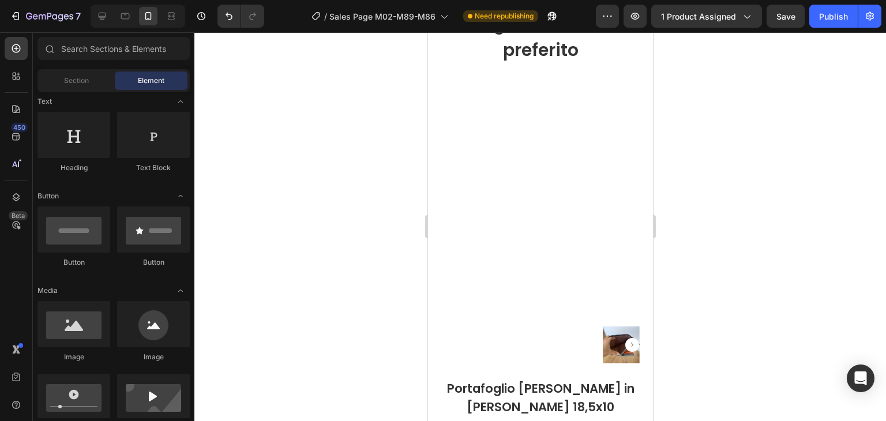
scroll to position [3228, 0]
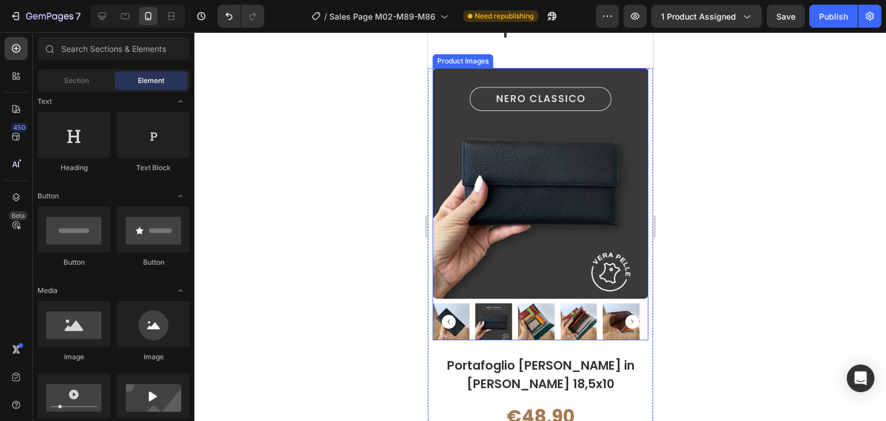
click at [515, 312] on div at bounding box center [540, 321] width 216 height 37
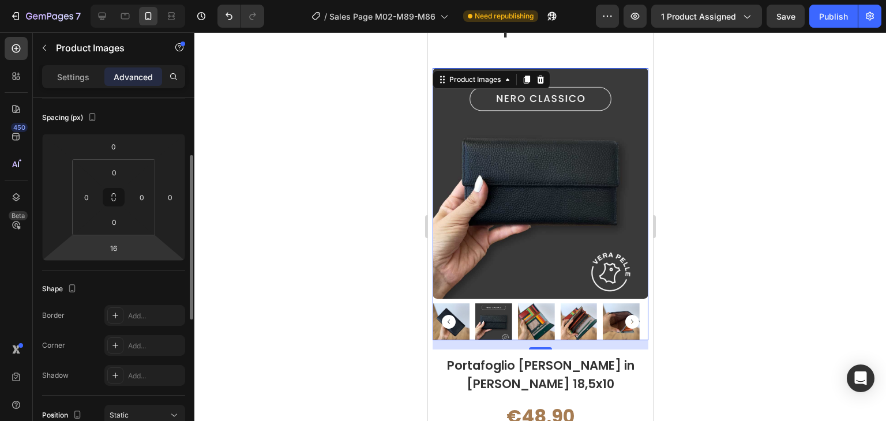
scroll to position [0, 0]
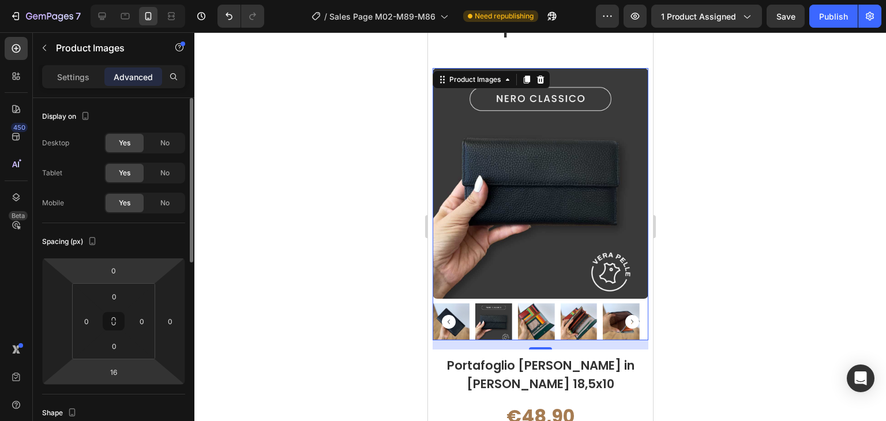
click at [90, 82] on div "Settings" at bounding box center [73, 76] width 58 height 18
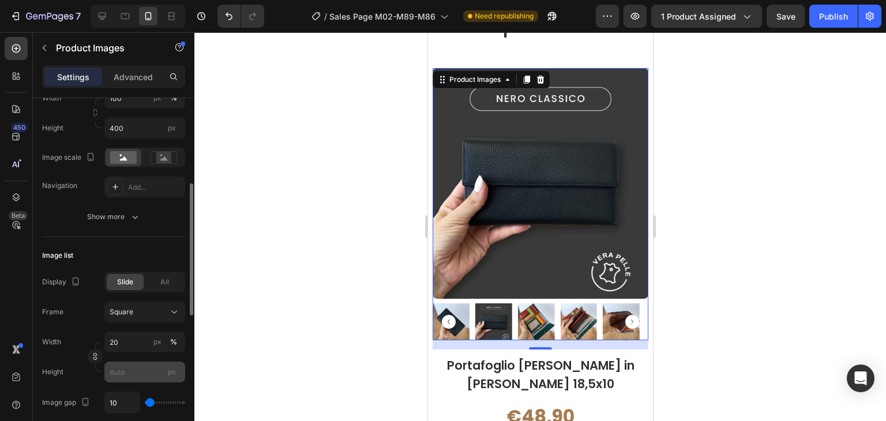
scroll to position [288, 0]
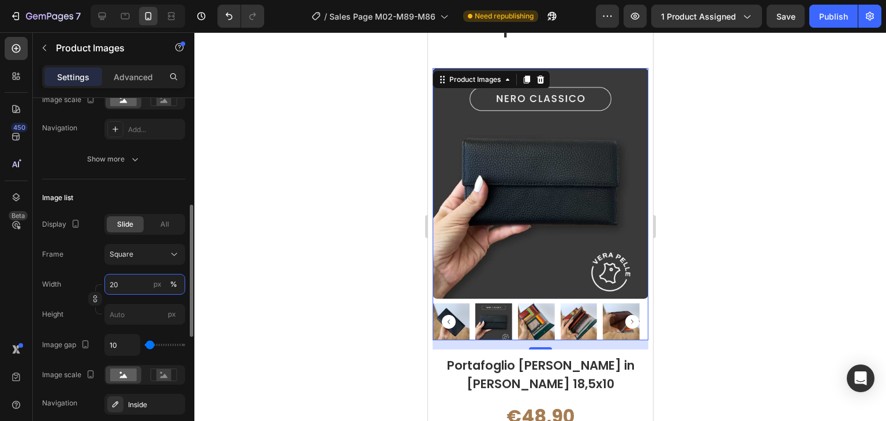
click at [129, 288] on input "20" at bounding box center [144, 284] width 81 height 21
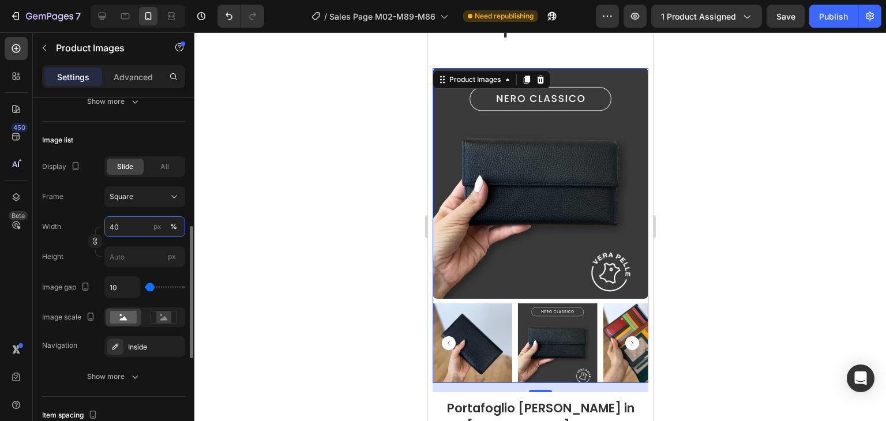
scroll to position [519, 0]
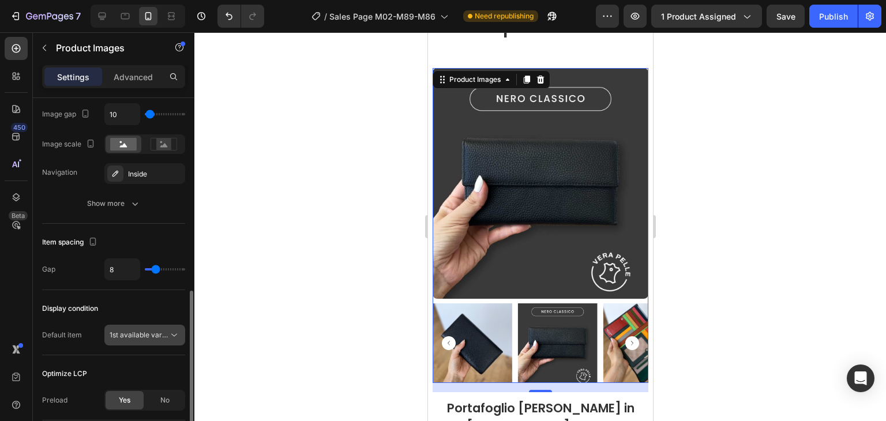
type input "40"
click at [148, 336] on span "1st available variant" at bounding box center [142, 334] width 65 height 9
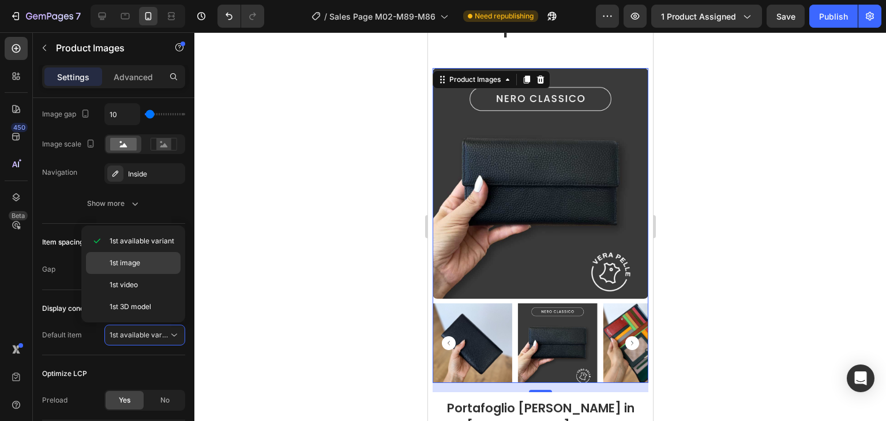
click at [139, 261] on span "1st image" at bounding box center [125, 263] width 31 height 10
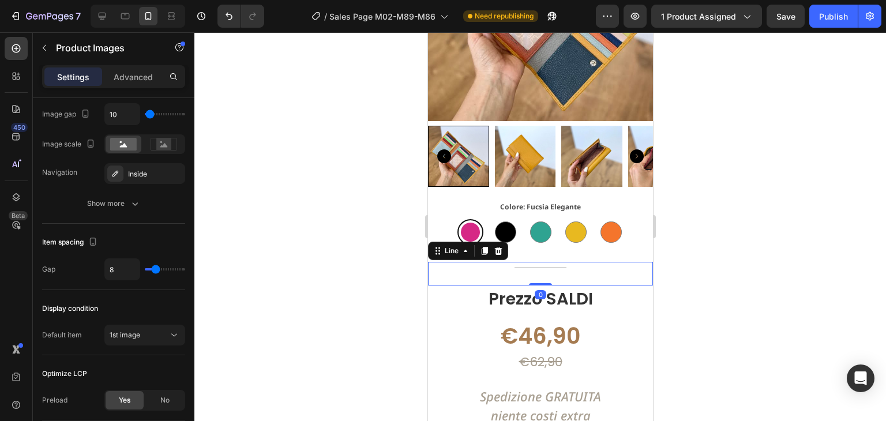
scroll to position [0, 0]
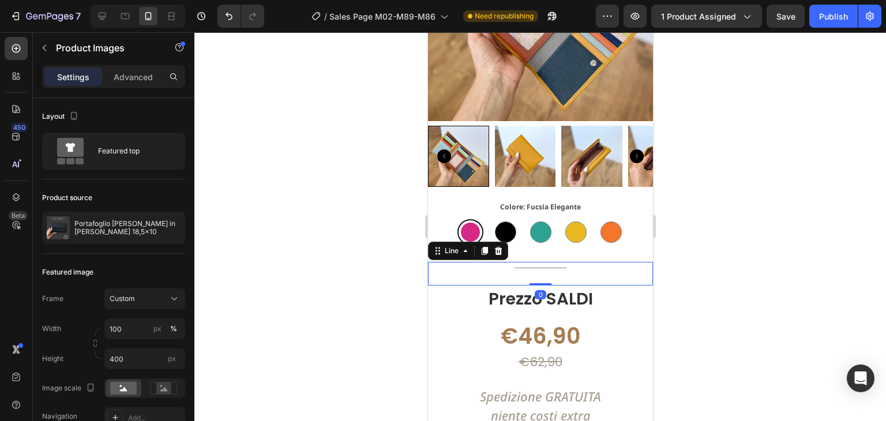
click at [571, 262] on div "Title Line 0" at bounding box center [539, 274] width 225 height 24
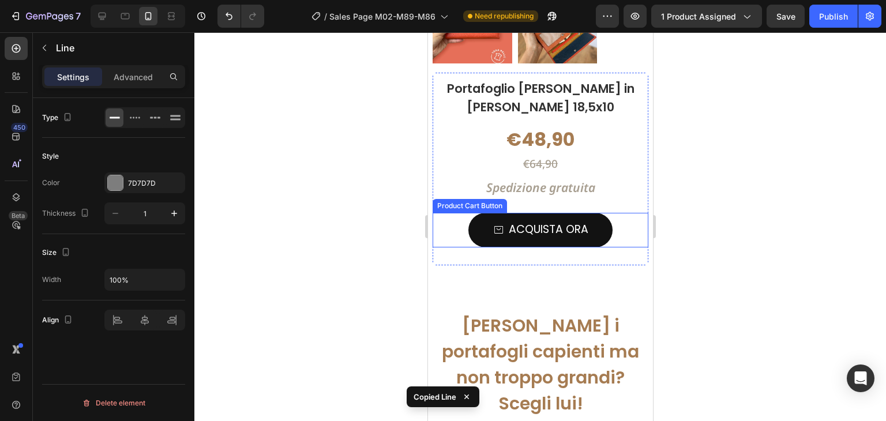
scroll to position [5650, 0]
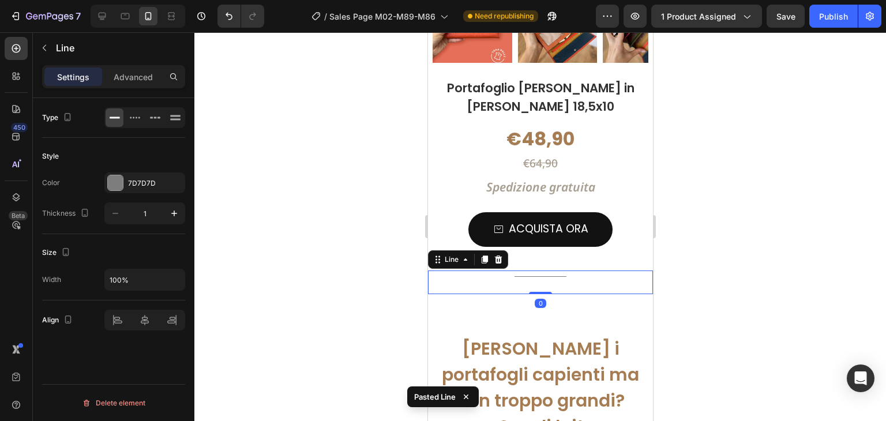
click at [542, 276] on div at bounding box center [540, 276] width 52 height 1
click at [573, 279] on div "Title Line 0" at bounding box center [539, 282] width 225 height 24
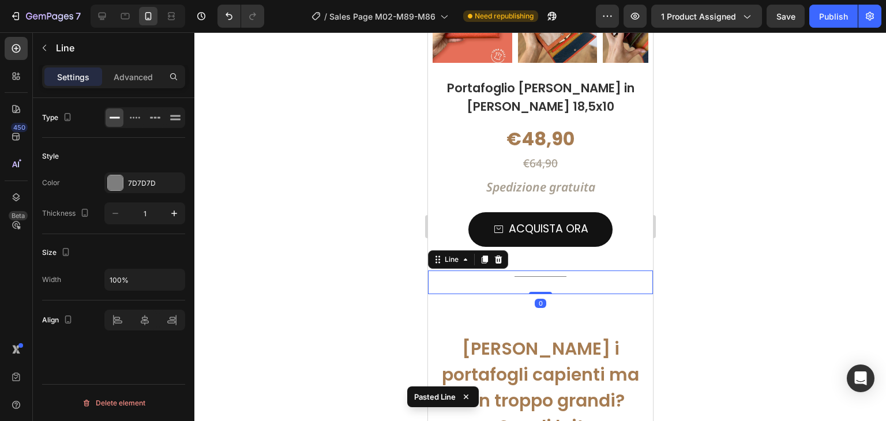
click at [567, 275] on div "Title Line 0" at bounding box center [539, 282] width 225 height 24
click at [538, 278] on div "Title Line 0" at bounding box center [539, 282] width 225 height 24
click at [137, 84] on div "Advanced" at bounding box center [133, 76] width 58 height 18
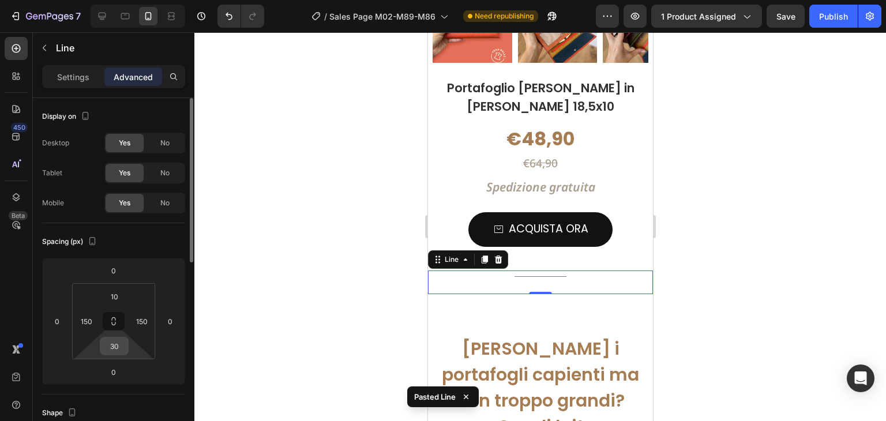
click at [114, 341] on input "30" at bounding box center [114, 345] width 23 height 17
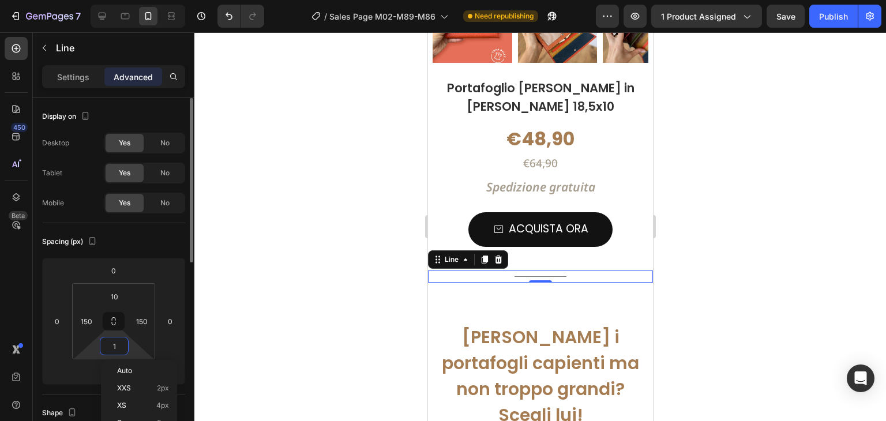
type input "10"
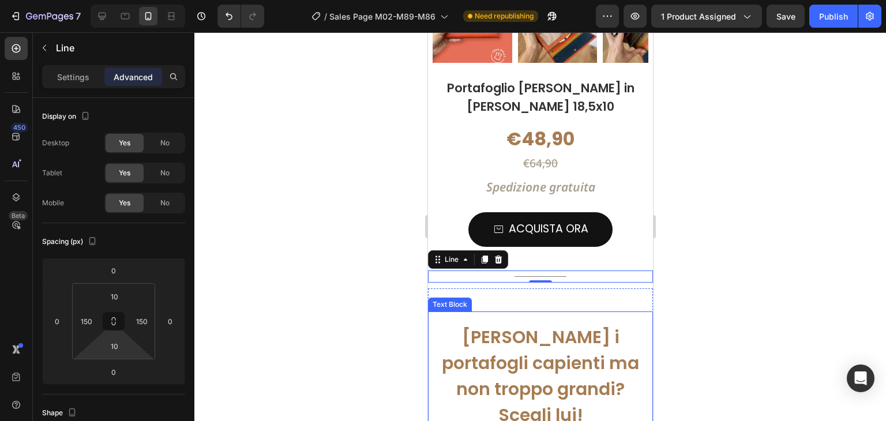
click at [702, 298] on div at bounding box center [539, 226] width 691 height 389
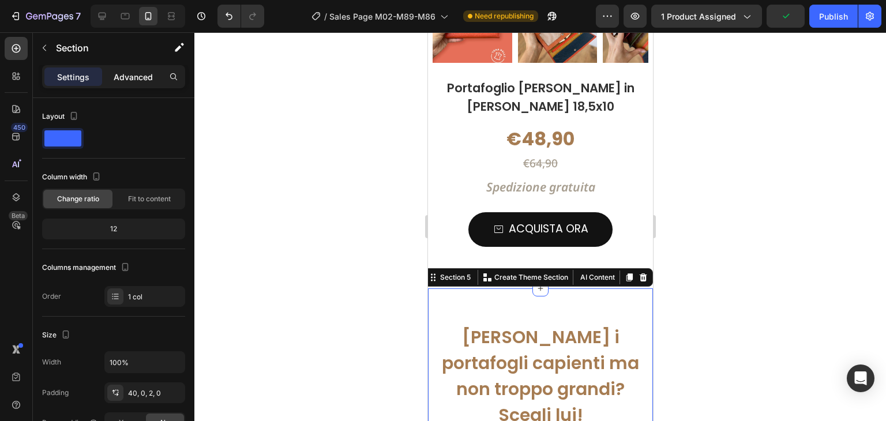
click at [134, 72] on p "Advanced" at bounding box center [133, 77] width 39 height 12
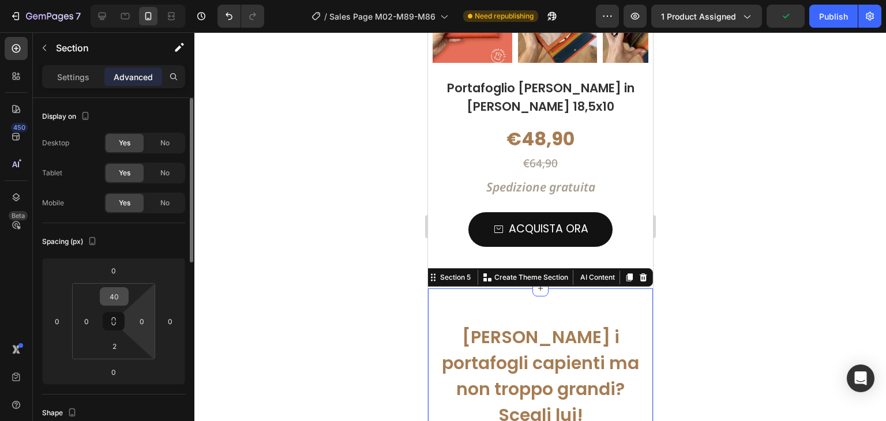
click at [118, 300] on input "40" at bounding box center [114, 296] width 23 height 17
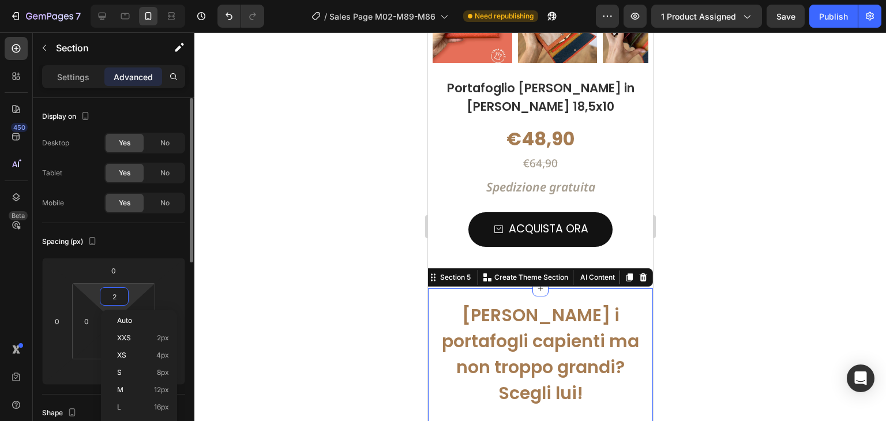
type input "25"
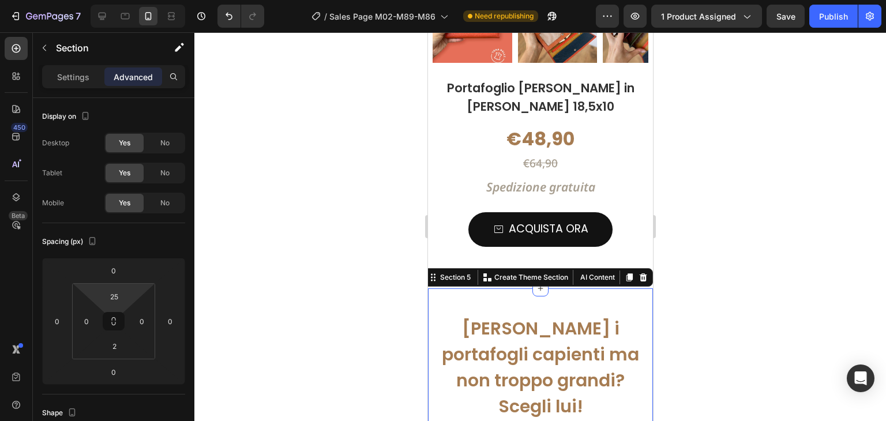
click at [699, 265] on div at bounding box center [539, 226] width 691 height 389
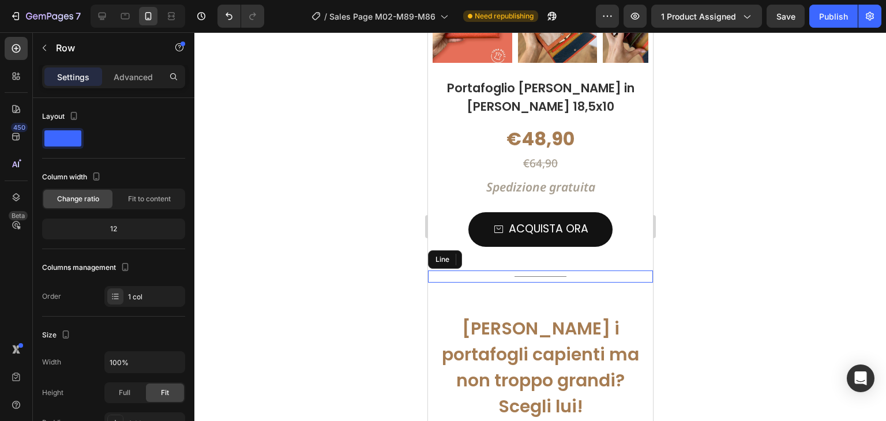
click at [534, 270] on div "Title Line" at bounding box center [539, 276] width 225 height 12
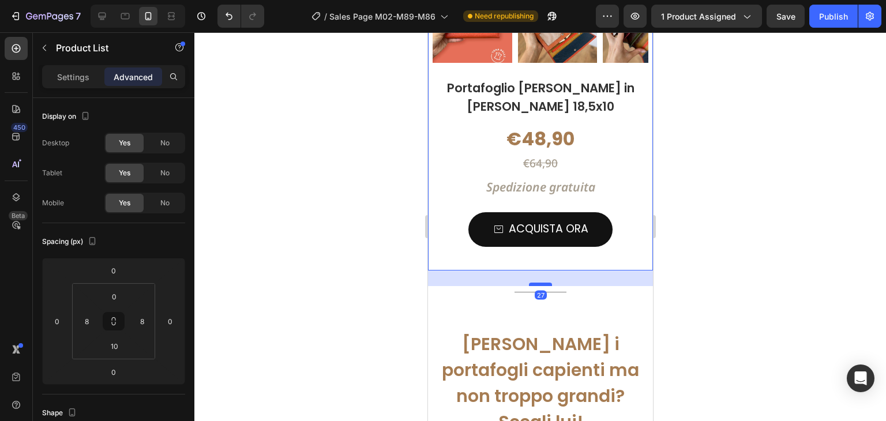
drag, startPoint x: 534, startPoint y: 269, endPoint x: 538, endPoint y: 284, distance: 16.2
click at [538, 284] on div at bounding box center [539, 283] width 23 height 3
type input "27"
click at [699, 268] on div at bounding box center [539, 226] width 691 height 389
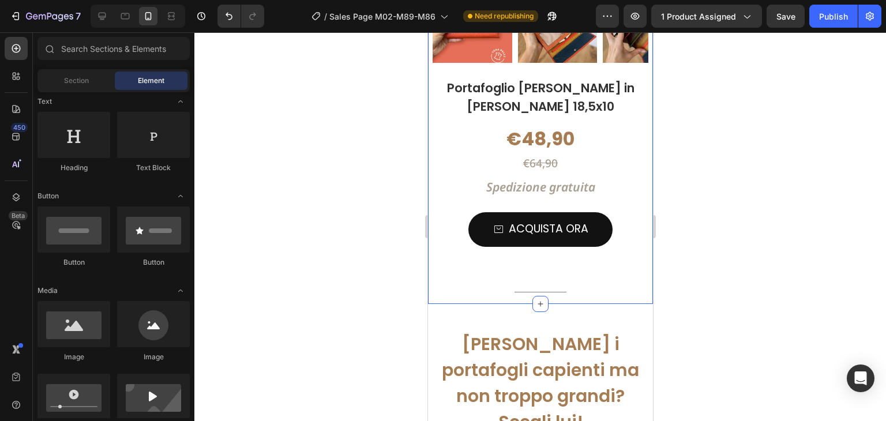
click at [785, 293] on div at bounding box center [539, 226] width 691 height 389
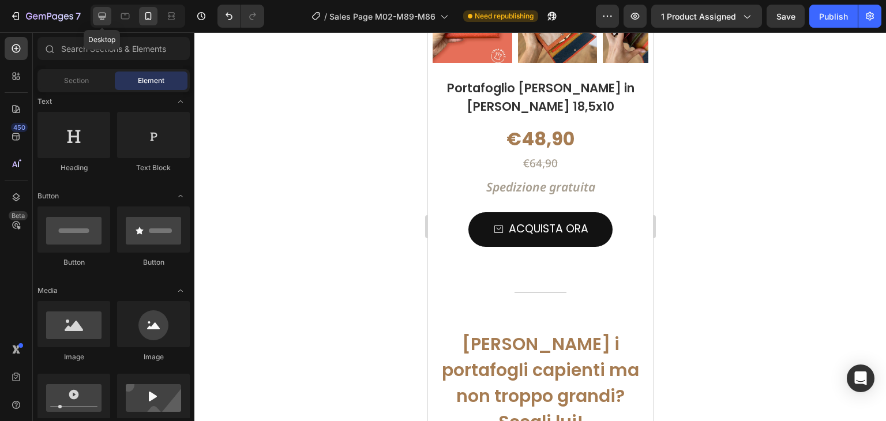
click at [99, 17] on icon at bounding box center [102, 16] width 12 height 12
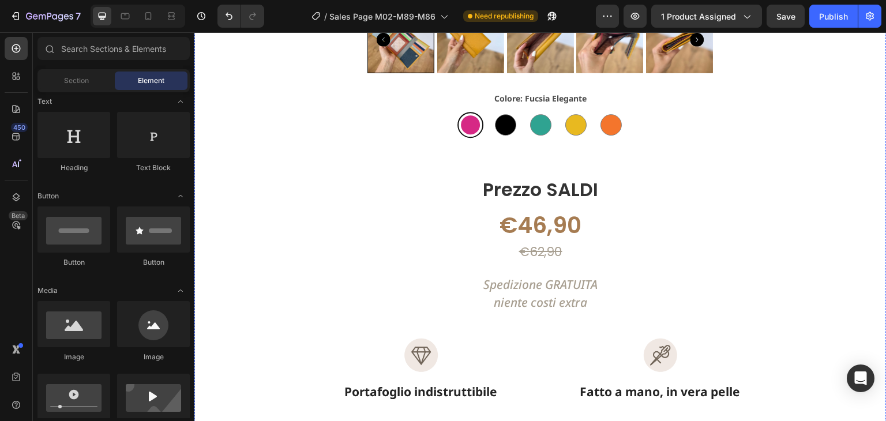
scroll to position [4949, 0]
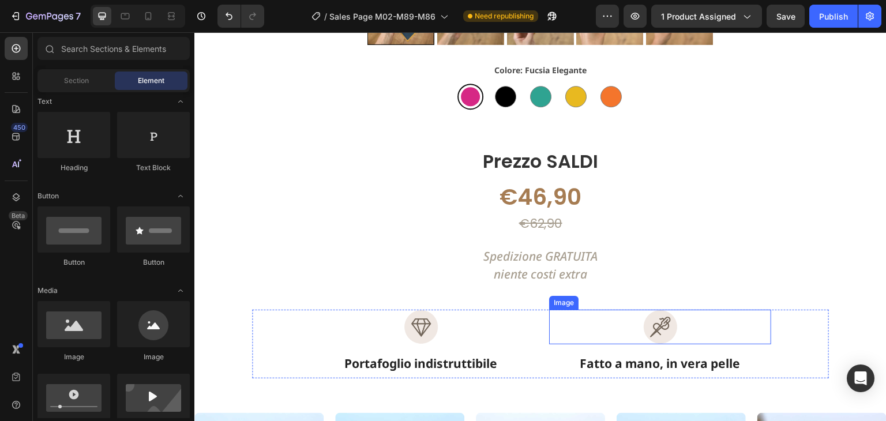
click at [549, 310] on div at bounding box center [660, 327] width 222 height 35
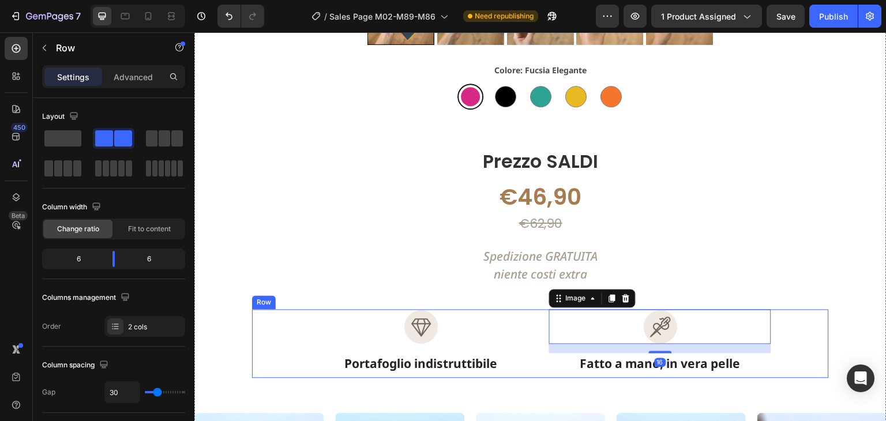
click at [538, 310] on div "Image Portafoglio indistruttibile Text Block Image 16 Fatto a mano, in [PERSON_…" at bounding box center [540, 344] width 577 height 69
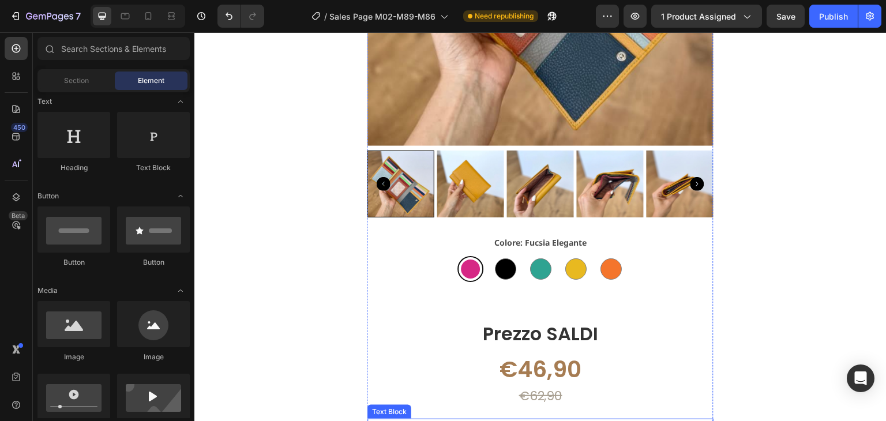
scroll to position [4776, 0]
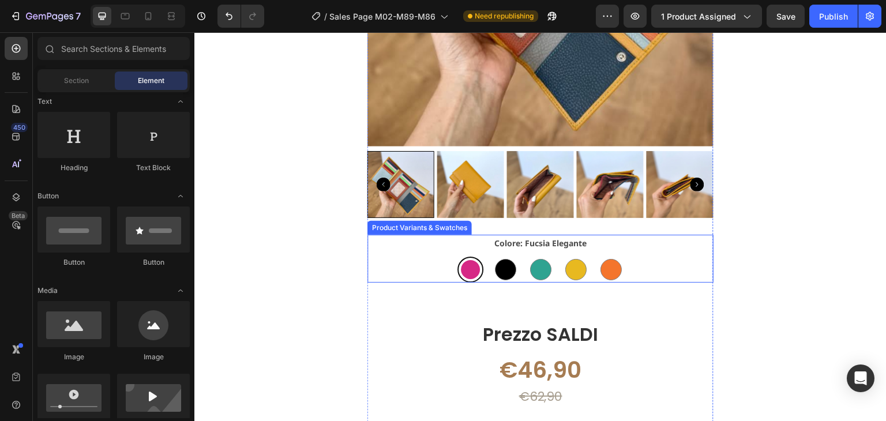
click at [630, 257] on div "Fucsia Elegante Fucsia Elegante Nero Classico Nero Classico Turchese Intenso Tu…" at bounding box center [540, 270] width 346 height 26
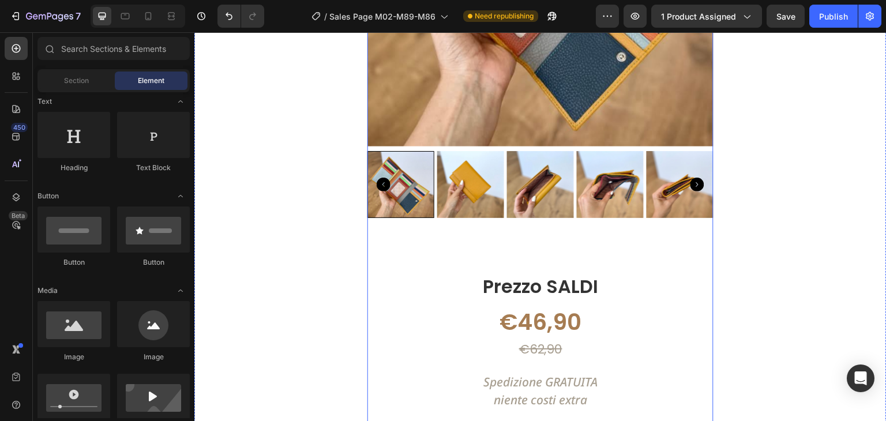
click at [662, 192] on div "Product Images Title Line Prezzo [PERSON_NAME] Text Block €46,90 Product Price …" at bounding box center [540, 118] width 346 height 634
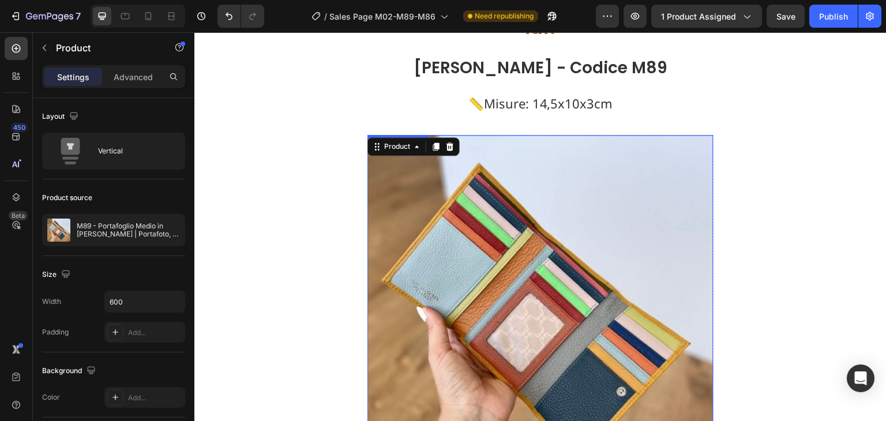
scroll to position [4373, 0]
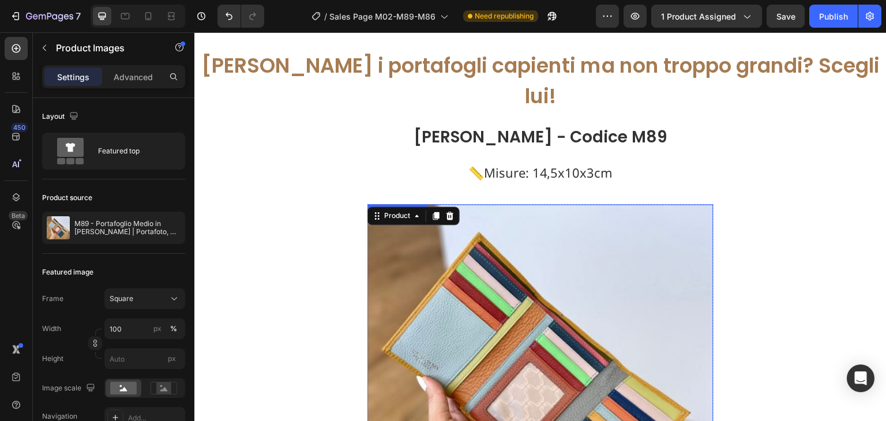
click at [680, 204] on img at bounding box center [540, 377] width 346 height 346
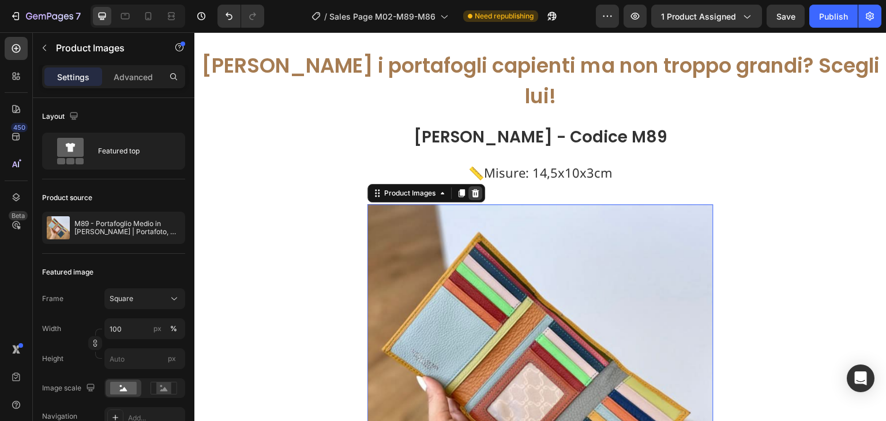
click at [472, 189] on icon at bounding box center [475, 193] width 7 height 8
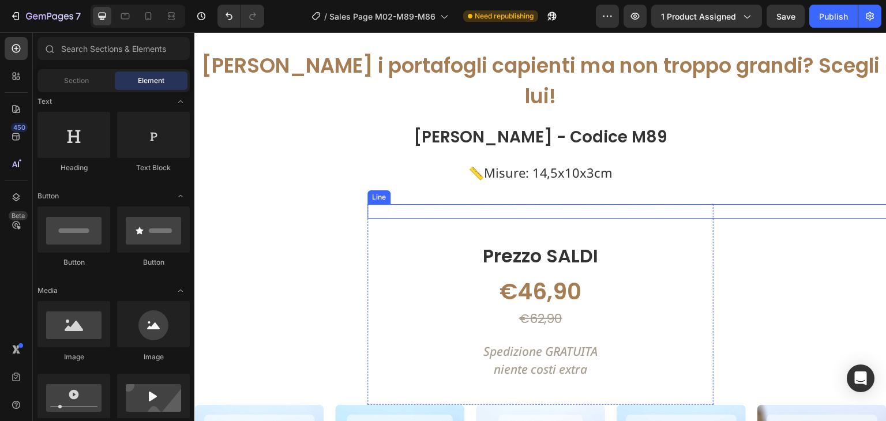
click at [551, 204] on div "Title Line" at bounding box center [655, 211] width 577 height 14
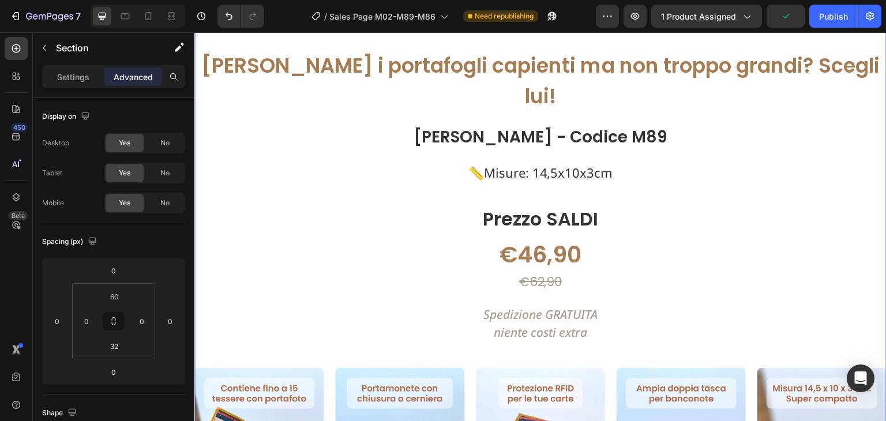
click at [552, 166] on div "[PERSON_NAME] i portafogli capienti ma non troppo grandi? Scegli lui! Text Bloc…" at bounding box center [540, 429] width 692 height 782
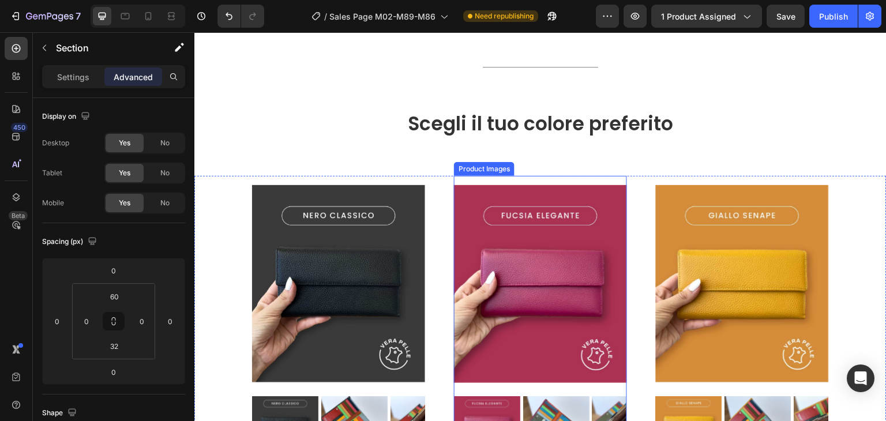
scroll to position [2157, 0]
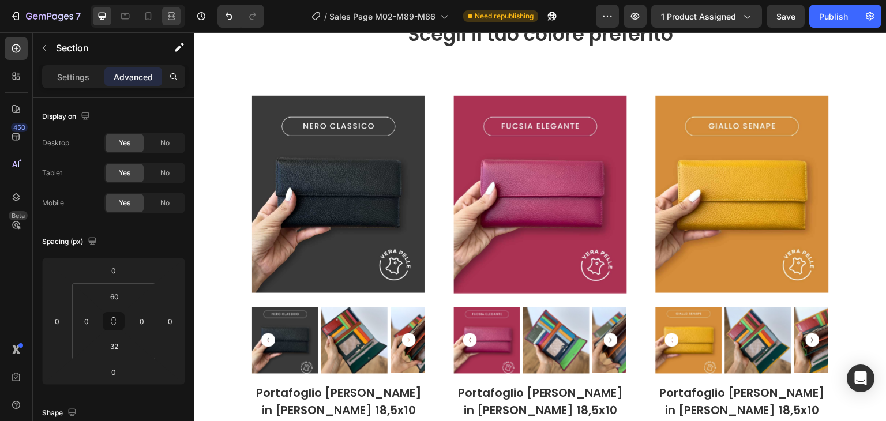
click at [177, 20] on div at bounding box center [171, 16] width 18 height 18
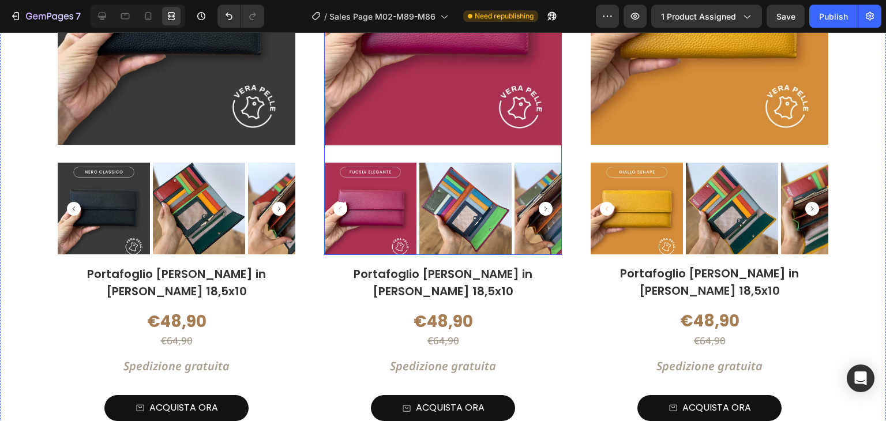
scroll to position [2445, 0]
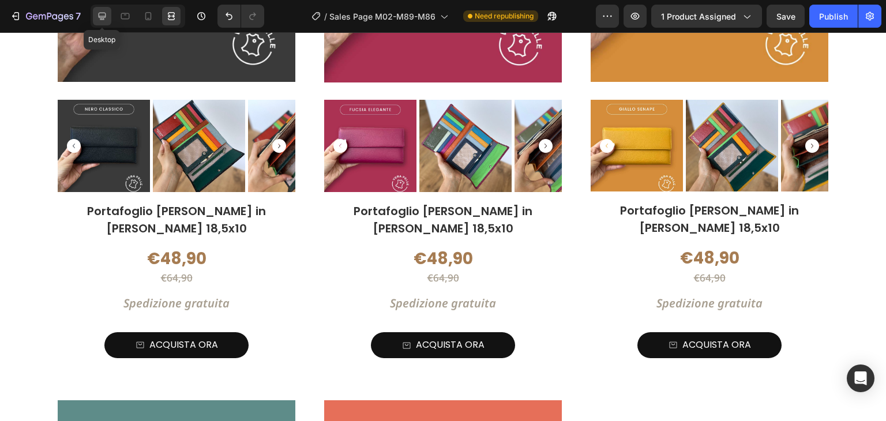
click at [104, 17] on icon at bounding box center [102, 16] width 7 height 7
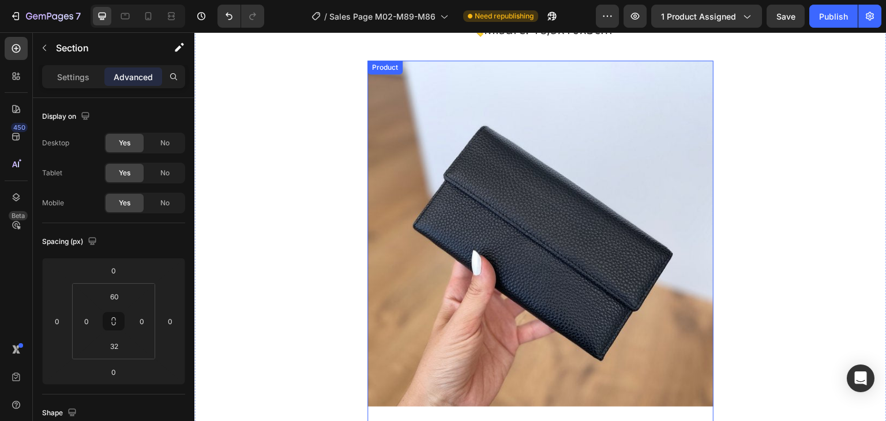
scroll to position [1004, 0]
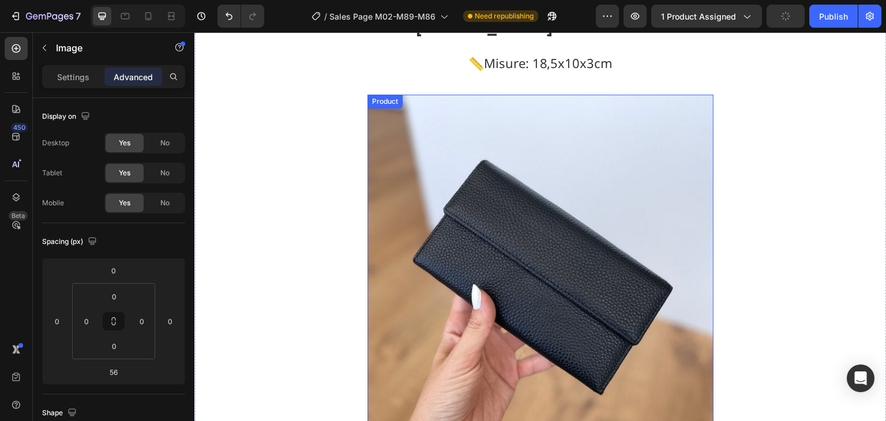
click at [560, 179] on img at bounding box center [540, 268] width 346 height 346
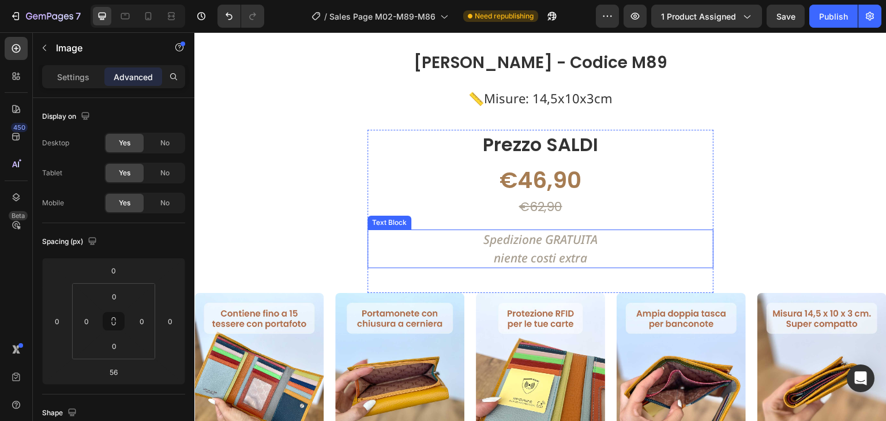
scroll to position [3310, 0]
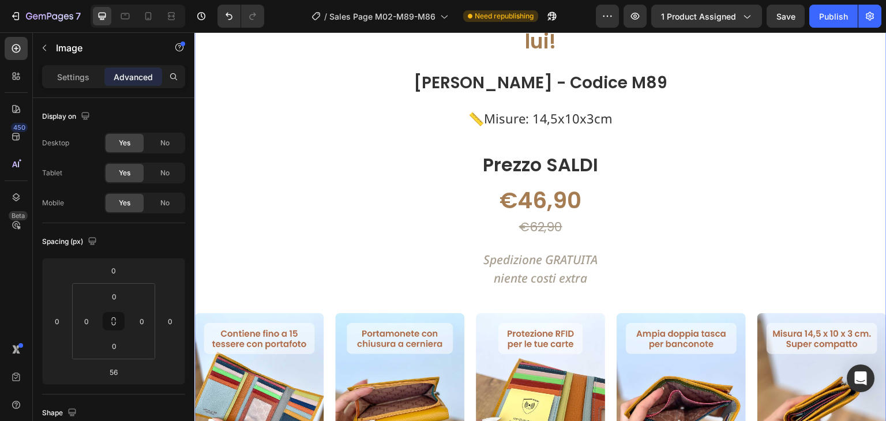
click at [581, 103] on div "[PERSON_NAME] i portafogli capienti ma non troppo grandi? Scegli lui! Text Bloc…" at bounding box center [540, 375] width 692 height 782
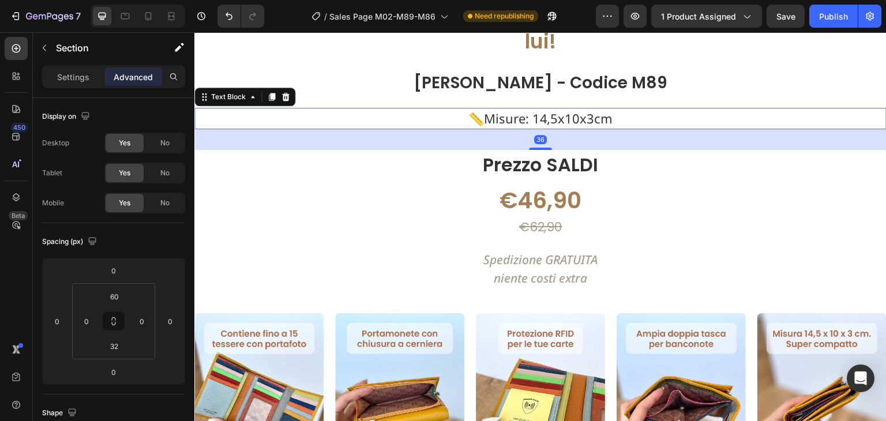
click at [567, 109] on p "📏Misure: 14,5x10x3cm" at bounding box center [539, 118] width 689 height 19
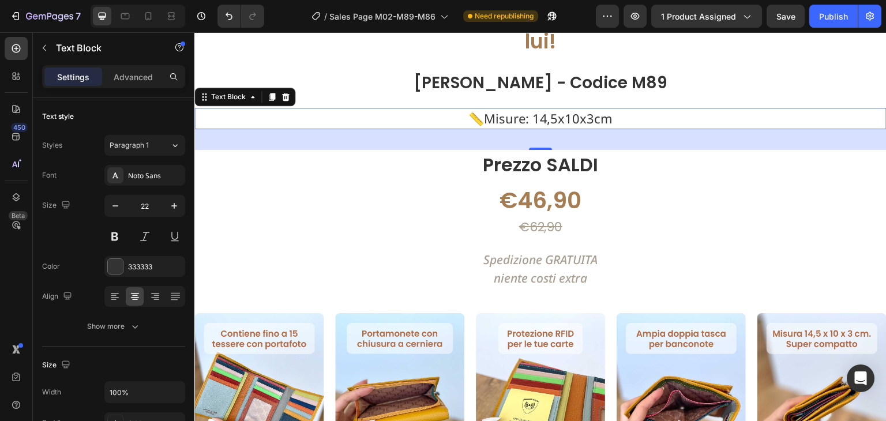
click at [650, 129] on div "36" at bounding box center [540, 139] width 692 height 21
click at [640, 129] on div "36" at bounding box center [540, 139] width 692 height 21
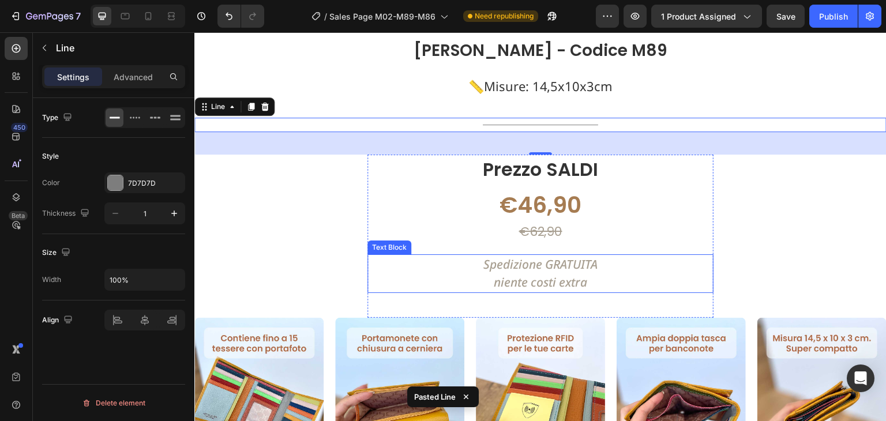
scroll to position [2964, 0]
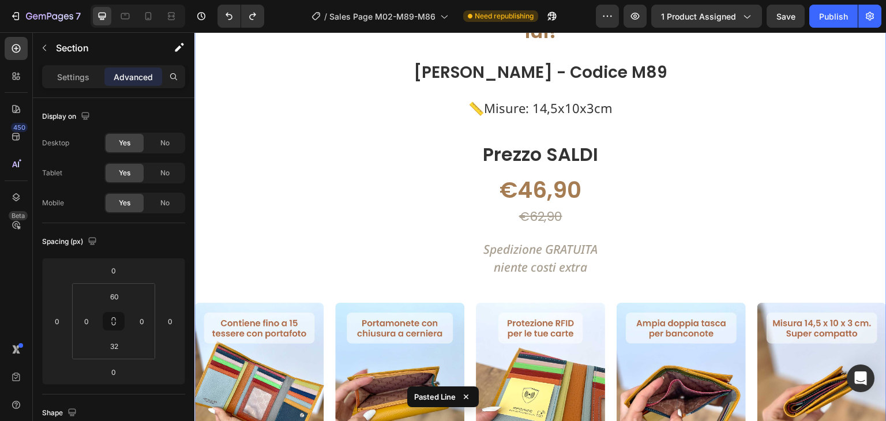
click at [743, 114] on div "[PERSON_NAME] i portafogli capienti ma non troppo grandi? Scegli lui! Text Bloc…" at bounding box center [540, 364] width 692 height 782
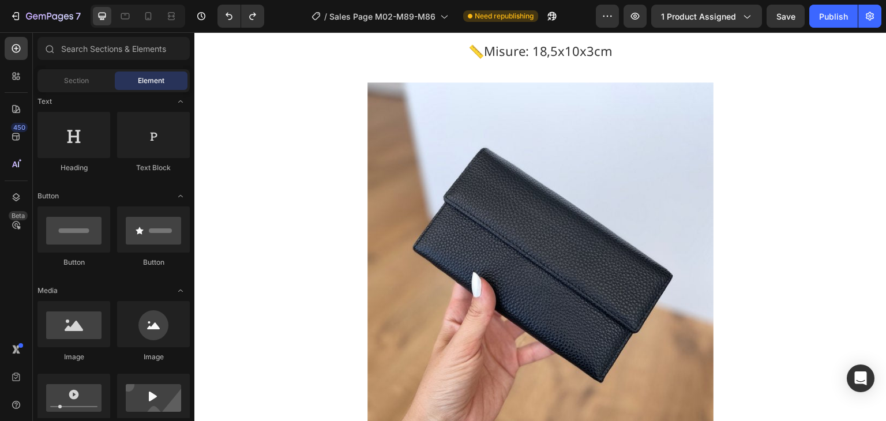
scroll to position [1088, 0]
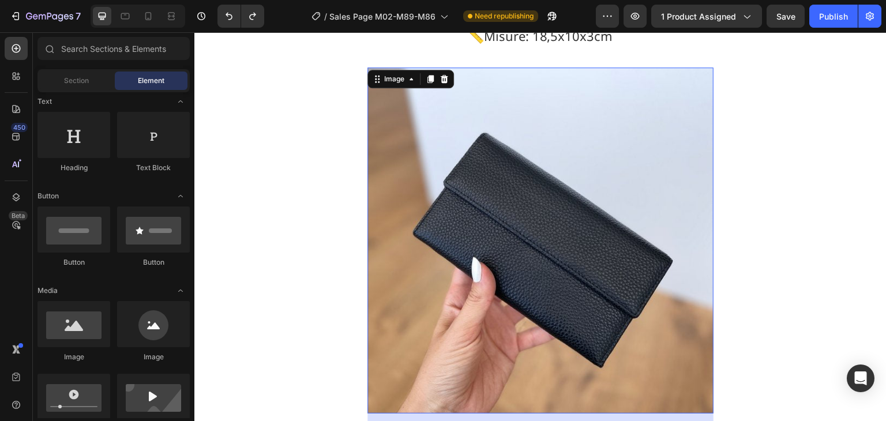
click at [614, 189] on img at bounding box center [540, 240] width 346 height 346
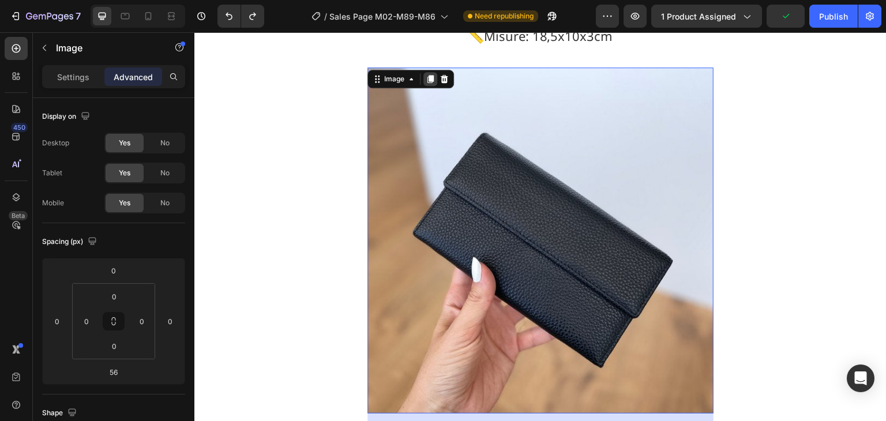
click at [427, 78] on icon at bounding box center [430, 80] width 6 height 8
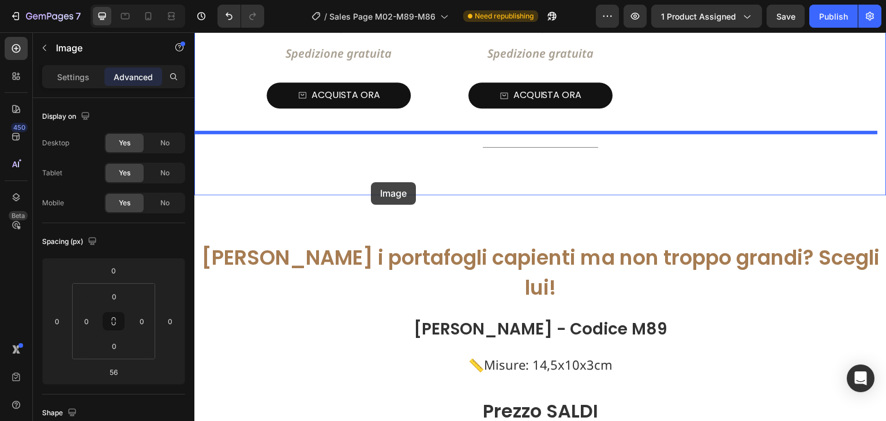
scroll to position [3536, 0]
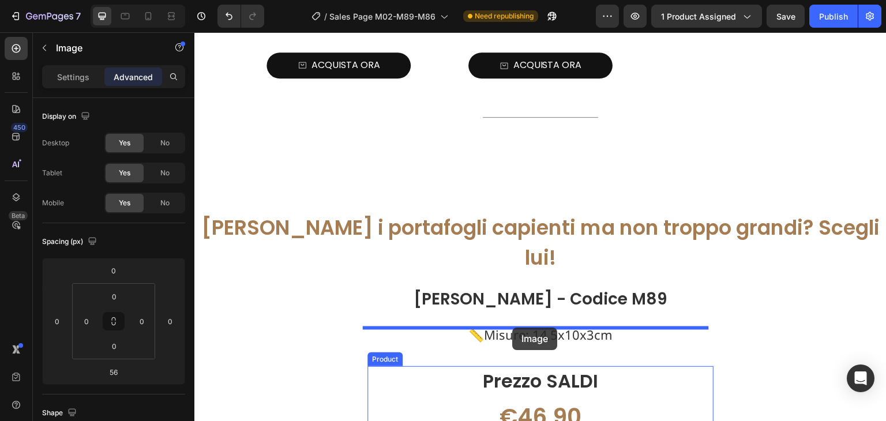
drag, startPoint x: 379, startPoint y: 66, endPoint x: 512, endPoint y: 327, distance: 292.9
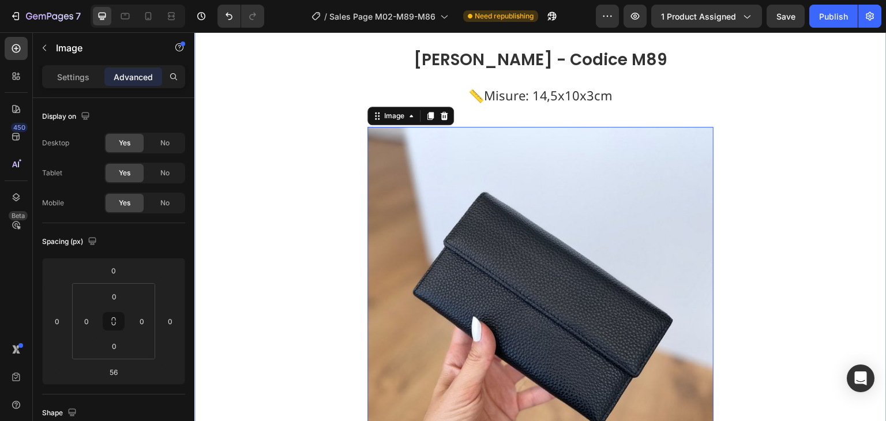
scroll to position [3882, 0]
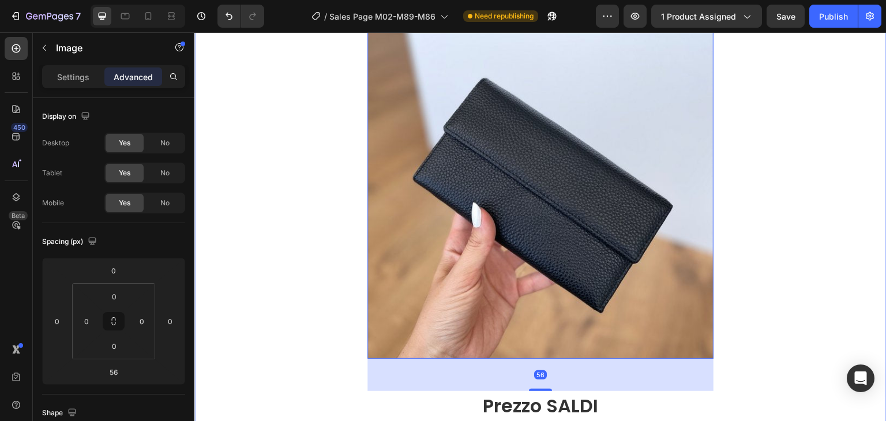
click at [809, 193] on div "[PERSON_NAME] i portafogli capienti ma non troppo grandi? Scegli lui! Text Bloc…" at bounding box center [540, 427] width 692 height 1160
click at [662, 190] on img at bounding box center [540, 186] width 346 height 346
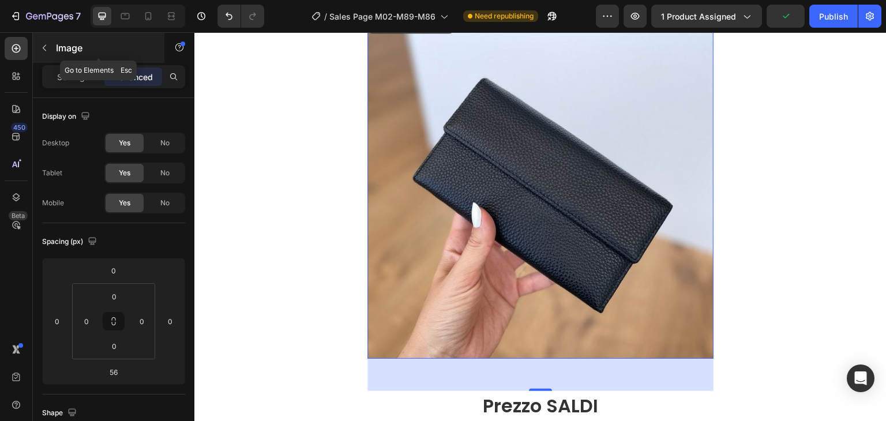
click at [41, 40] on button "button" at bounding box center [44, 48] width 18 height 18
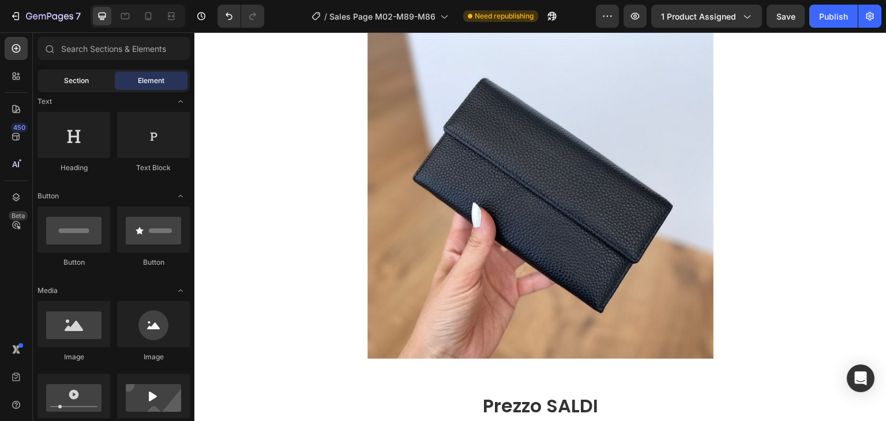
click at [82, 88] on div "Section" at bounding box center [76, 80] width 73 height 18
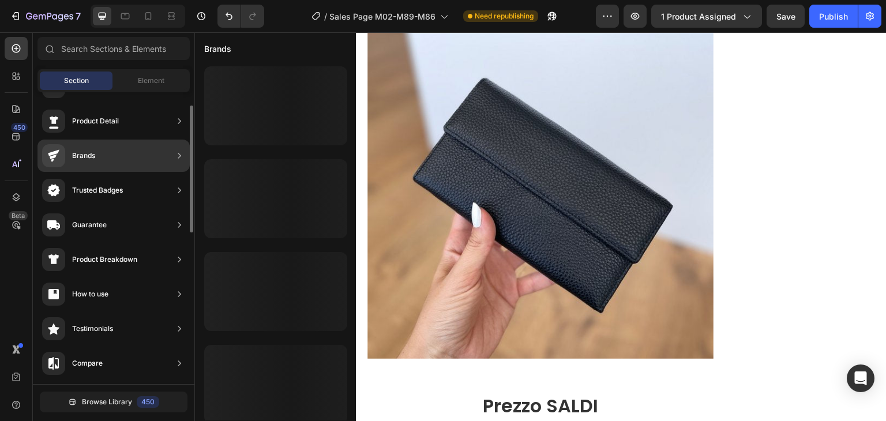
scroll to position [0, 0]
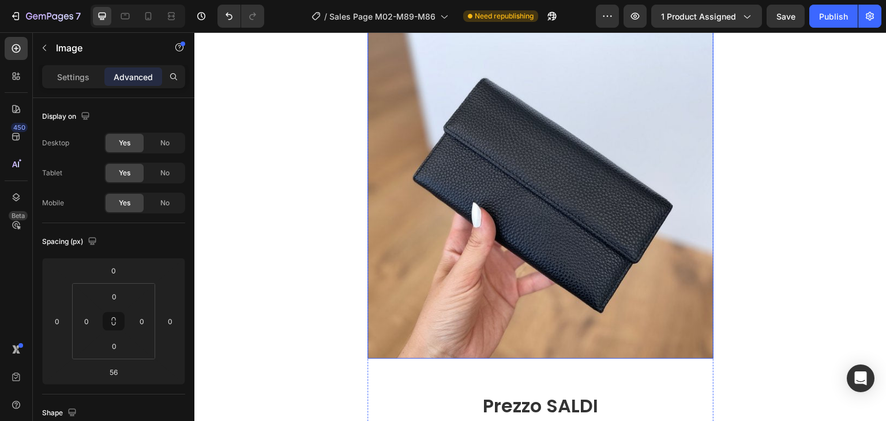
click at [436, 91] on img at bounding box center [540, 186] width 346 height 346
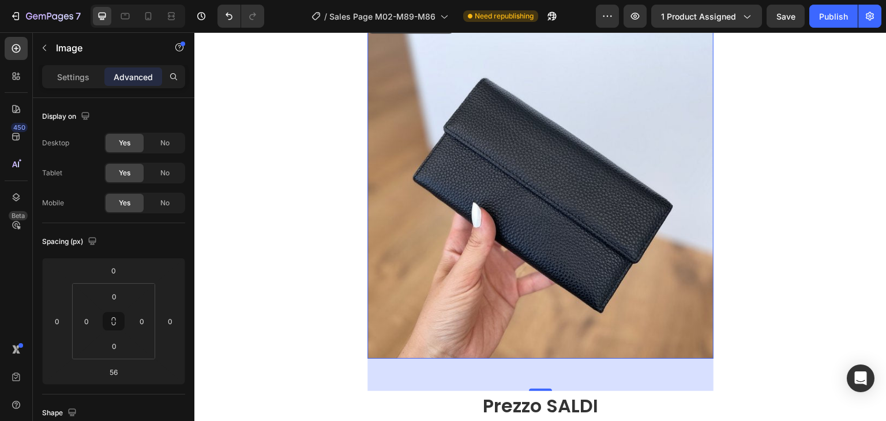
click at [421, 55] on img at bounding box center [540, 186] width 346 height 346
click at [48, 45] on icon "button" at bounding box center [44, 47] width 9 height 9
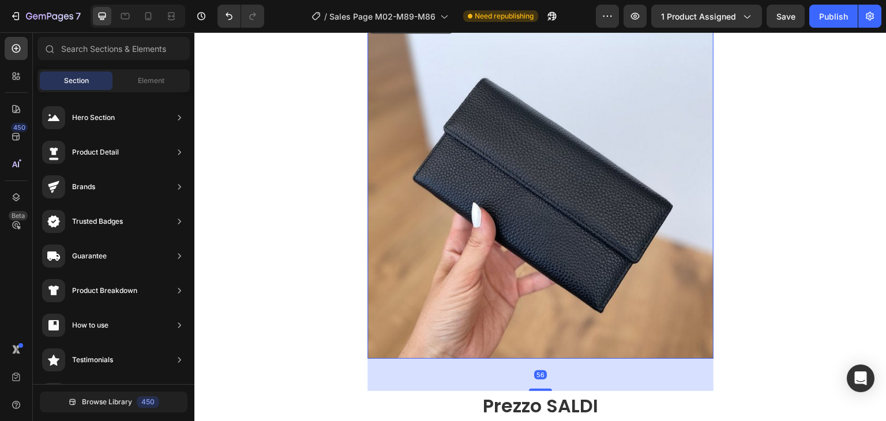
click at [484, 104] on img at bounding box center [540, 186] width 346 height 346
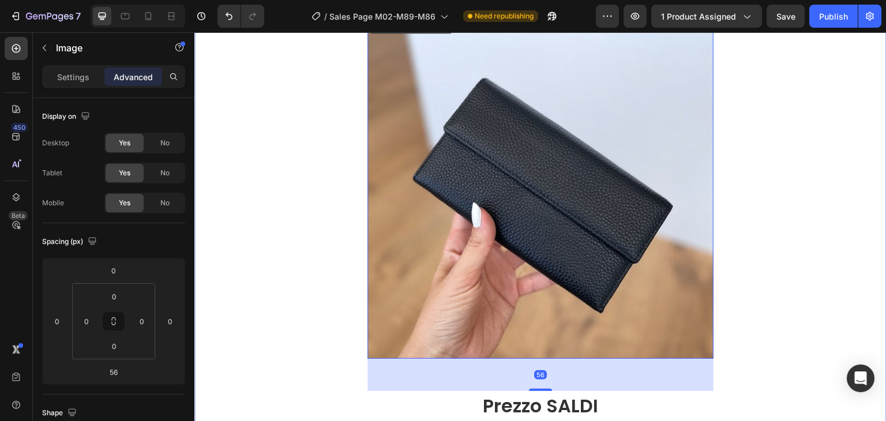
click at [481, 190] on img at bounding box center [540, 186] width 346 height 346
click at [81, 79] on p "Settings" at bounding box center [73, 77] width 32 height 12
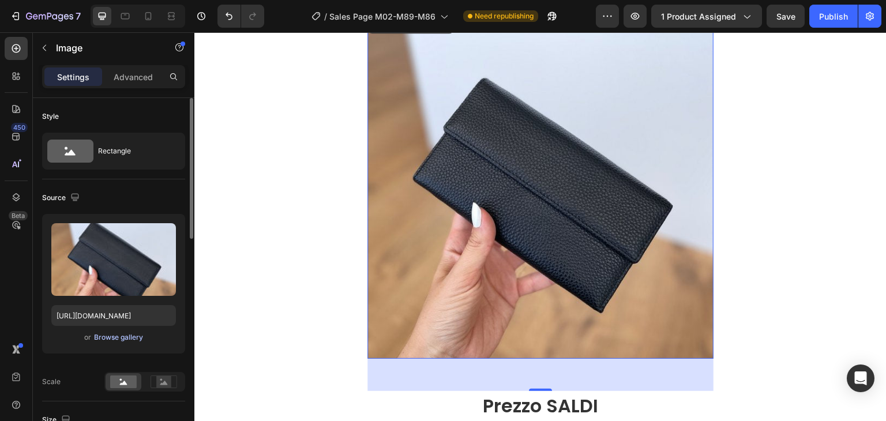
click at [135, 337] on div "Browse gallery" at bounding box center [118, 337] width 49 height 10
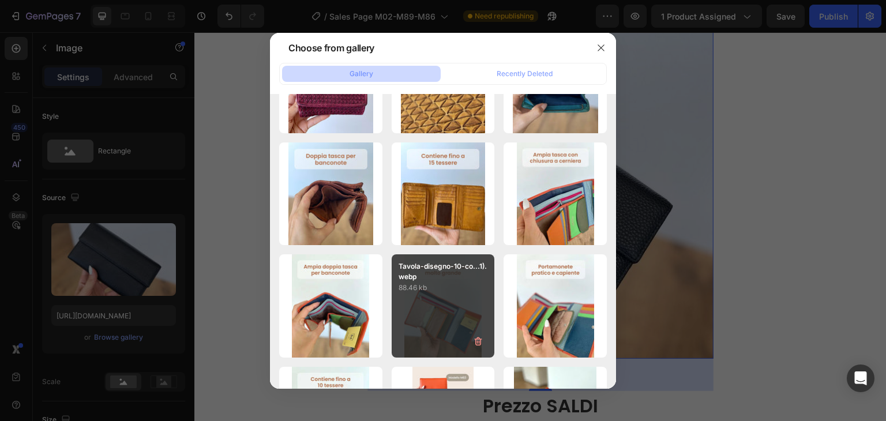
scroll to position [749, 0]
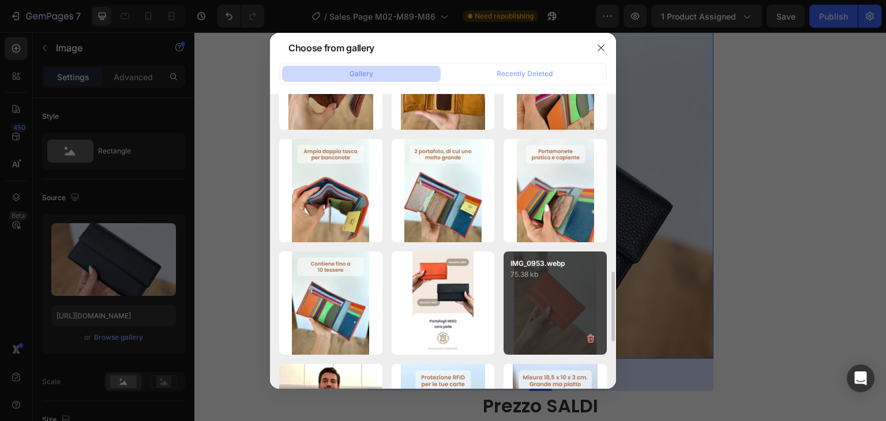
click at [538, 307] on div "IMG_0953.webp 75.38 kb" at bounding box center [554, 302] width 103 height 103
type input "[URL][DOMAIN_NAME]"
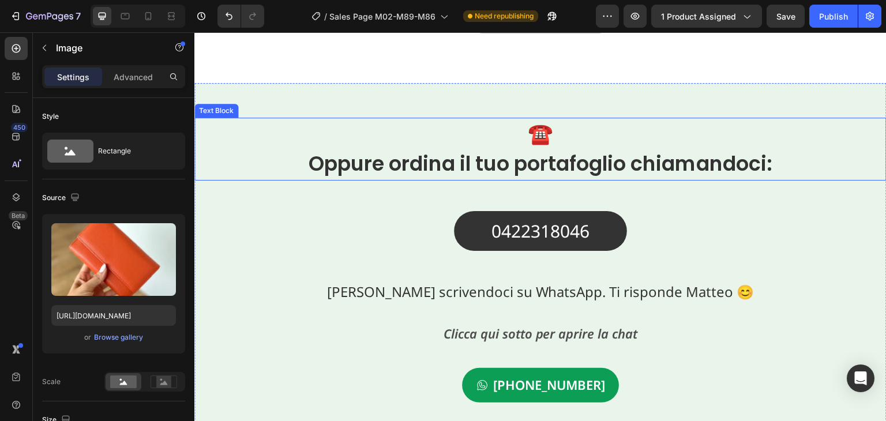
scroll to position [5356, 0]
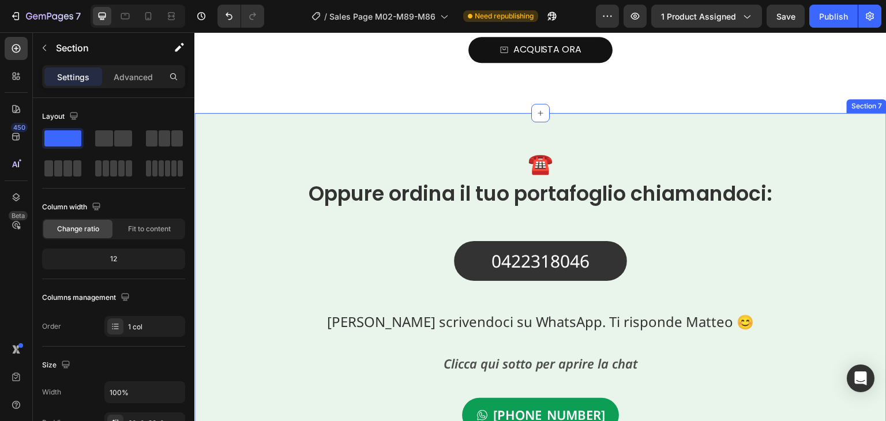
click at [741, 118] on div "☎️ Oppure ordina il tuo portafoglio chiamandoci: Text Block 0422318046 Text Blo…" at bounding box center [540, 294] width 692 height 363
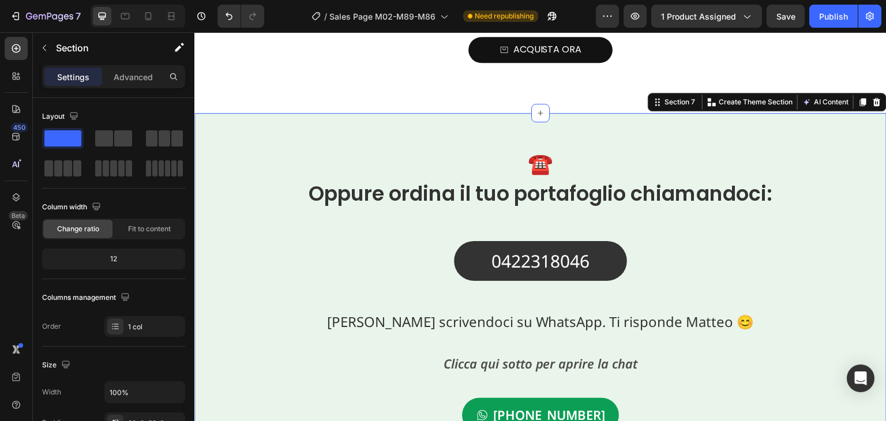
click at [873, 98] on icon at bounding box center [876, 102] width 7 height 8
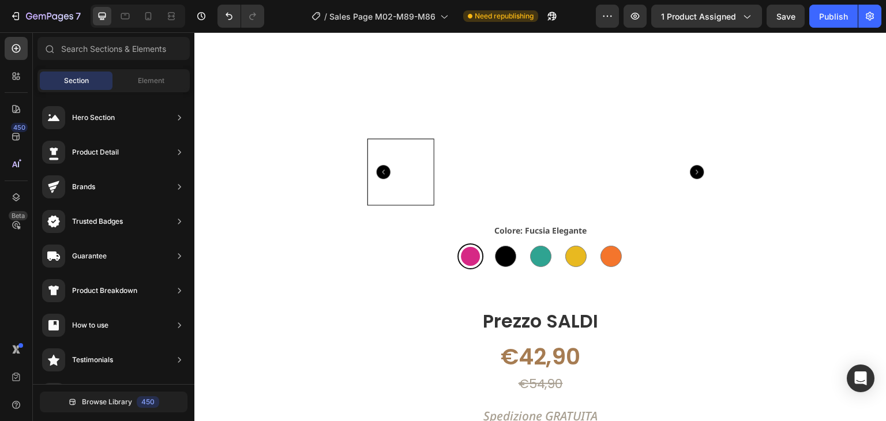
scroll to position [5875, 0]
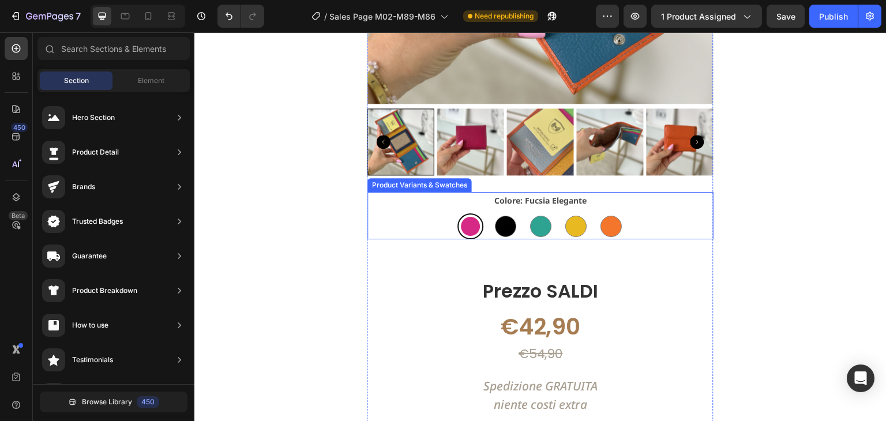
click at [642, 213] on div "Fucsia Elegante Fucsia Elegante Nero Classico Nero Classico Turchese Intenso Tu…" at bounding box center [540, 226] width 346 height 26
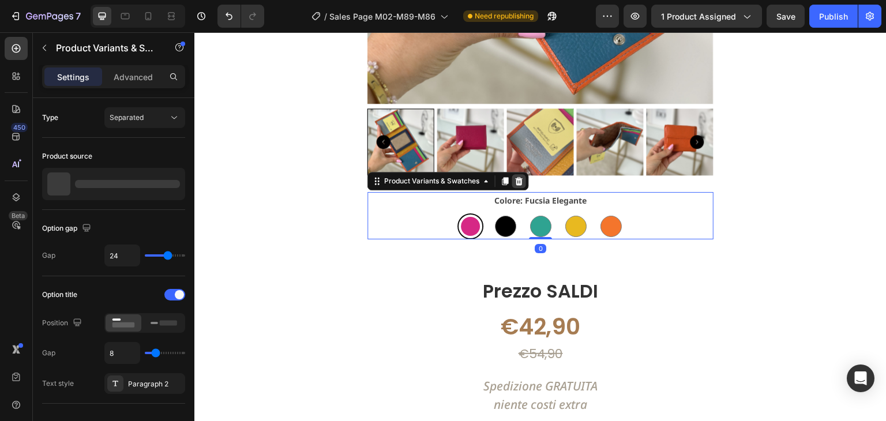
click at [516, 178] on icon at bounding box center [518, 181] width 7 height 8
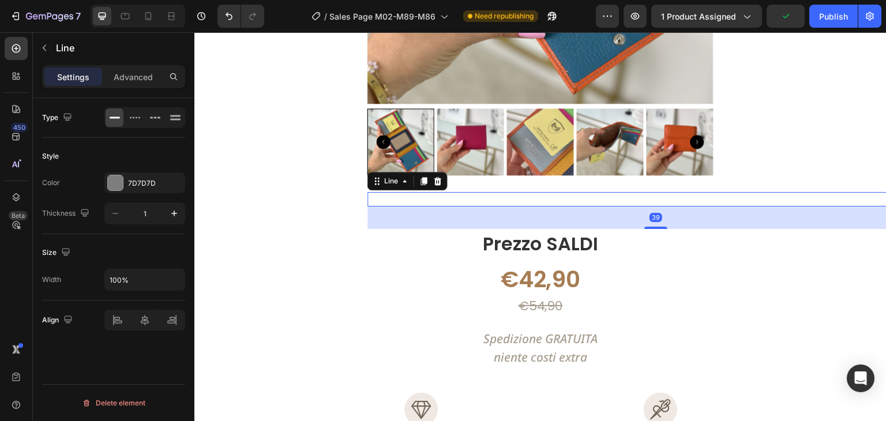
click at [668, 199] on div "Title Line 39" at bounding box center [655, 199] width 577 height 14
click at [434, 179] on icon at bounding box center [437, 181] width 7 height 8
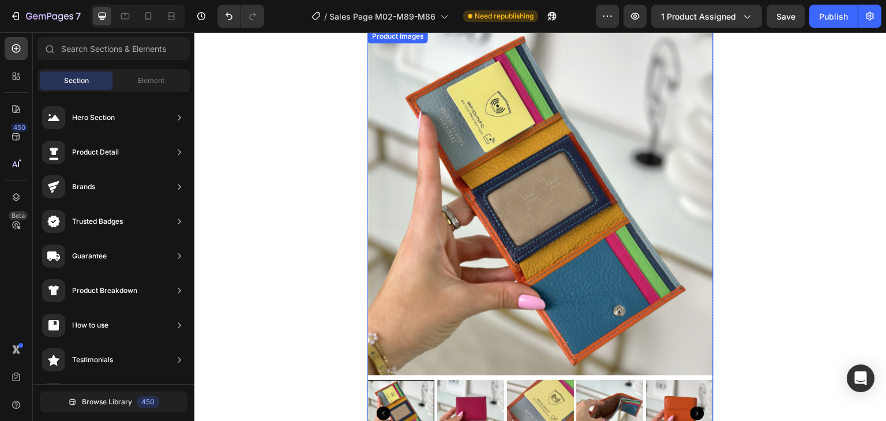
scroll to position [5125, 0]
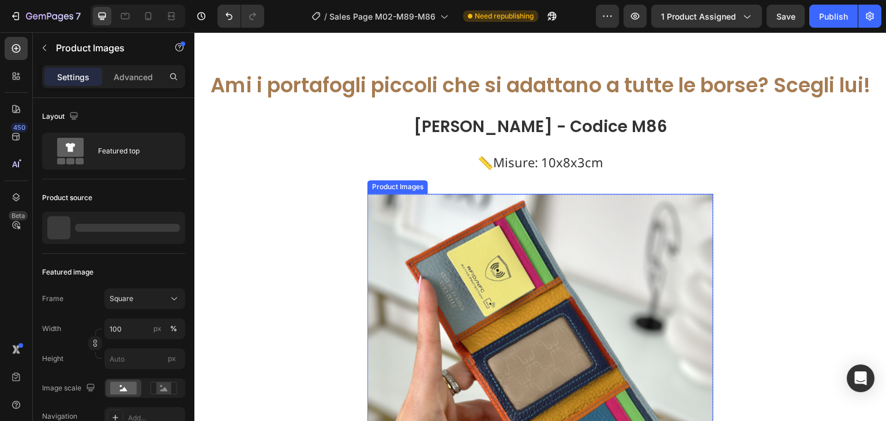
drag, startPoint x: 615, startPoint y: 202, endPoint x: 606, endPoint y: 202, distance: 8.7
click at [615, 202] on img at bounding box center [540, 367] width 346 height 346
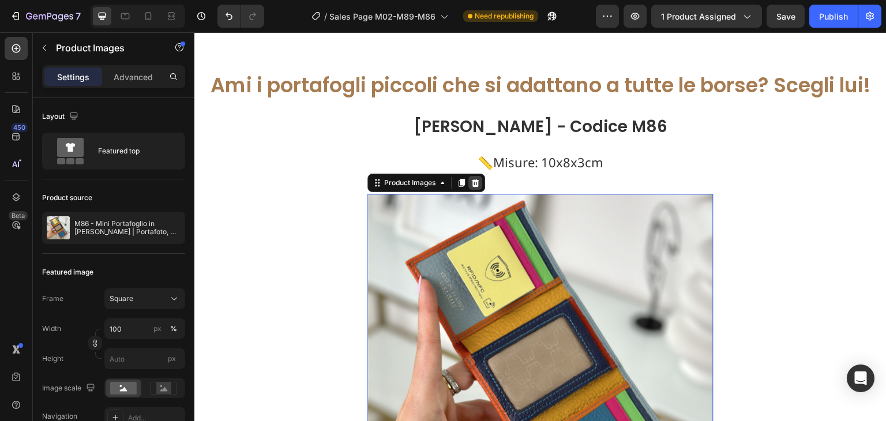
click at [472, 181] on icon at bounding box center [475, 183] width 7 height 8
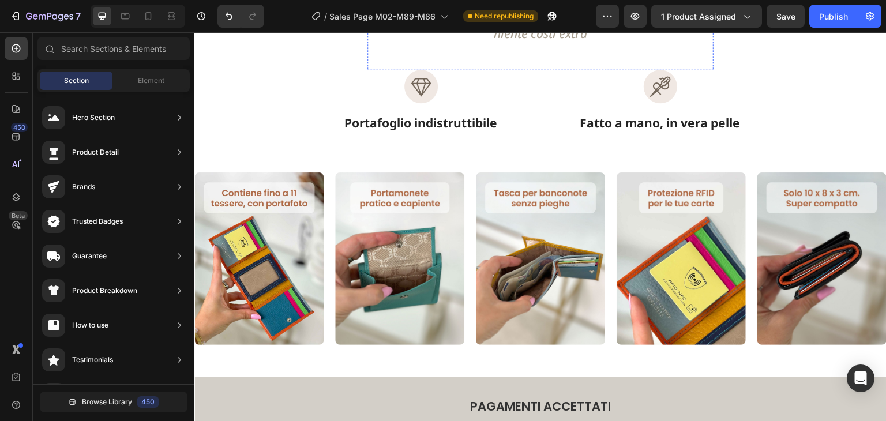
scroll to position [5413, 0]
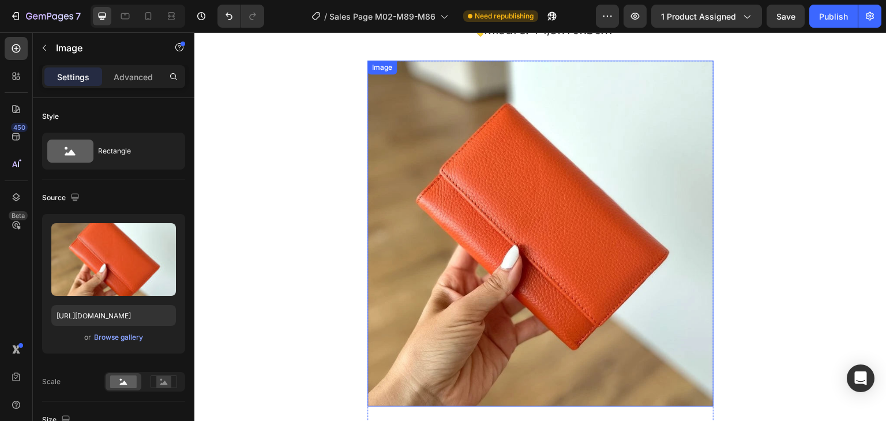
click at [564, 79] on img at bounding box center [540, 234] width 346 height 346
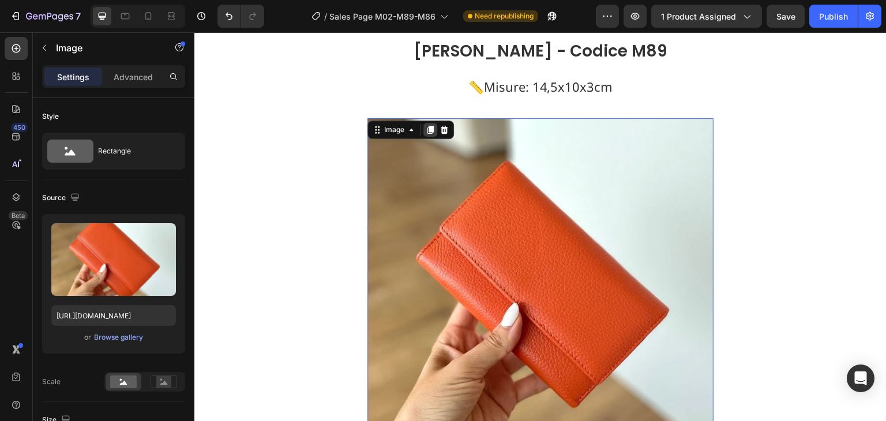
click at [427, 126] on icon at bounding box center [430, 130] width 6 height 8
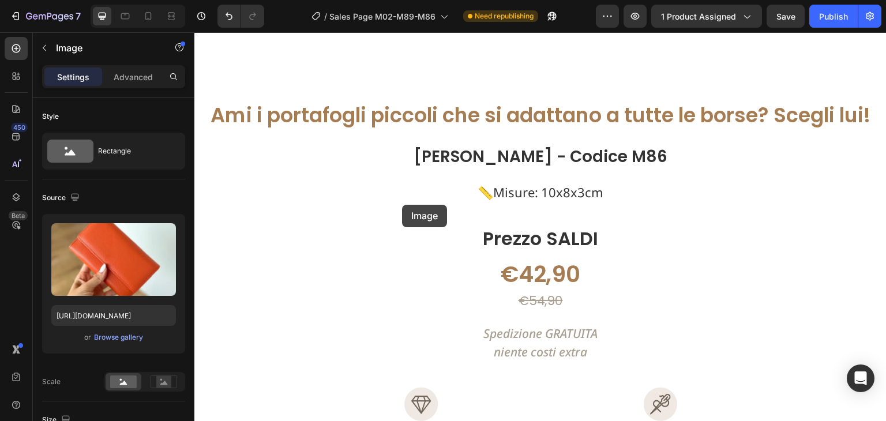
scroll to position [5809, 0]
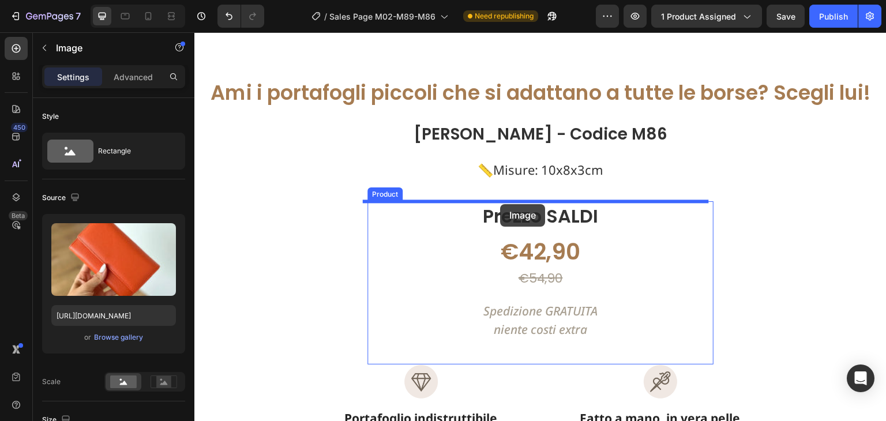
drag, startPoint x: 386, startPoint y: 63, endPoint x: 500, endPoint y: 204, distance: 181.2
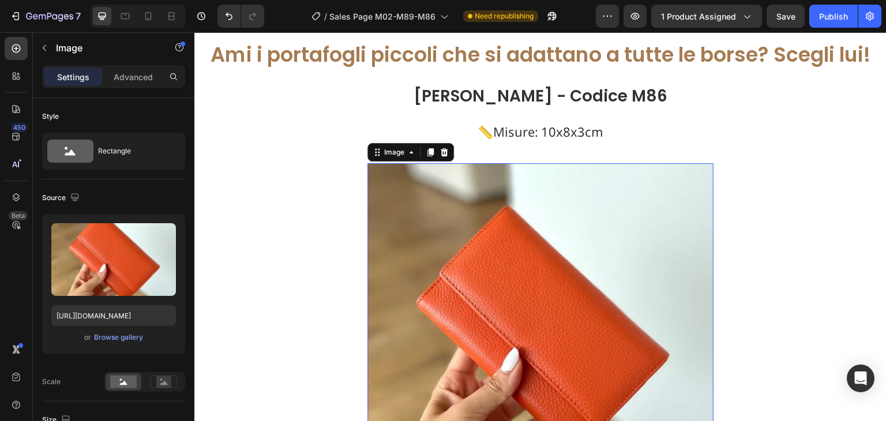
scroll to position [5867, 0]
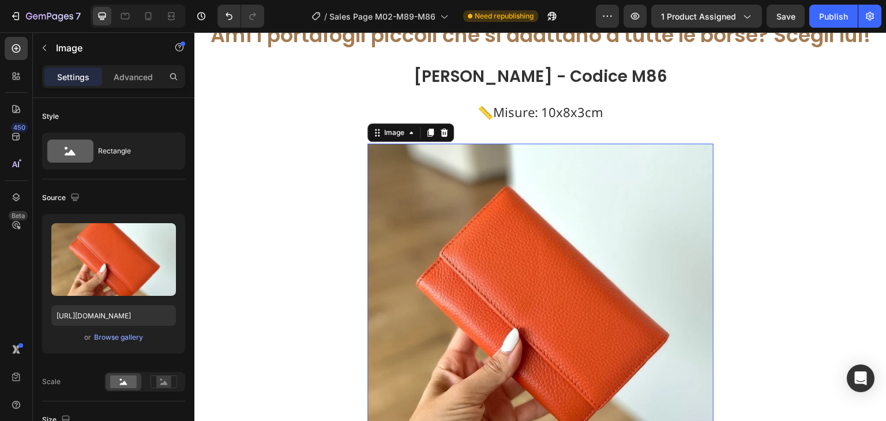
click at [469, 180] on img at bounding box center [540, 317] width 346 height 346
click at [125, 339] on div "Browse gallery" at bounding box center [118, 337] width 49 height 10
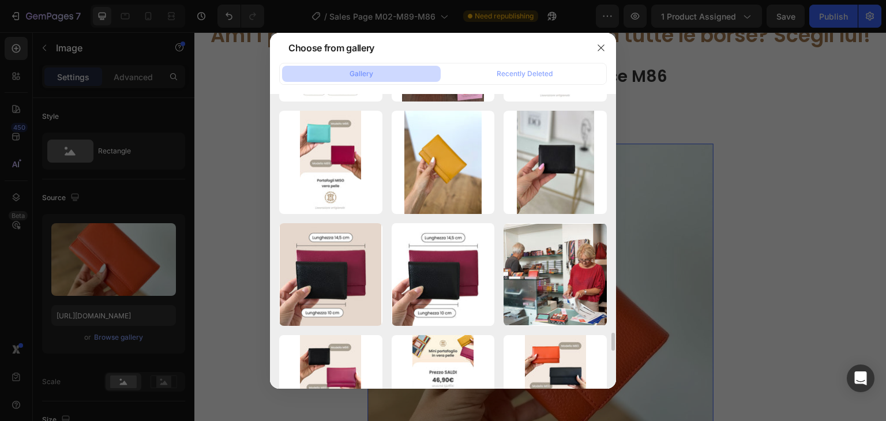
scroll to position [3863, 0]
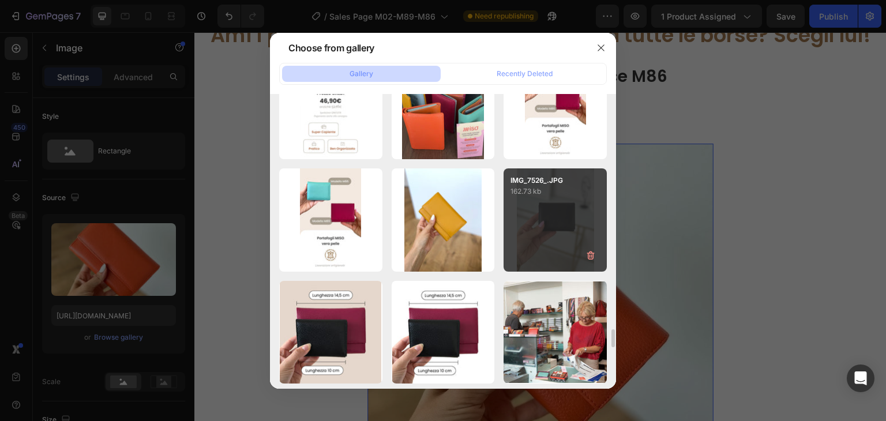
click at [545, 225] on div "IMG_7526_.JPG 162.73 kb" at bounding box center [554, 219] width 103 height 103
type input "[URL][DOMAIN_NAME]"
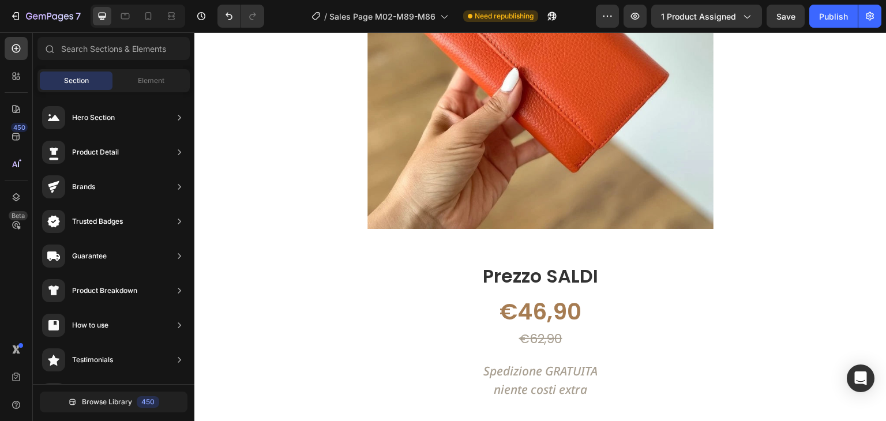
scroll to position [3488, 0]
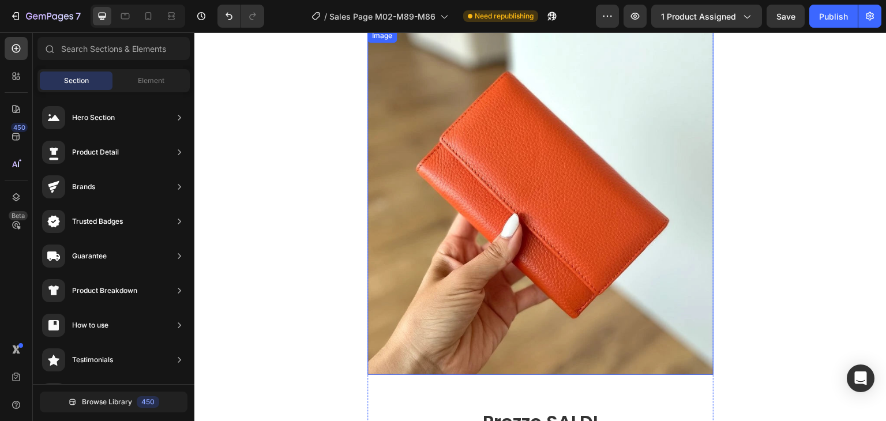
click at [582, 125] on img at bounding box center [540, 202] width 346 height 346
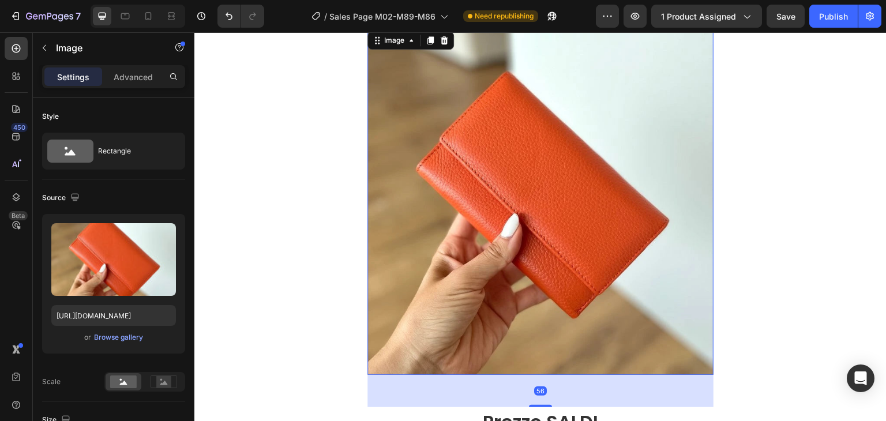
click at [493, 120] on img at bounding box center [540, 202] width 346 height 346
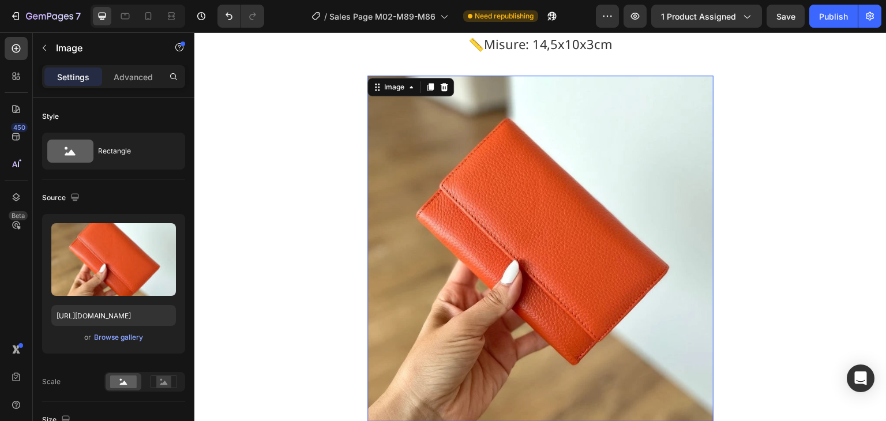
scroll to position [3430, 0]
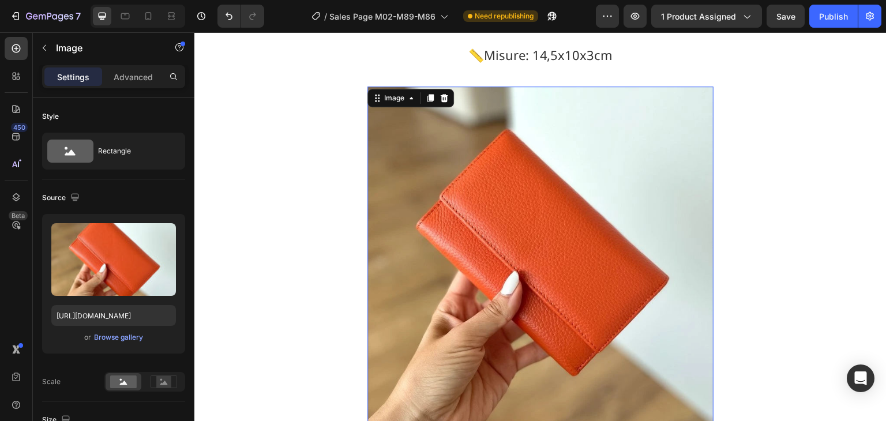
click at [488, 167] on img at bounding box center [540, 259] width 346 height 346
click at [118, 337] on div "Browse gallery" at bounding box center [118, 337] width 49 height 10
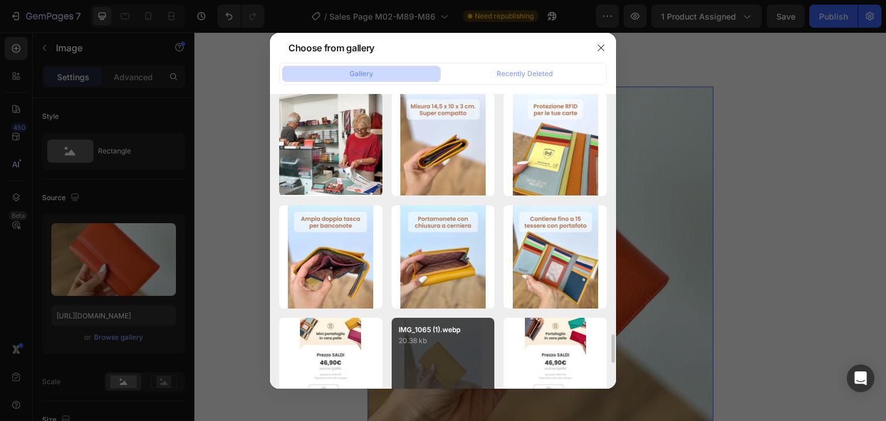
scroll to position [2537, 0]
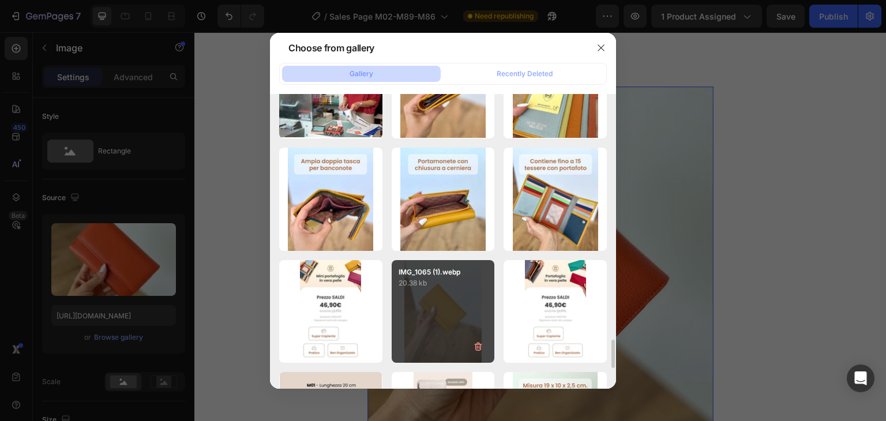
click at [468, 291] on div "IMG_1065 (1).webp 20.38 kb" at bounding box center [442, 311] width 103 height 103
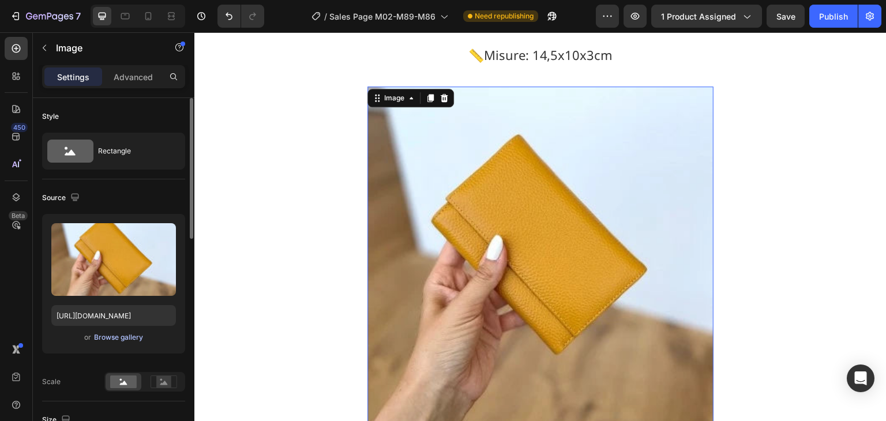
click at [119, 336] on div "Browse gallery" at bounding box center [118, 337] width 49 height 10
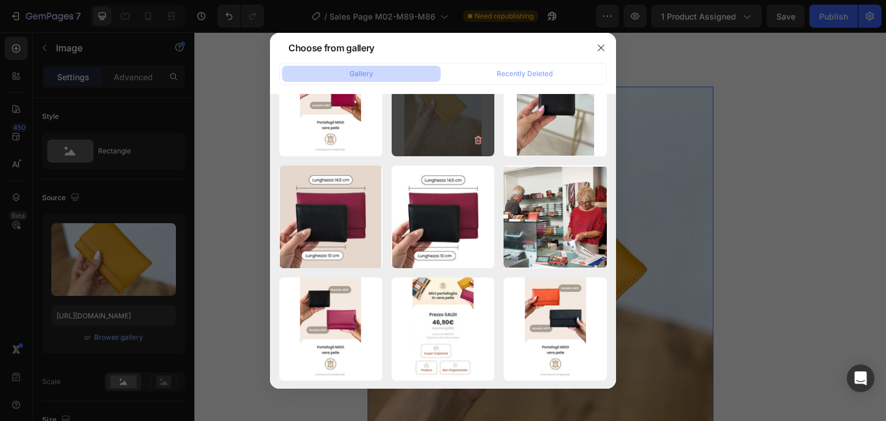
scroll to position [3920, 0]
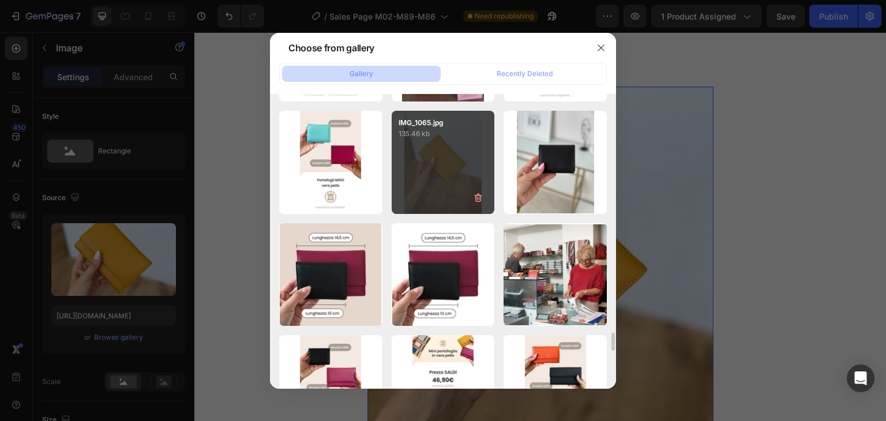
click at [461, 165] on div "IMG_1065.jpg 135.46 kb" at bounding box center [442, 162] width 103 height 103
type input "[URL][DOMAIN_NAME]"
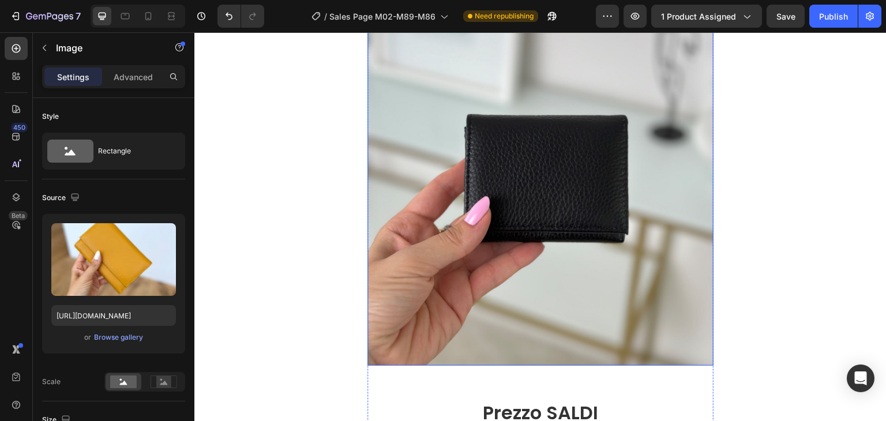
scroll to position [5621, 0]
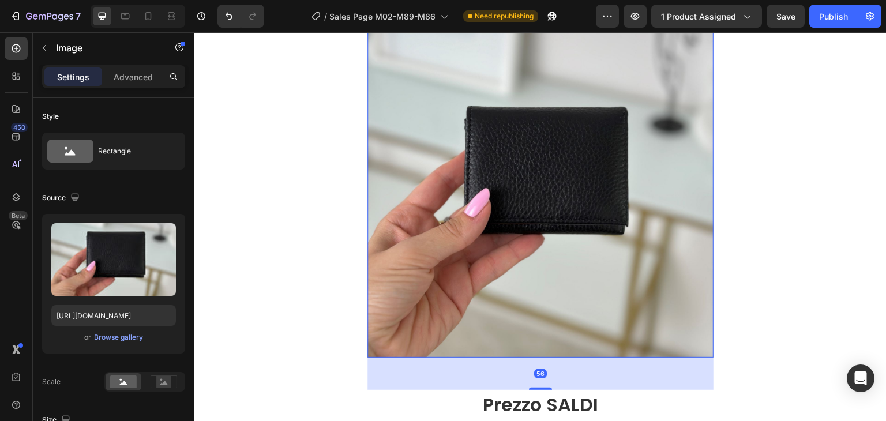
click at [576, 177] on img at bounding box center [540, 185] width 346 height 346
click at [118, 335] on div "Browse gallery" at bounding box center [118, 337] width 49 height 10
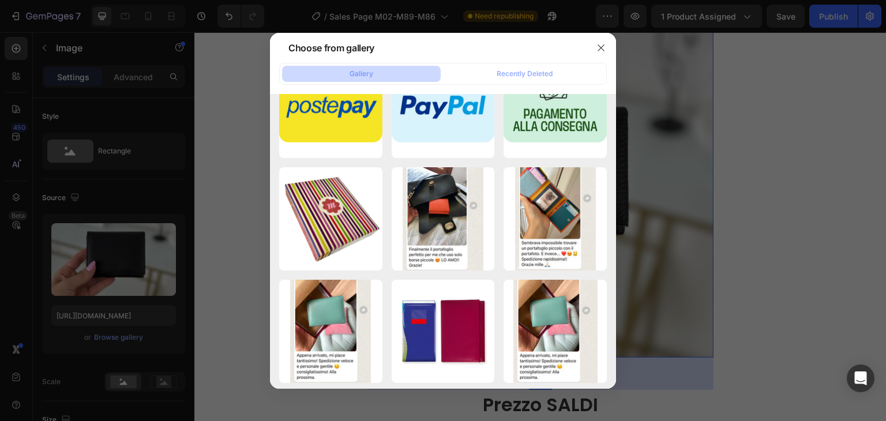
scroll to position [9702, 0]
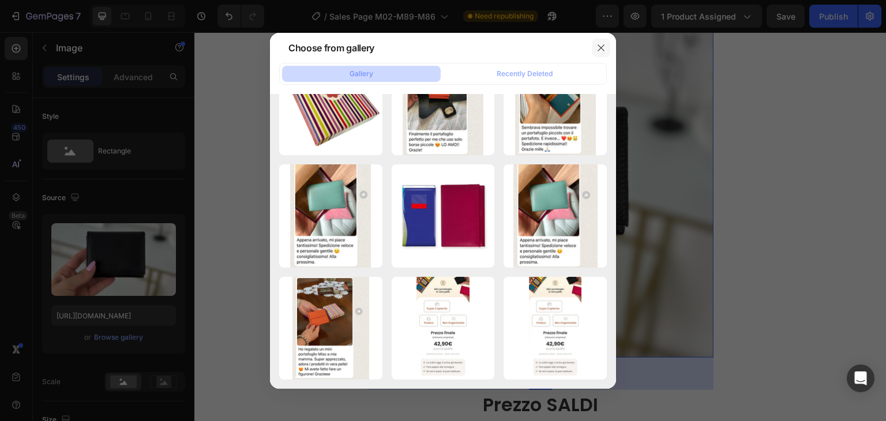
click at [596, 49] on icon "button" at bounding box center [600, 47] width 9 height 9
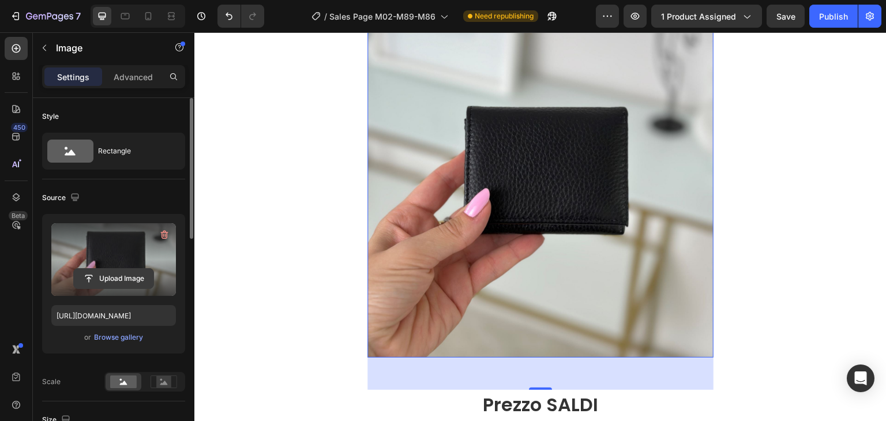
click at [134, 281] on input "file" at bounding box center [114, 279] width 80 height 20
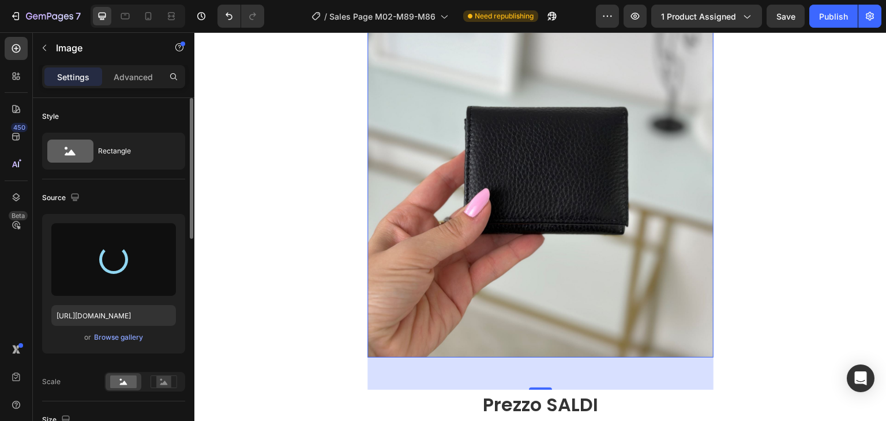
type input "[URL][DOMAIN_NAME]"
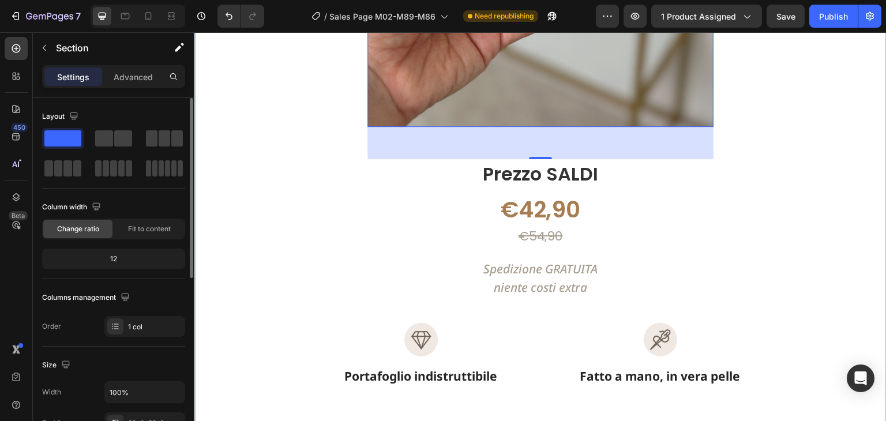
click at [840, 224] on div "Ami i portafogli [PERSON_NAME] si adattano a tutte le borse? Scegli lui! Text B…" at bounding box center [540, 269] width 692 height 1249
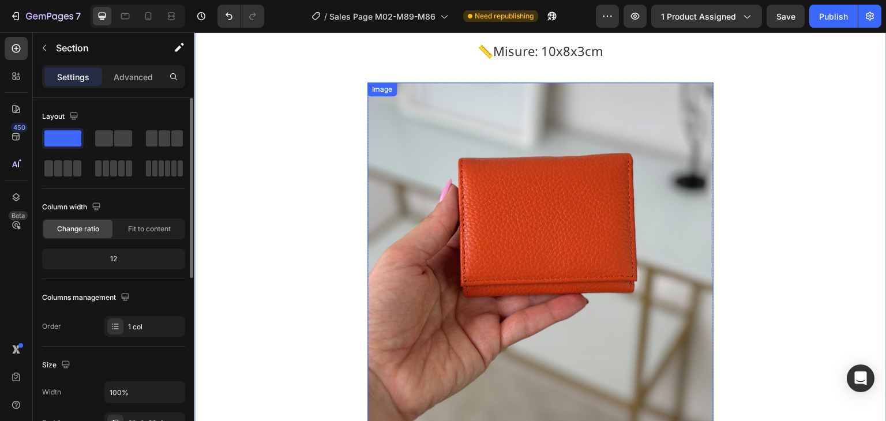
scroll to position [5736, 0]
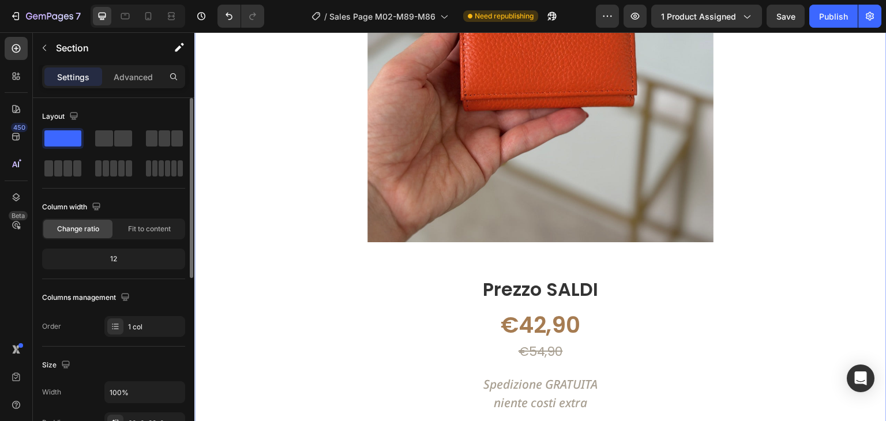
click at [126, 26] on div at bounding box center [138, 16] width 95 height 23
click at [126, 21] on icon at bounding box center [125, 16] width 12 height 12
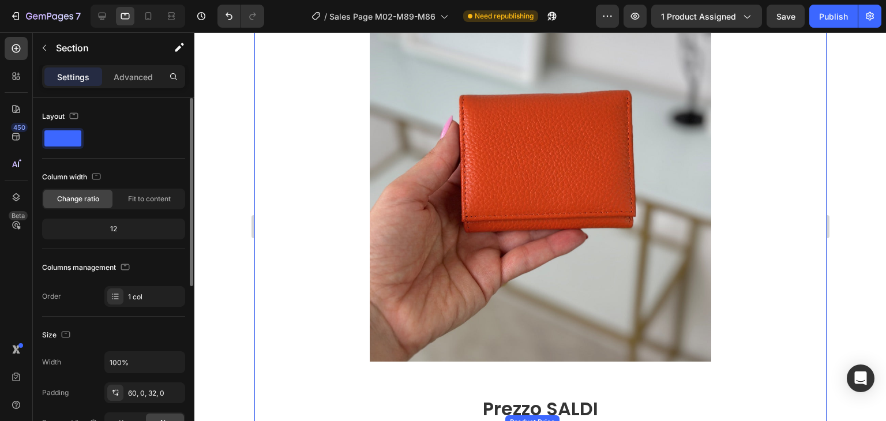
scroll to position [4794, 0]
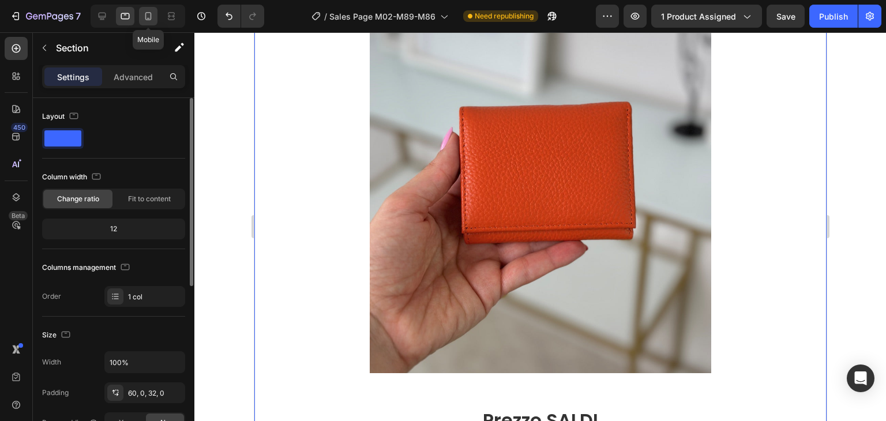
click at [157, 15] on div at bounding box center [148, 16] width 18 height 18
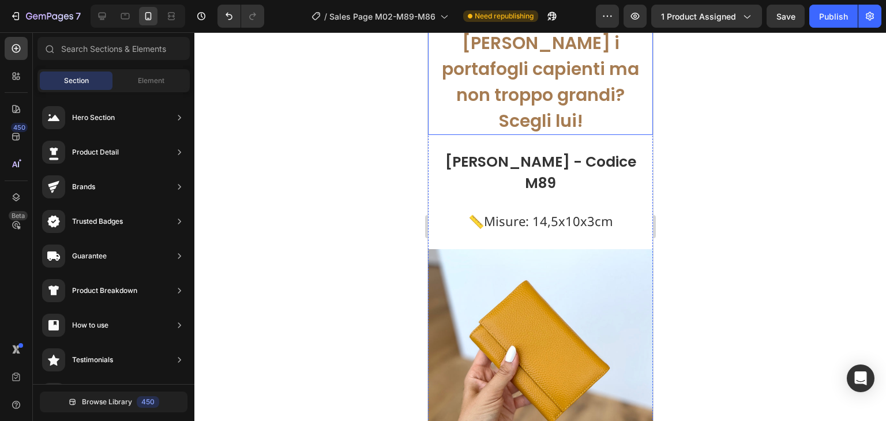
scroll to position [5823, 0]
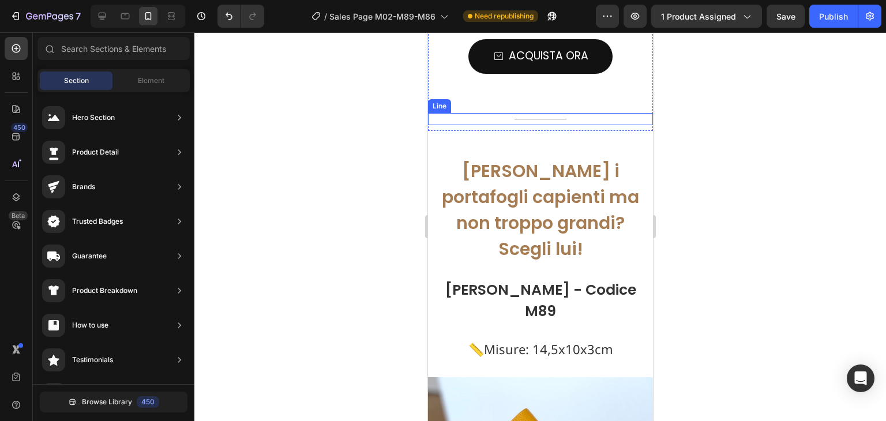
click at [575, 119] on div "Title Line" at bounding box center [539, 119] width 225 height 12
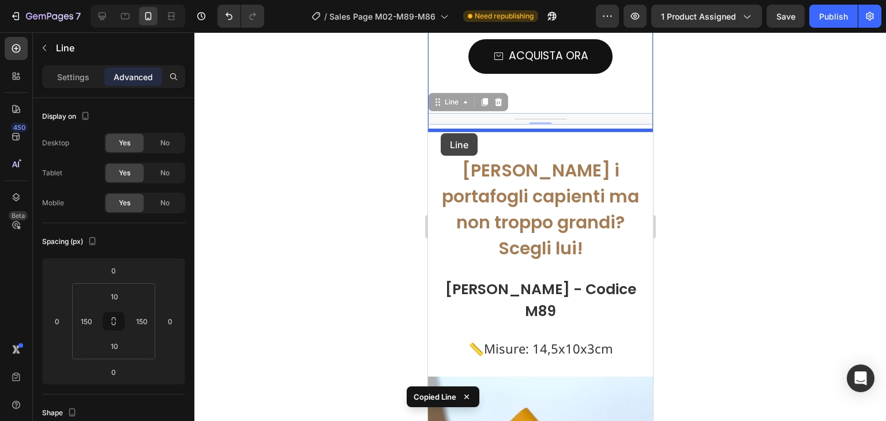
drag, startPoint x: 436, startPoint y: 102, endPoint x: 440, endPoint y: 133, distance: 31.3
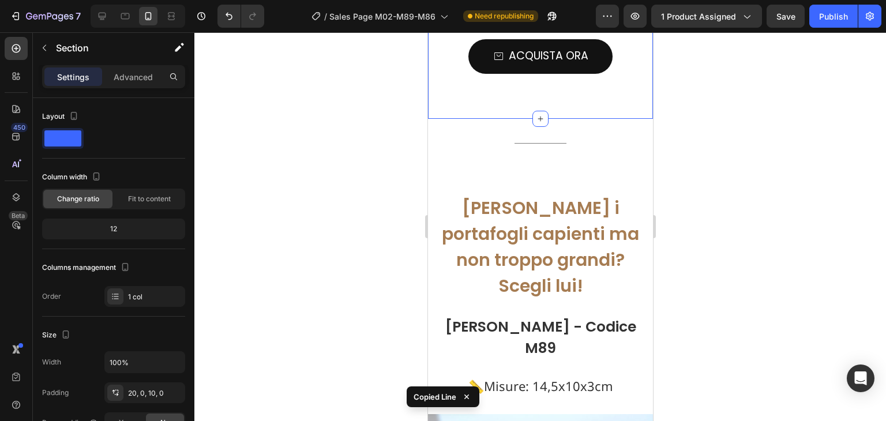
click at [488, 119] on div "Title Line Section 5" at bounding box center [539, 143] width 225 height 49
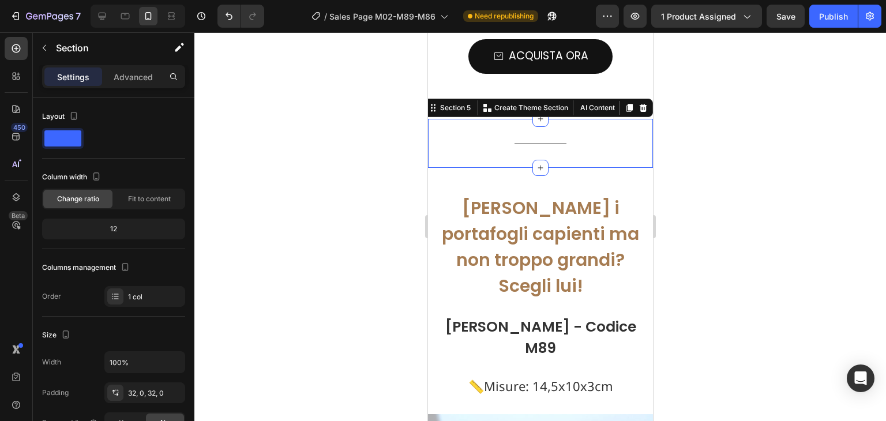
scroll to position [5707, 0]
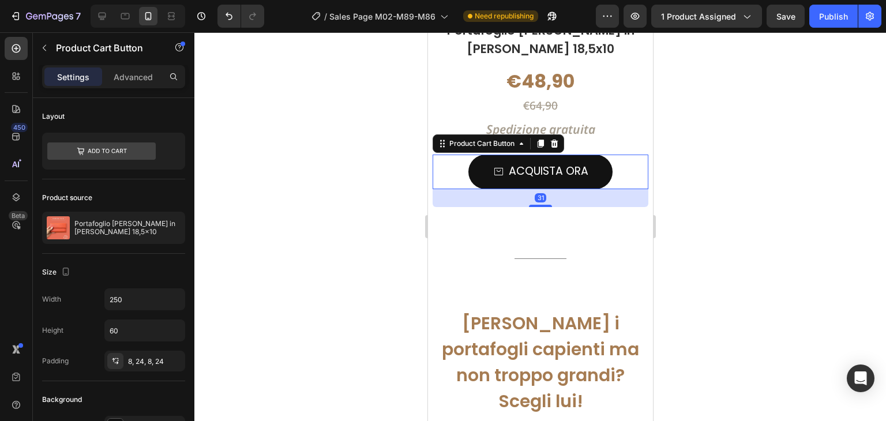
click at [427, 32] on div "31" at bounding box center [427, 32] width 0 height 0
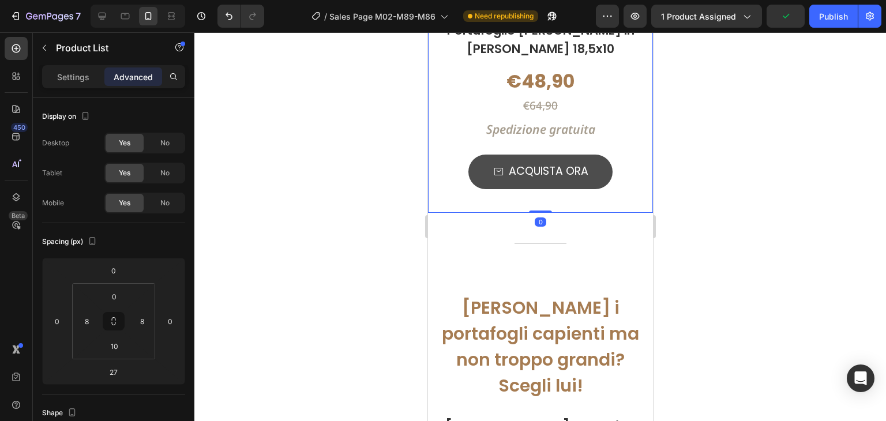
drag, startPoint x: 537, startPoint y: 226, endPoint x: 540, endPoint y: 186, distance: 39.9
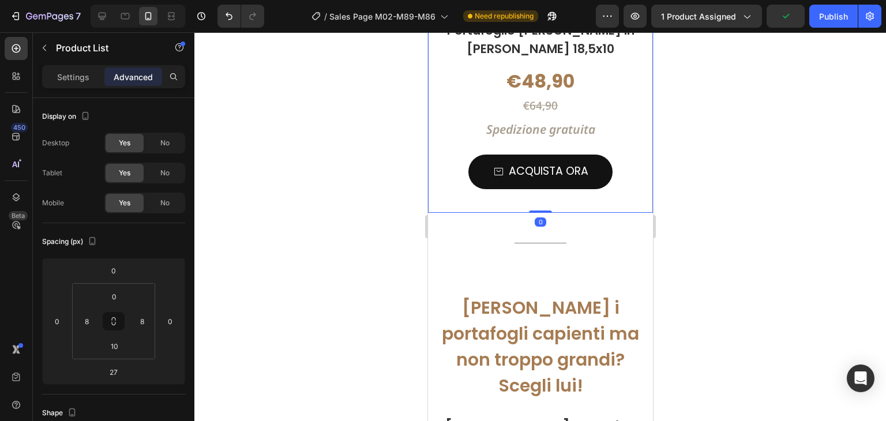
type input "0"
click at [749, 201] on div at bounding box center [539, 226] width 691 height 389
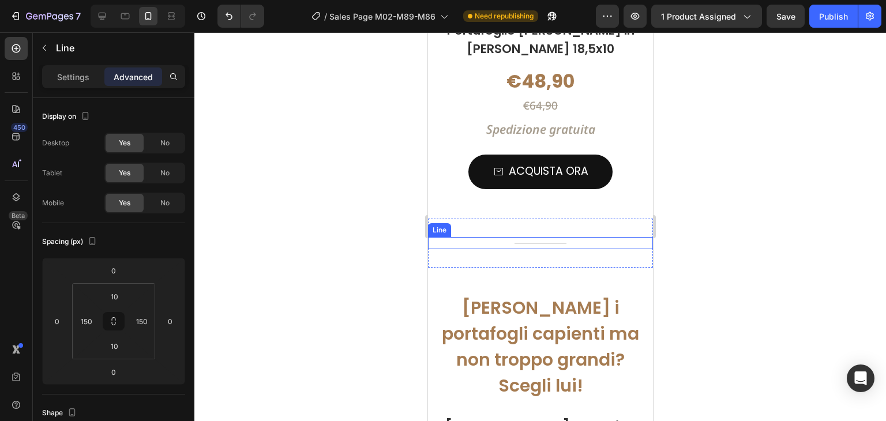
click at [552, 245] on div "Title Line" at bounding box center [539, 243] width 225 height 12
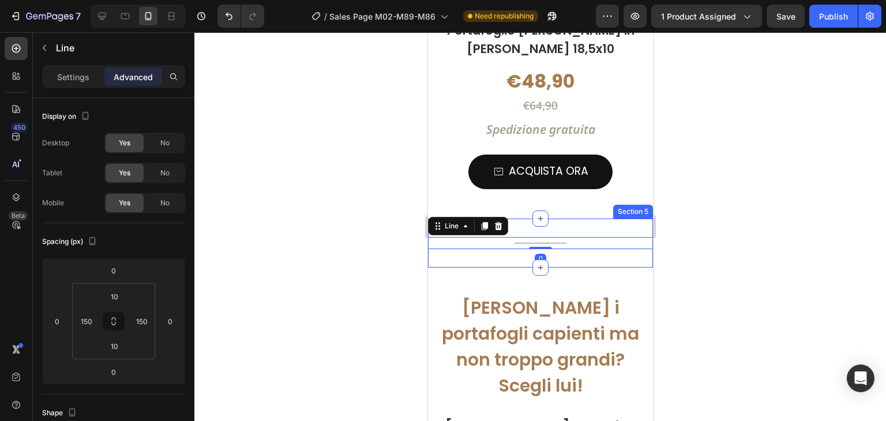
click at [553, 261] on div "Title Line 0 Section 5" at bounding box center [539, 242] width 225 height 49
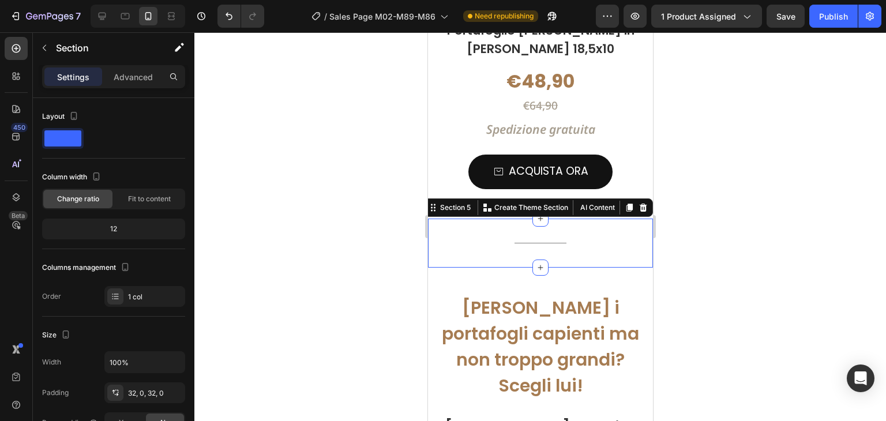
click at [755, 261] on div at bounding box center [539, 226] width 691 height 389
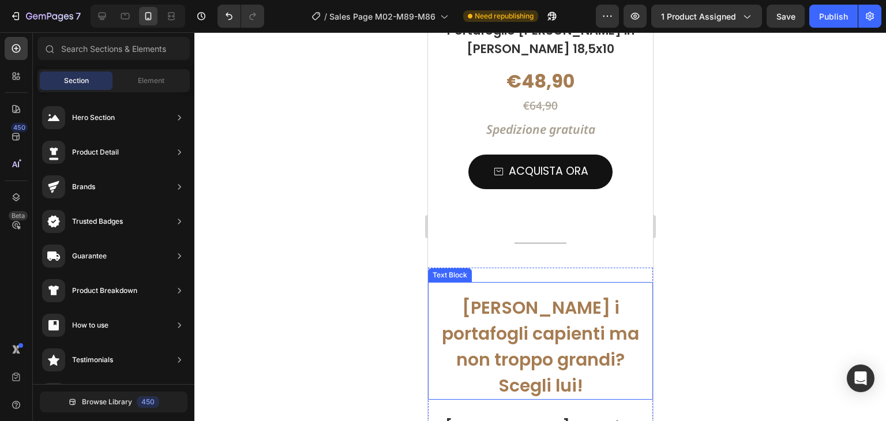
click at [568, 284] on div "[PERSON_NAME] i portafogli capienti ma non troppo grandi? Scegli lui! Text Block" at bounding box center [539, 341] width 225 height 118
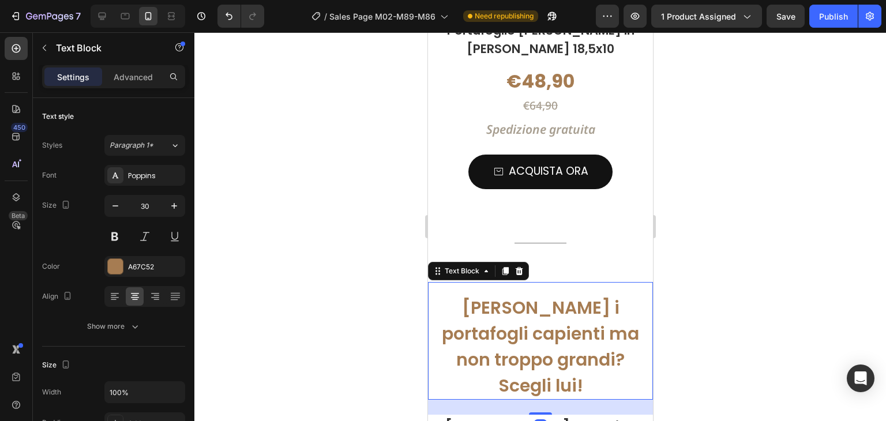
click at [713, 248] on div at bounding box center [539, 226] width 691 height 389
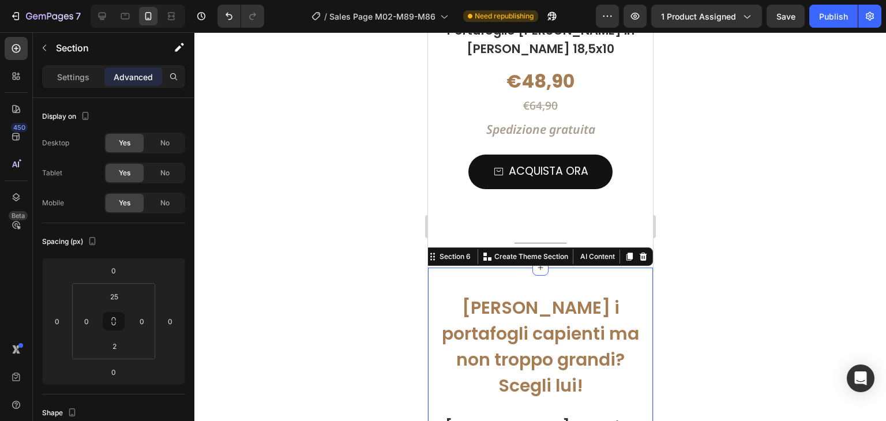
click at [748, 245] on div at bounding box center [539, 226] width 691 height 389
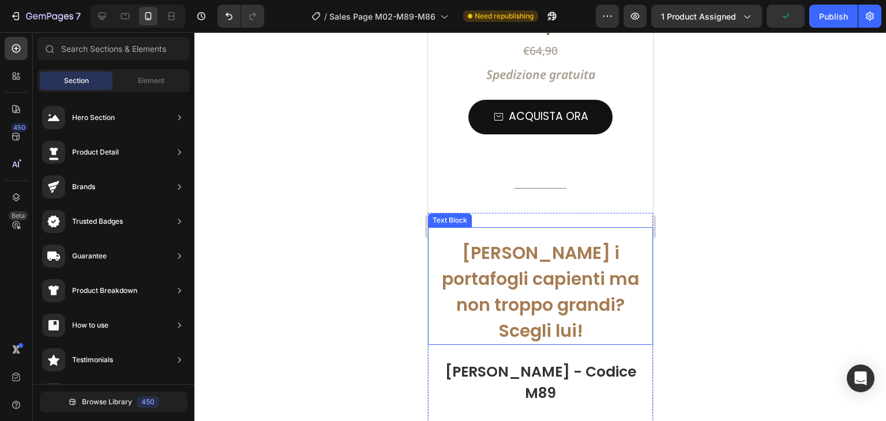
scroll to position [5823, 0]
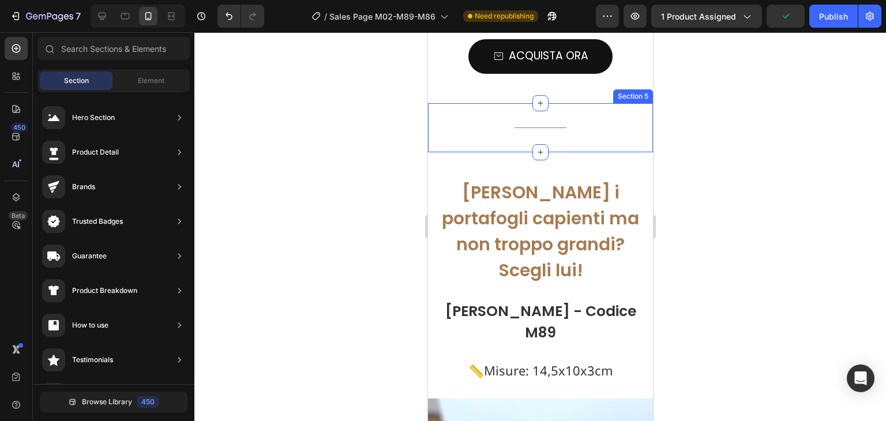
click at [547, 134] on div "Title Line Section 5" at bounding box center [539, 127] width 225 height 49
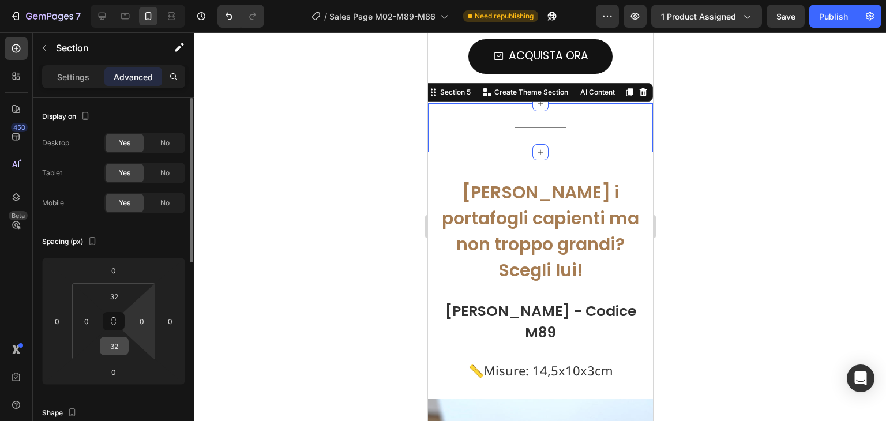
click at [123, 349] on input "32" at bounding box center [114, 345] width 23 height 17
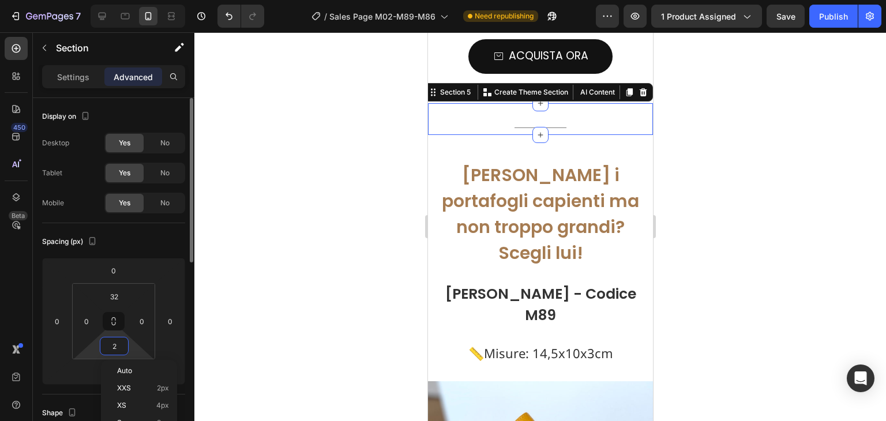
type input "20"
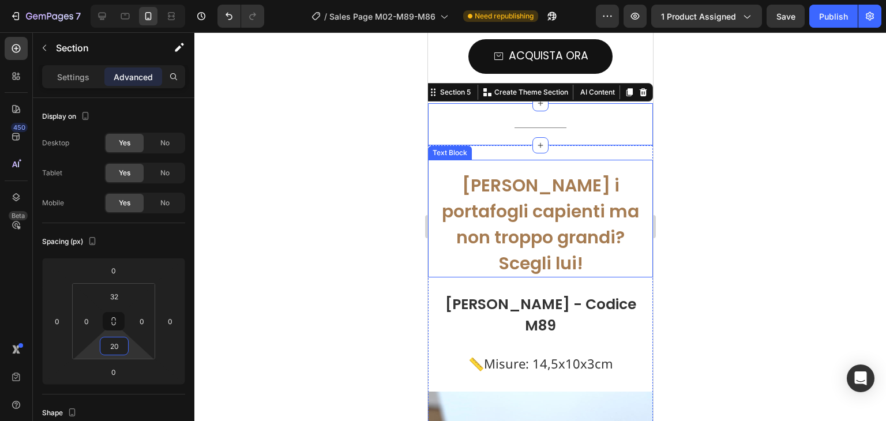
click at [737, 221] on div at bounding box center [539, 226] width 691 height 389
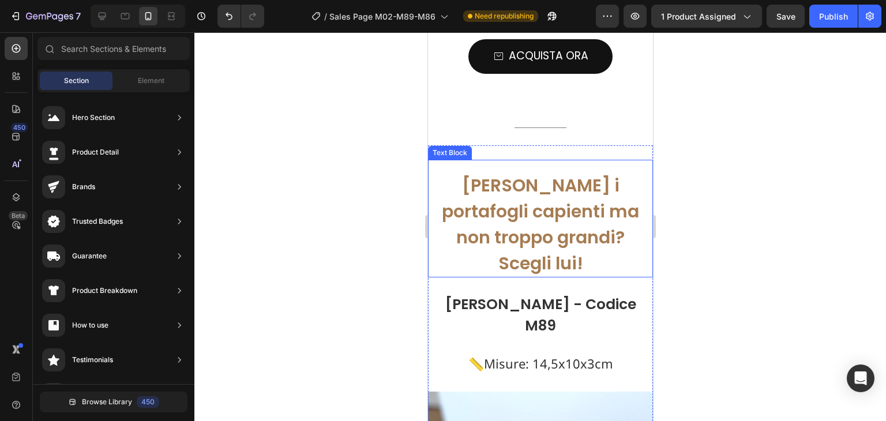
click at [778, 184] on div at bounding box center [539, 226] width 691 height 389
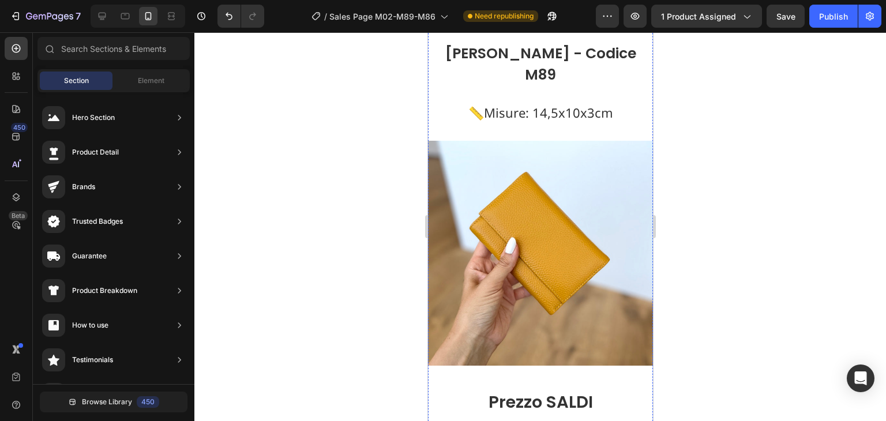
scroll to position [5880, 0]
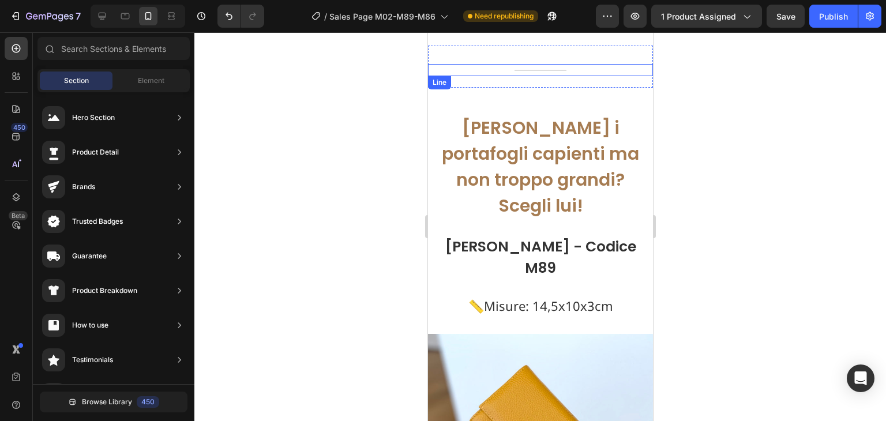
click at [501, 71] on div "Title Line" at bounding box center [539, 70] width 225 height 12
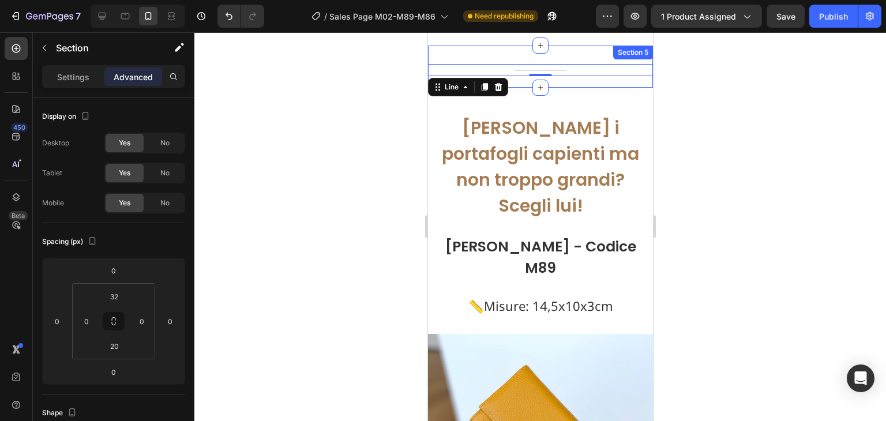
click at [494, 55] on div "Title Line 0 Section 5" at bounding box center [539, 67] width 225 height 42
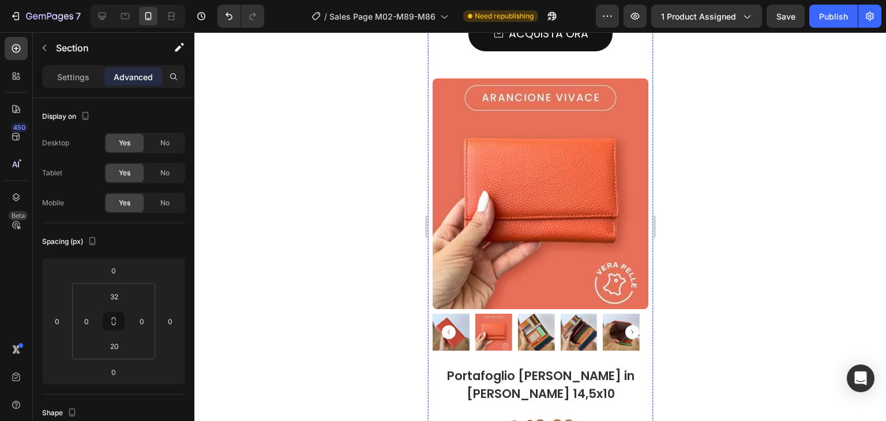
scroll to position [10089, 0]
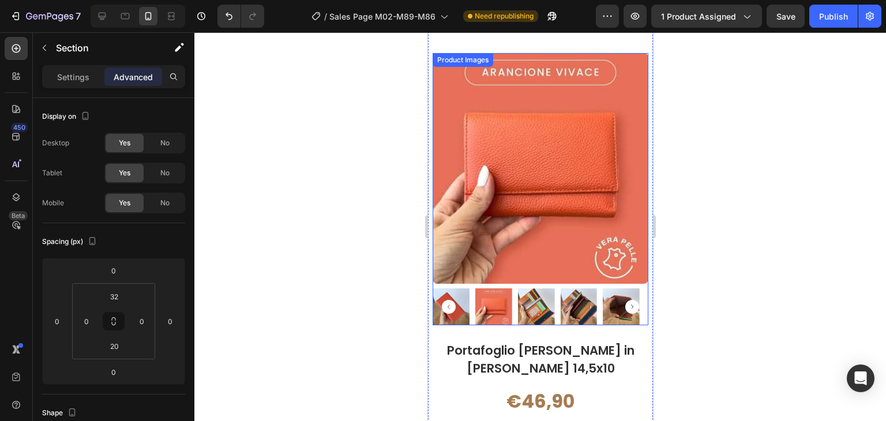
click at [624, 304] on icon "Carousel Next Arrow" at bounding box center [631, 307] width 14 height 14
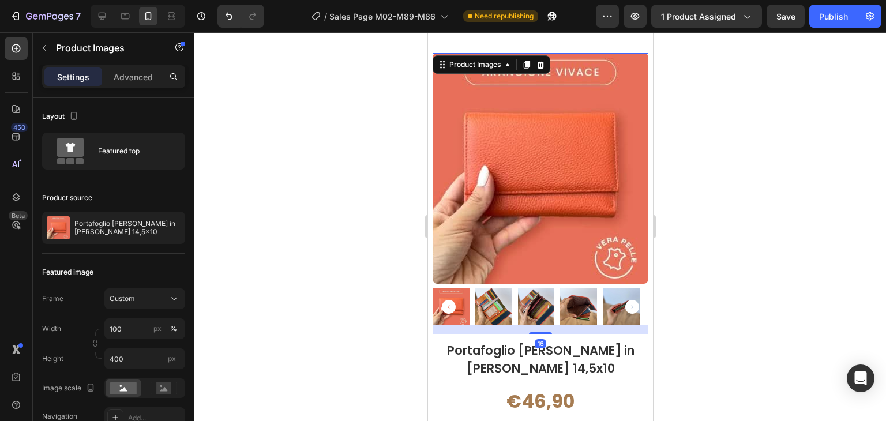
click at [441, 304] on icon "Carousel Back Arrow" at bounding box center [448, 307] width 14 height 14
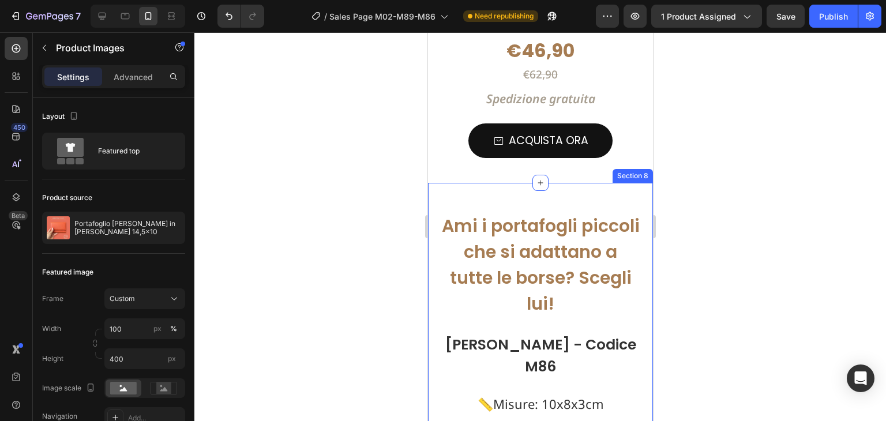
scroll to position [10377, 0]
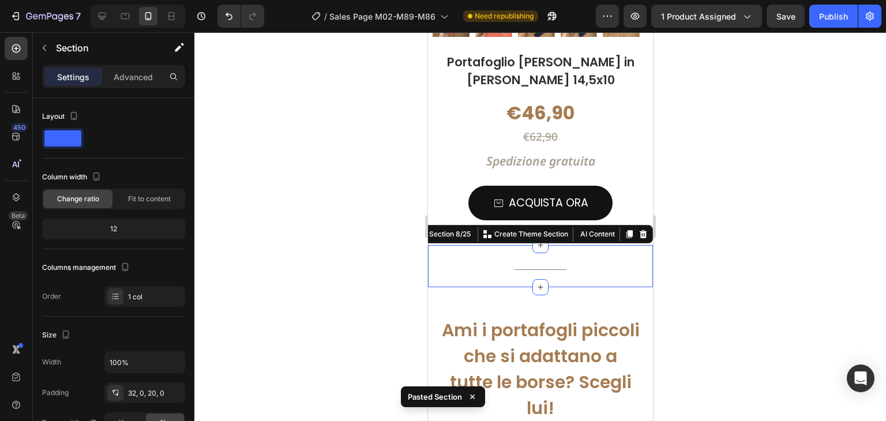
click at [757, 252] on div at bounding box center [539, 226] width 691 height 389
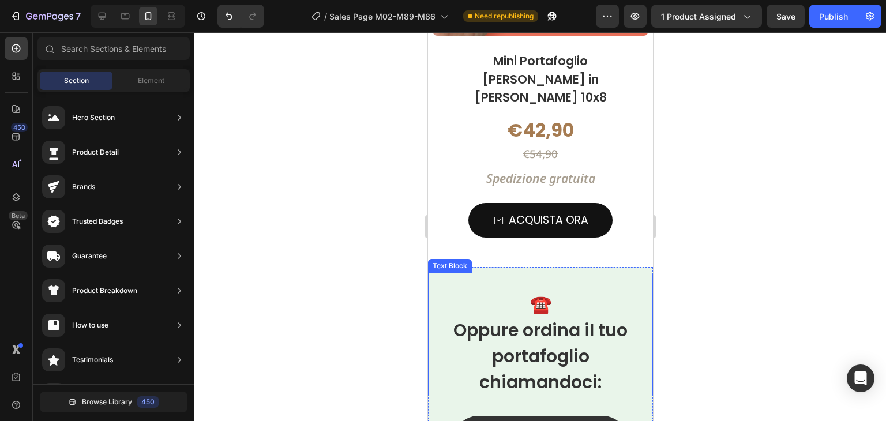
scroll to position [15335, 0]
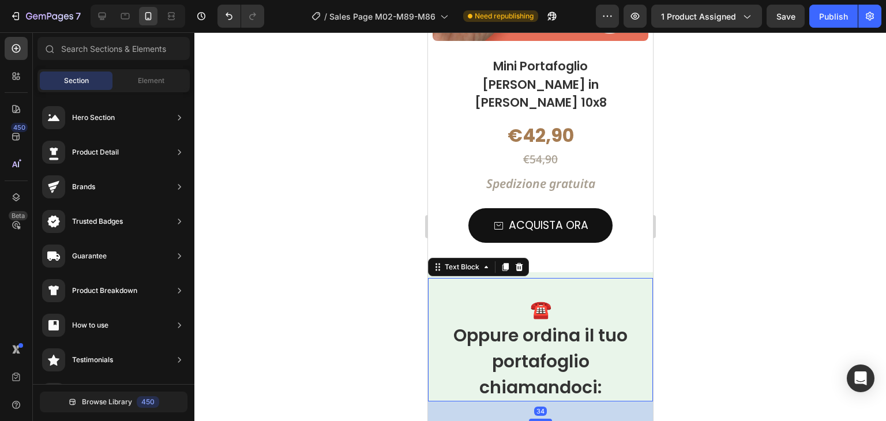
click at [628, 278] on div "☎️ Oppure ordina il tuo portafoglio chiamandoci: Text Block 34" at bounding box center [539, 339] width 225 height 123
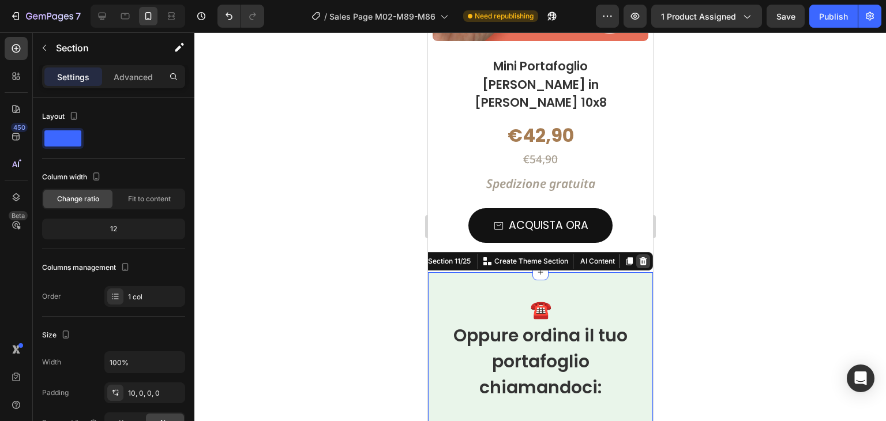
click at [639, 257] on icon at bounding box center [642, 261] width 7 height 8
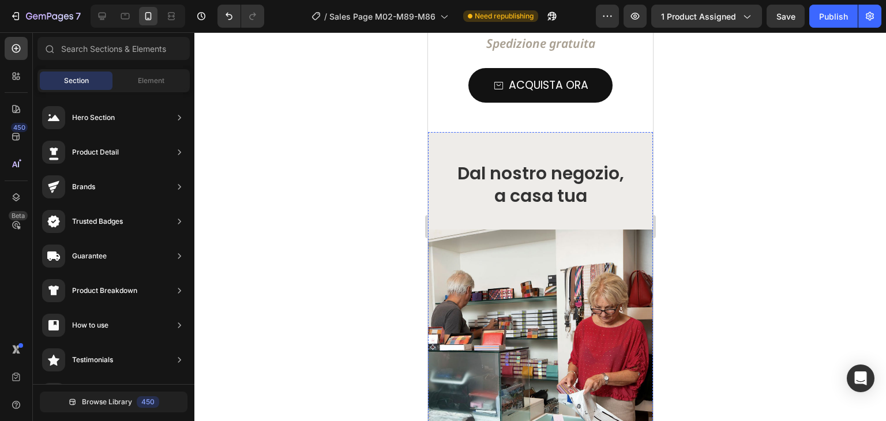
scroll to position [15277, 0]
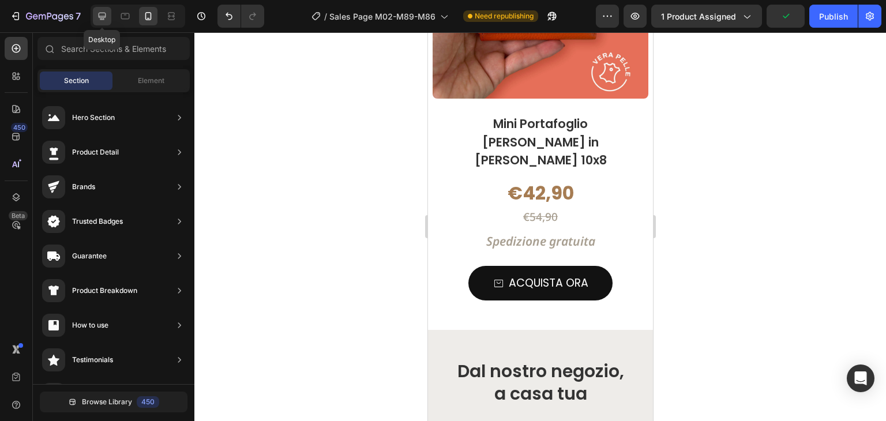
click at [99, 13] on icon at bounding box center [102, 16] width 7 height 7
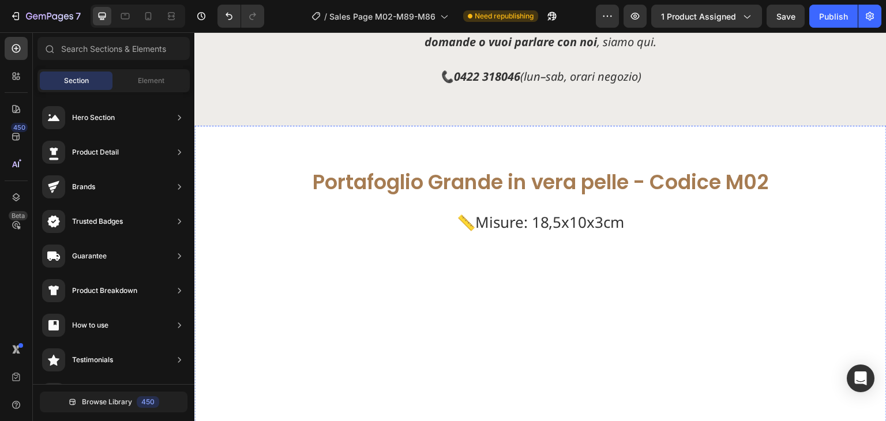
scroll to position [14715, 0]
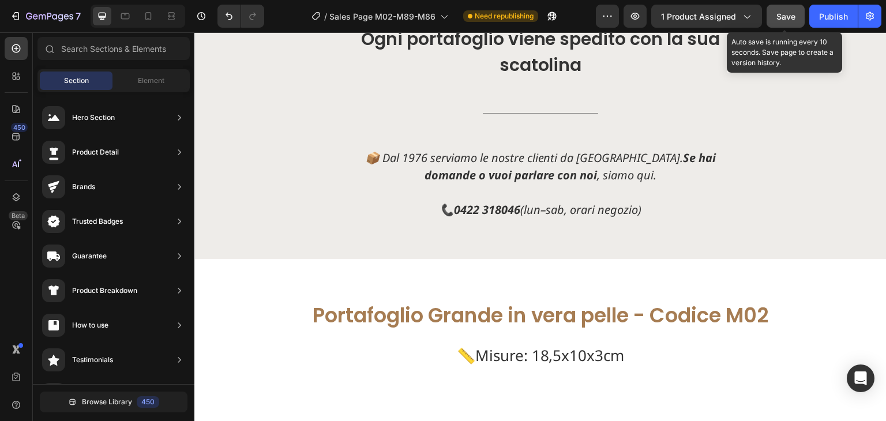
click at [794, 21] on div "Save" at bounding box center [785, 16] width 19 height 12
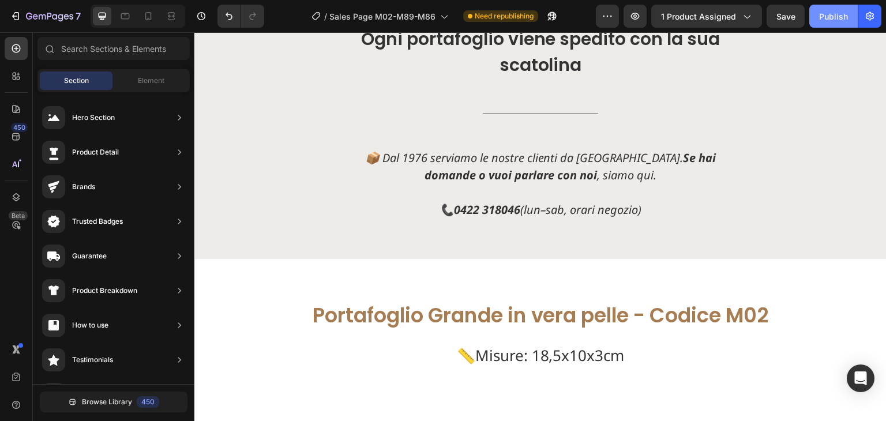
click at [823, 7] on button "Publish" at bounding box center [833, 16] width 48 height 23
